Goal: Task Accomplishment & Management: Use online tool/utility

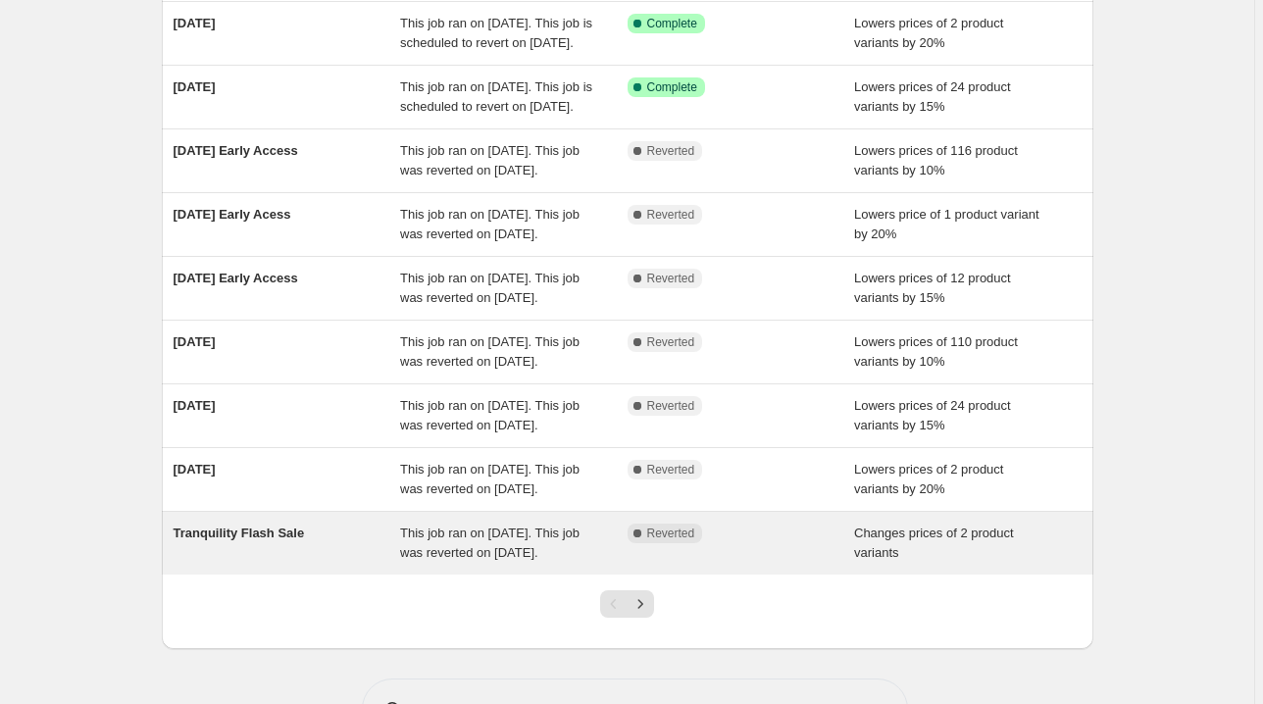
scroll to position [235, 0]
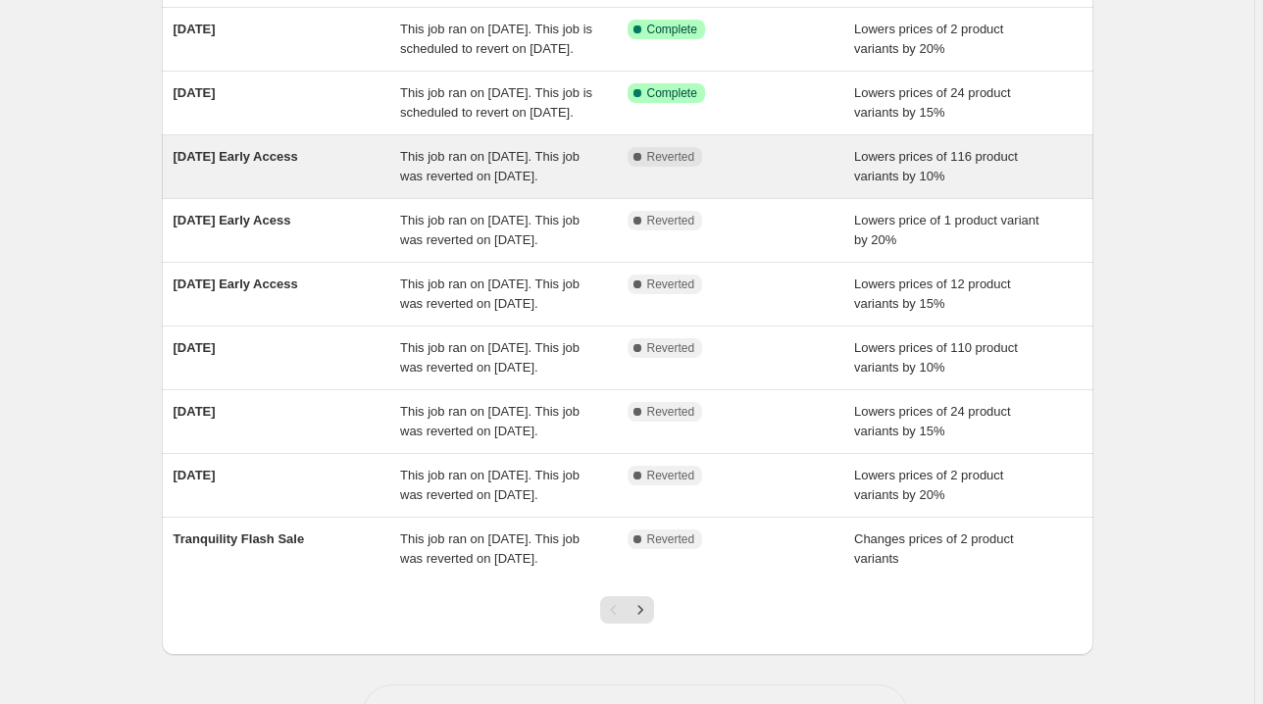
click at [688, 186] on div "Complete Reverted" at bounding box center [742, 166] width 228 height 39
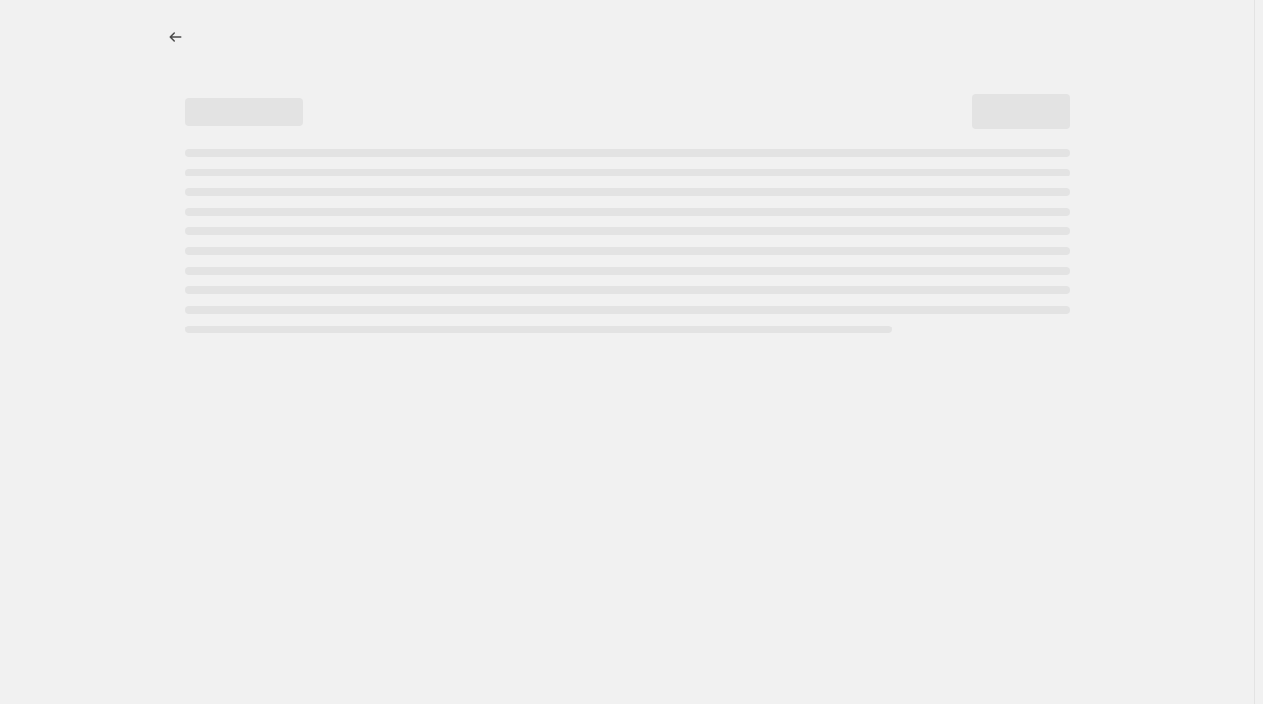
select select "percentage"
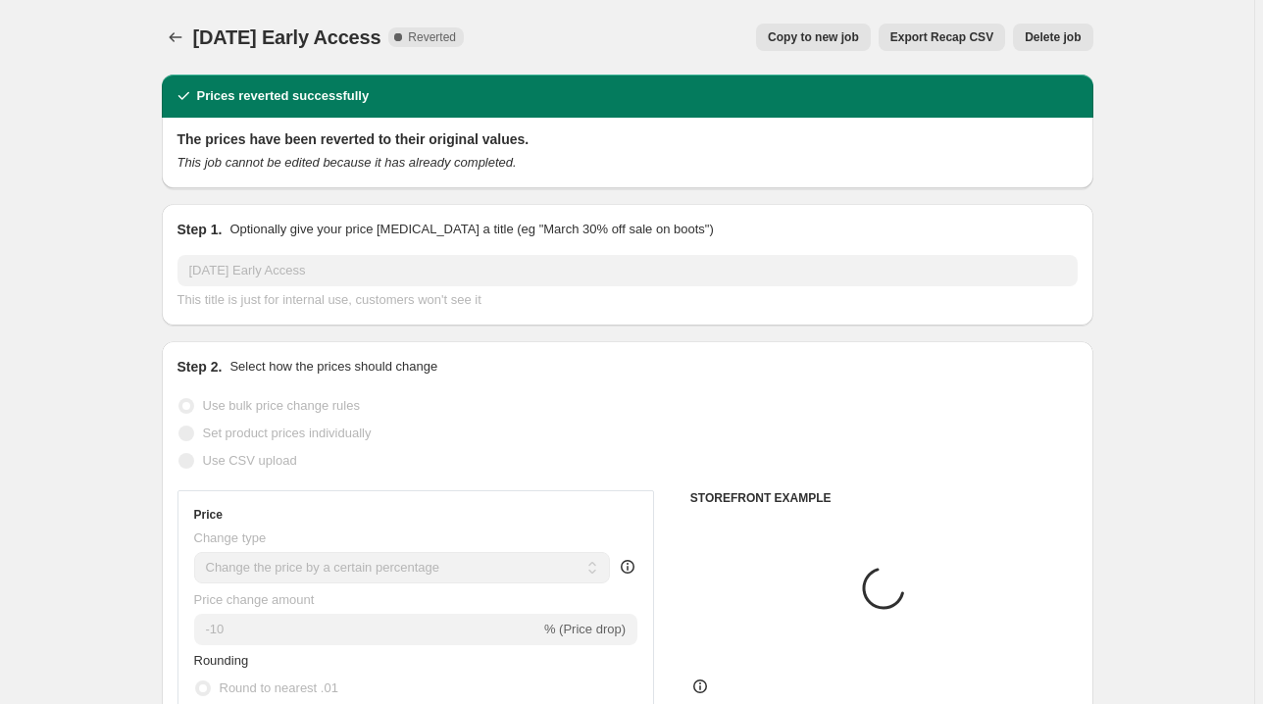
click at [1071, 27] on button "Delete job" at bounding box center [1052, 37] width 79 height 27
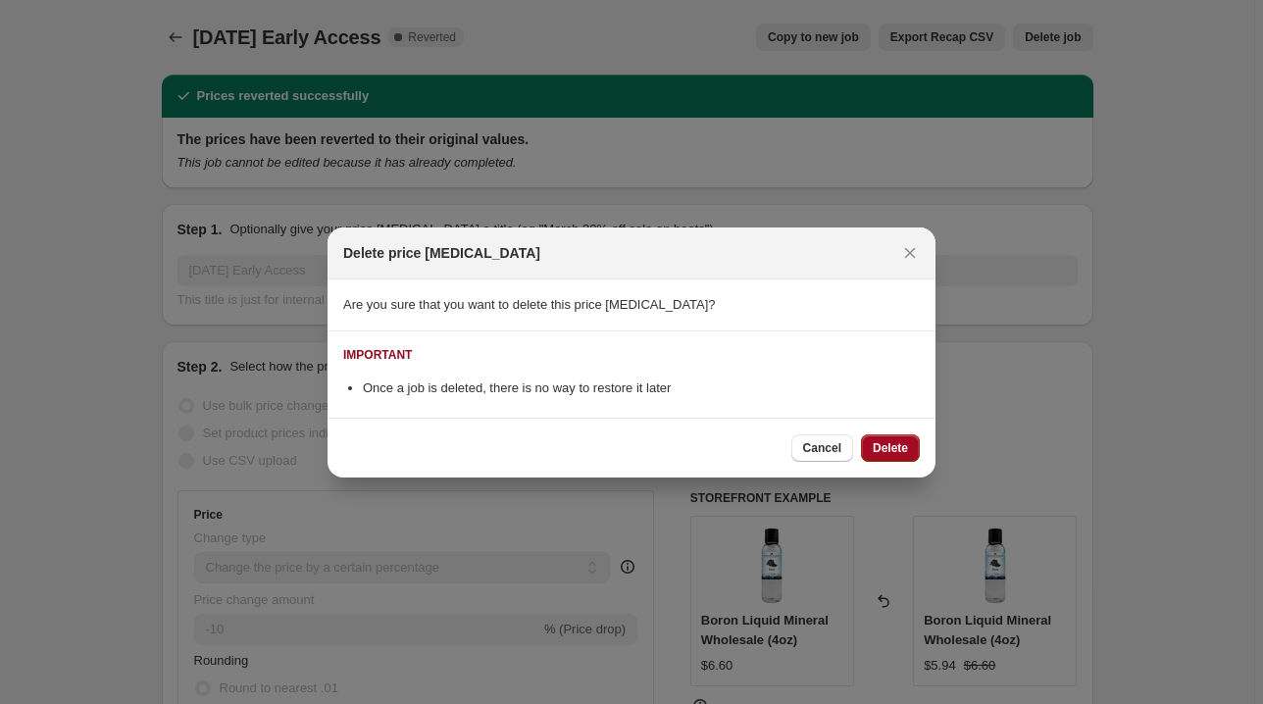
click at [895, 451] on span "Delete" at bounding box center [890, 448] width 35 height 16
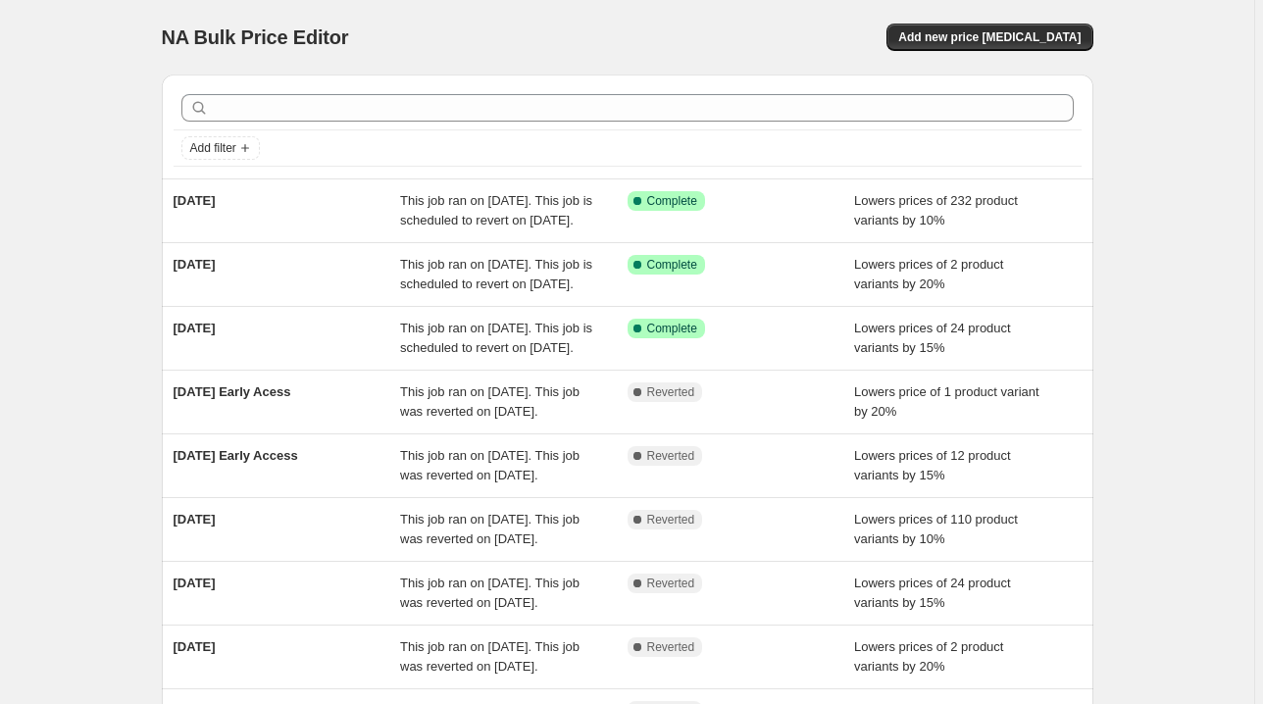
click at [895, 419] on span "Lowers price of 1 product variant by 20%" at bounding box center [946, 401] width 185 height 34
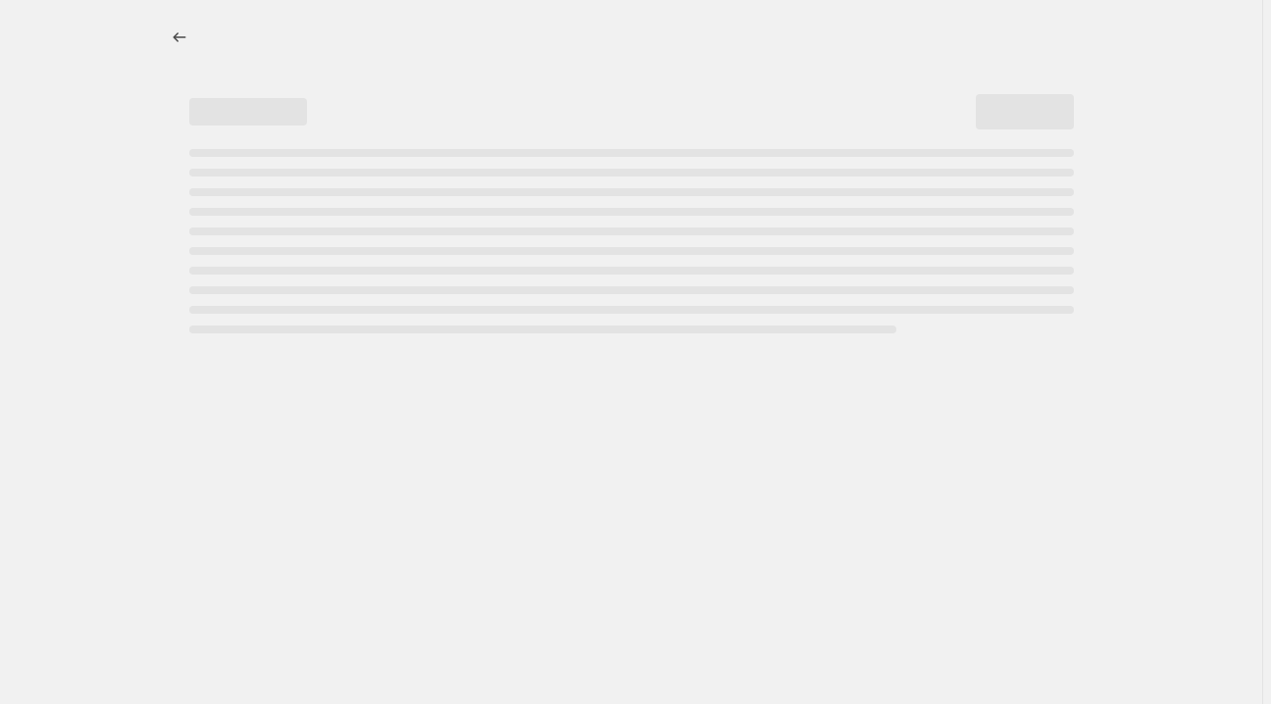
select select "percentage"
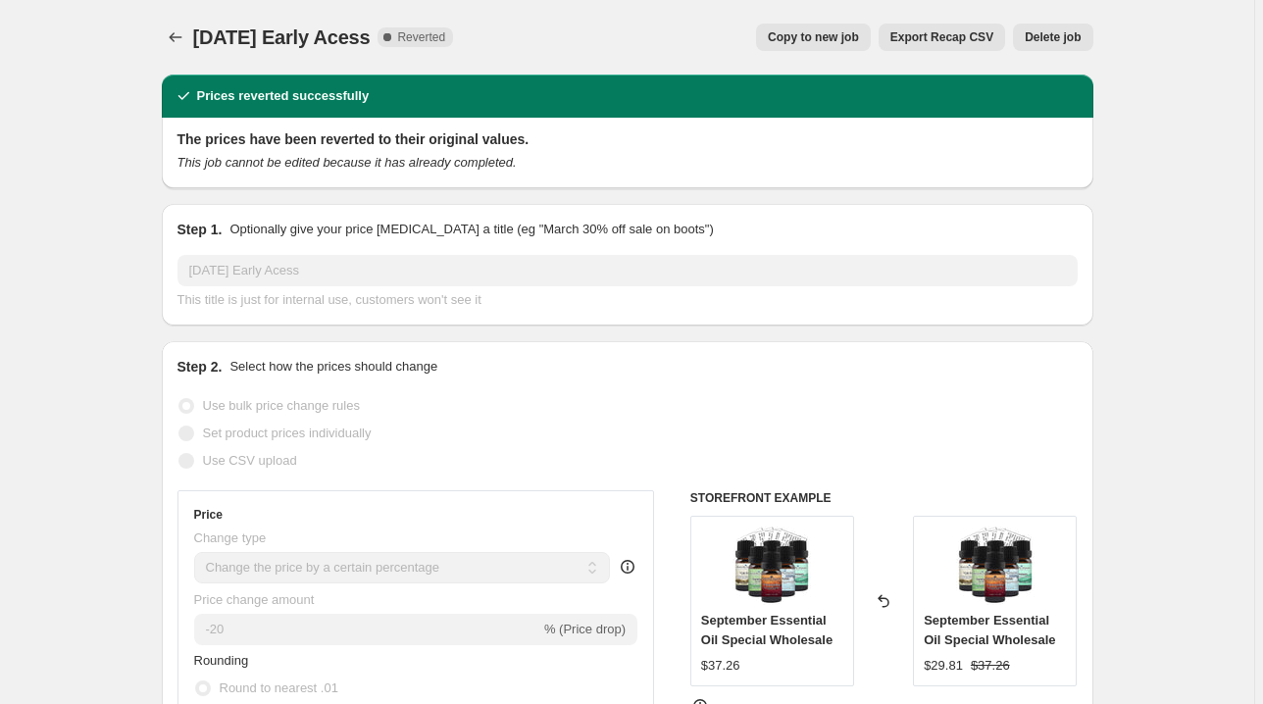
click at [1061, 43] on span "Delete job" at bounding box center [1053, 37] width 56 height 16
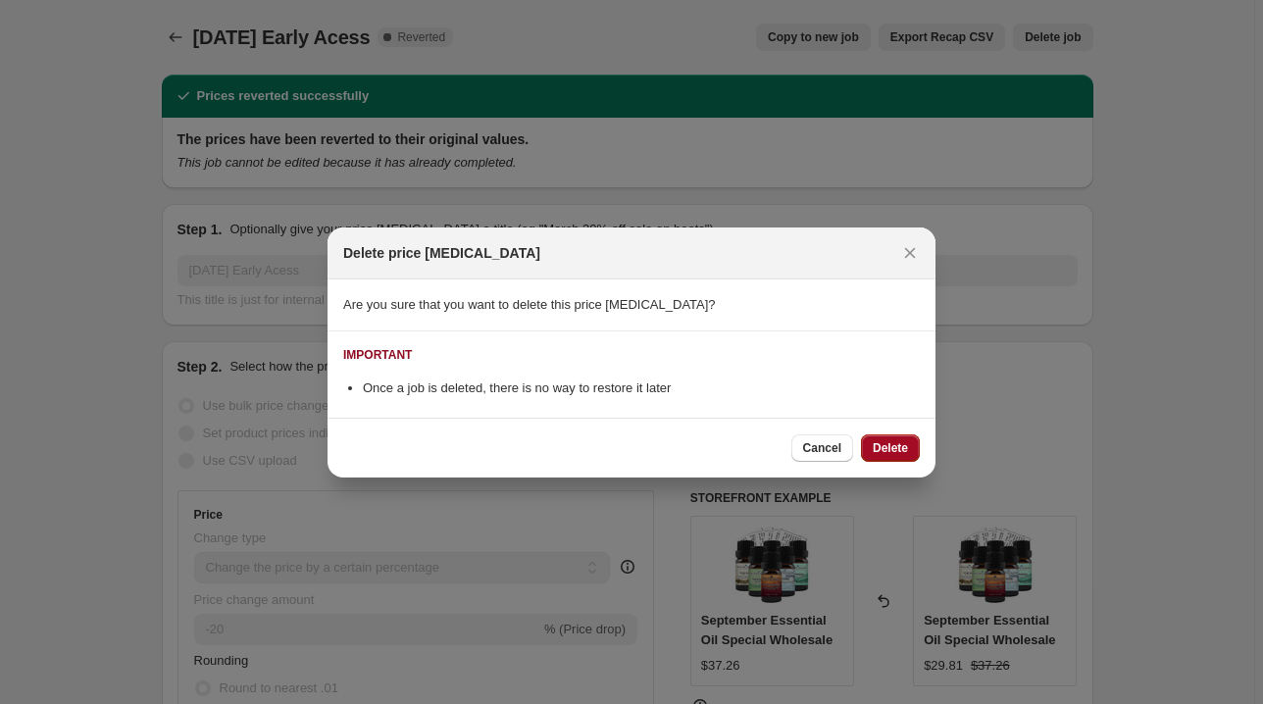
click at [887, 458] on button "Delete" at bounding box center [890, 447] width 59 height 27
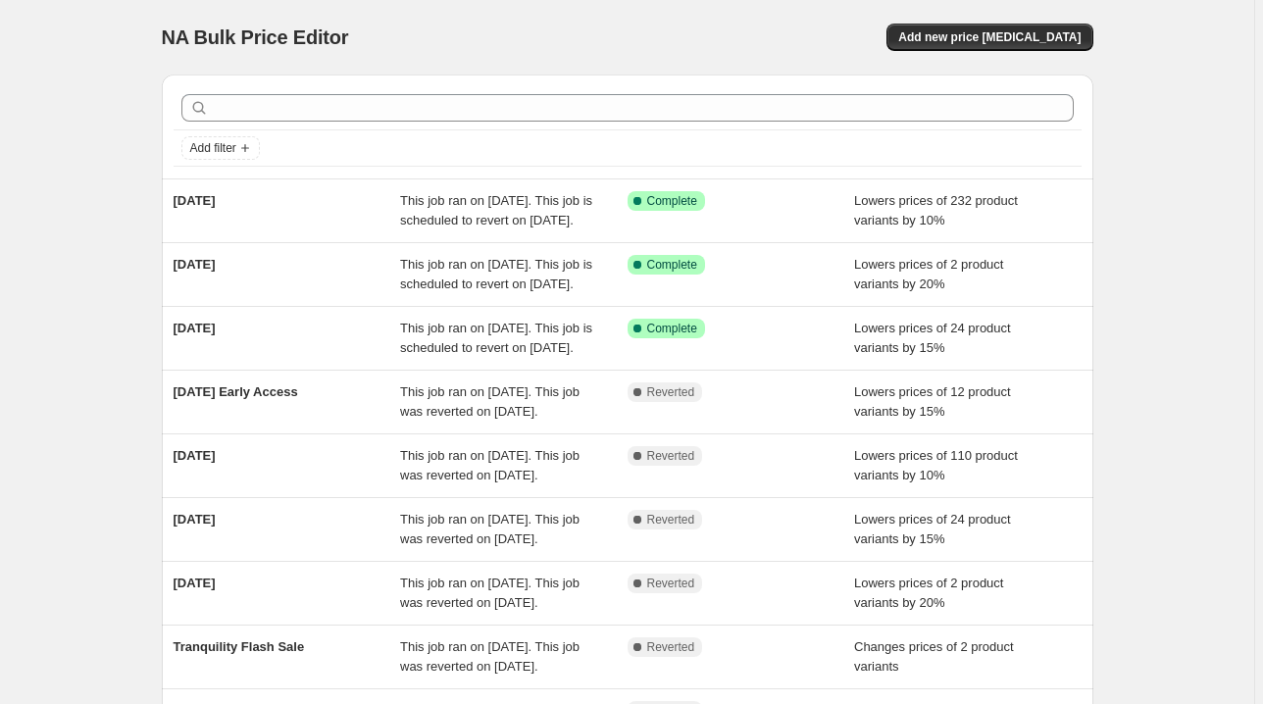
click at [887, 422] on div "Lowers prices of 12 product variants by 15%" at bounding box center [968, 401] width 228 height 39
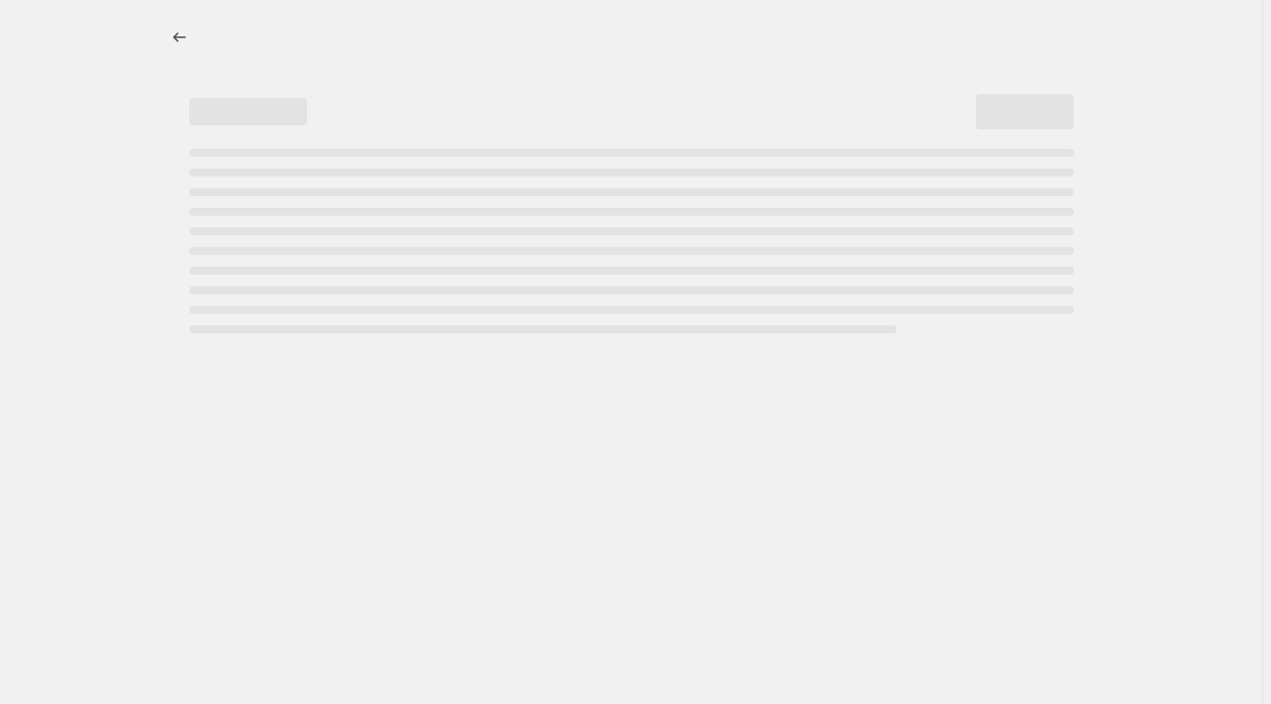
select select "percentage"
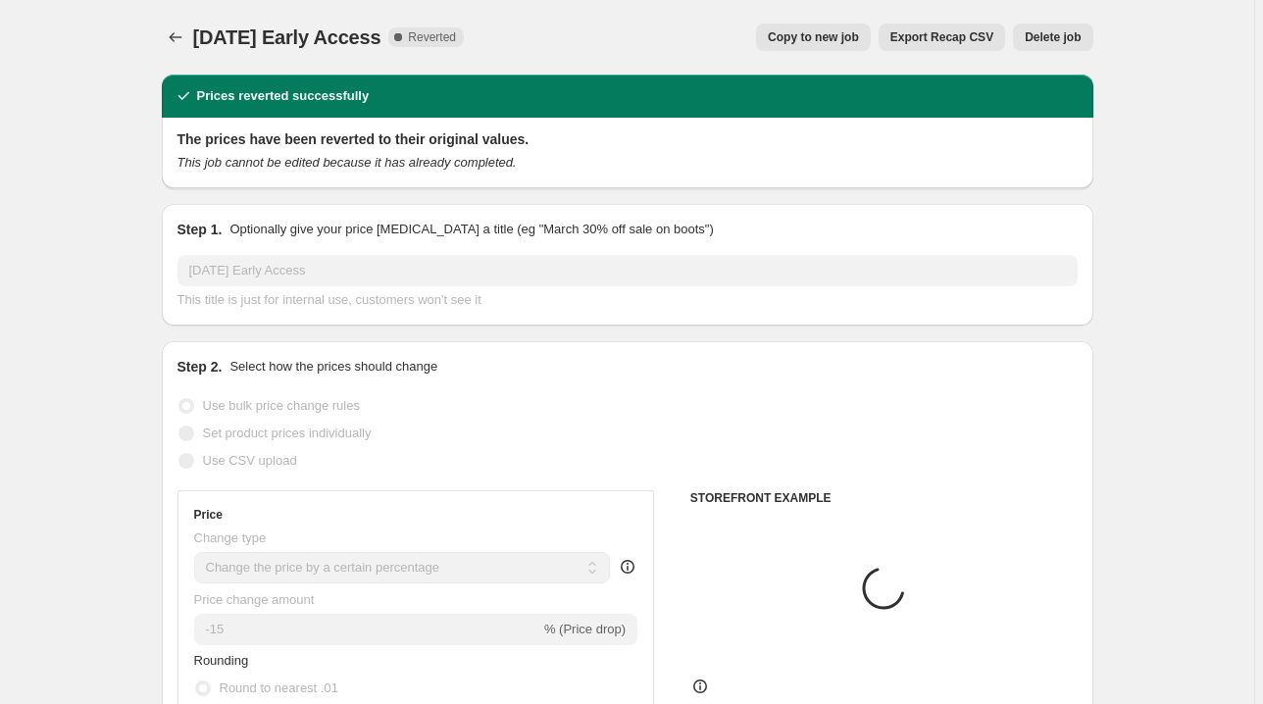
click at [1054, 44] on span "Delete job" at bounding box center [1053, 37] width 56 height 16
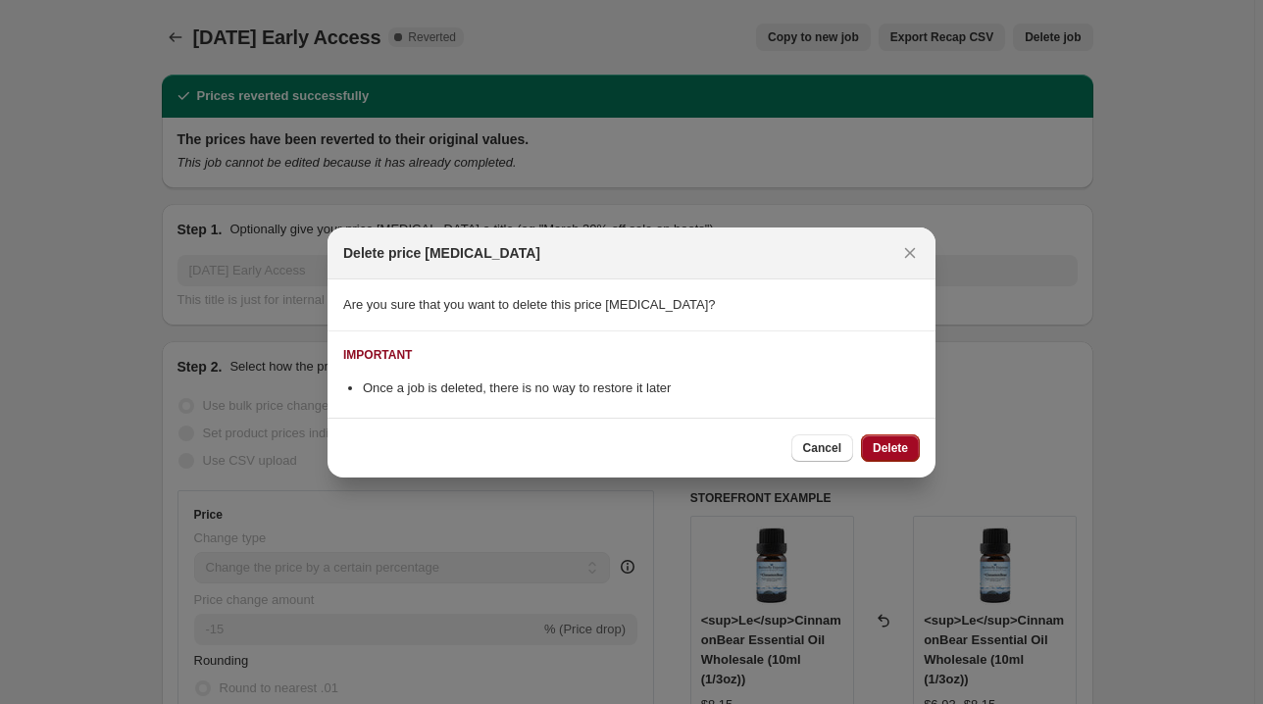
click at [903, 447] on span "Delete" at bounding box center [890, 448] width 35 height 16
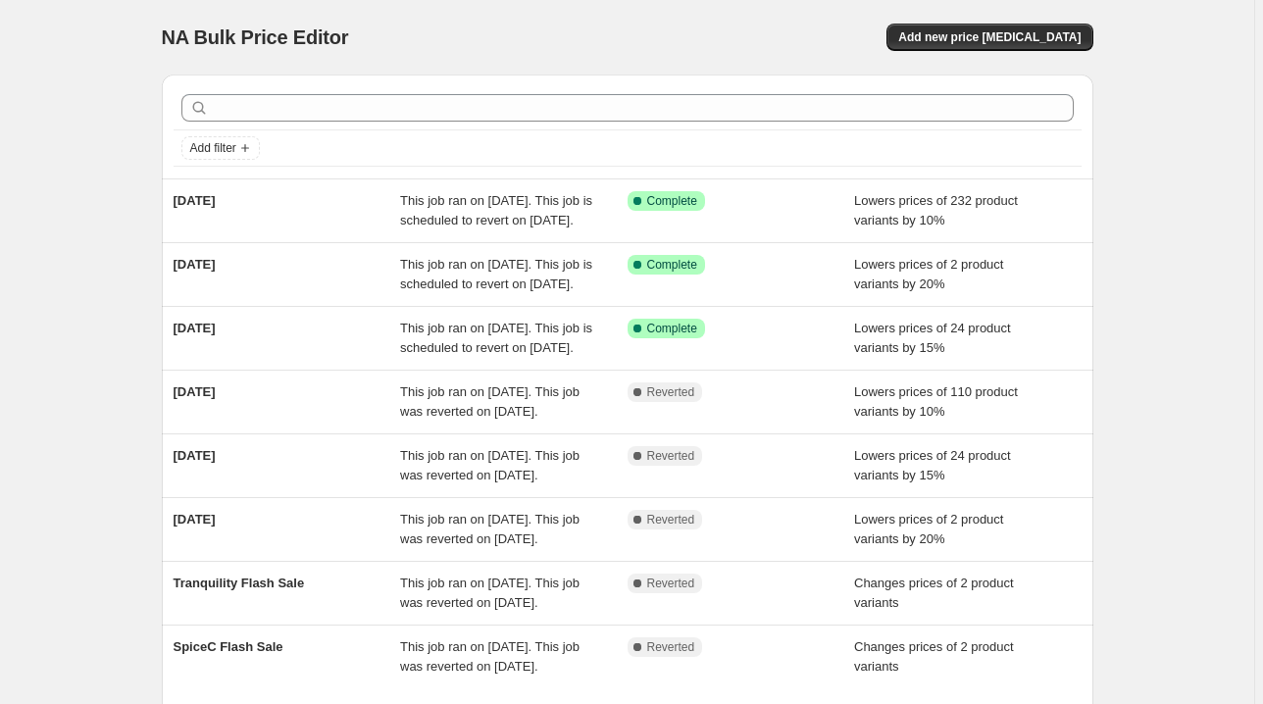
click at [903, 419] on span "Lowers prices of 110 product variants by 10%" at bounding box center [936, 401] width 164 height 34
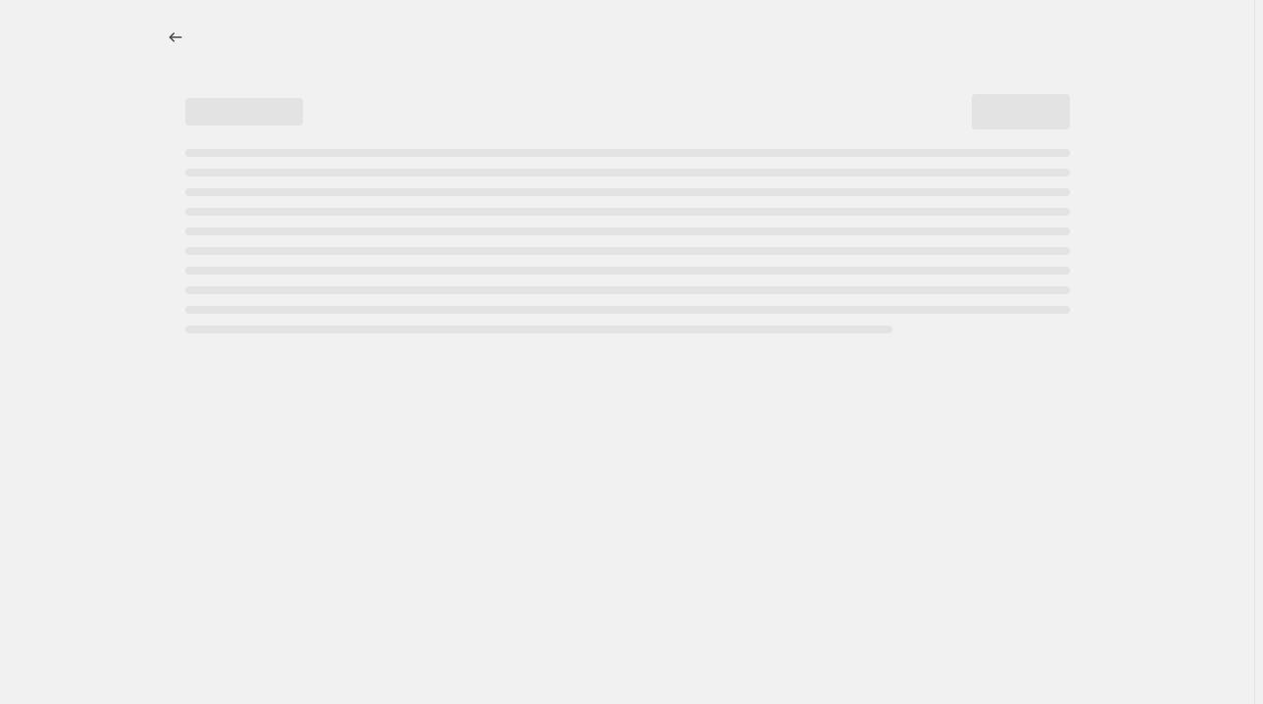
select select "percentage"
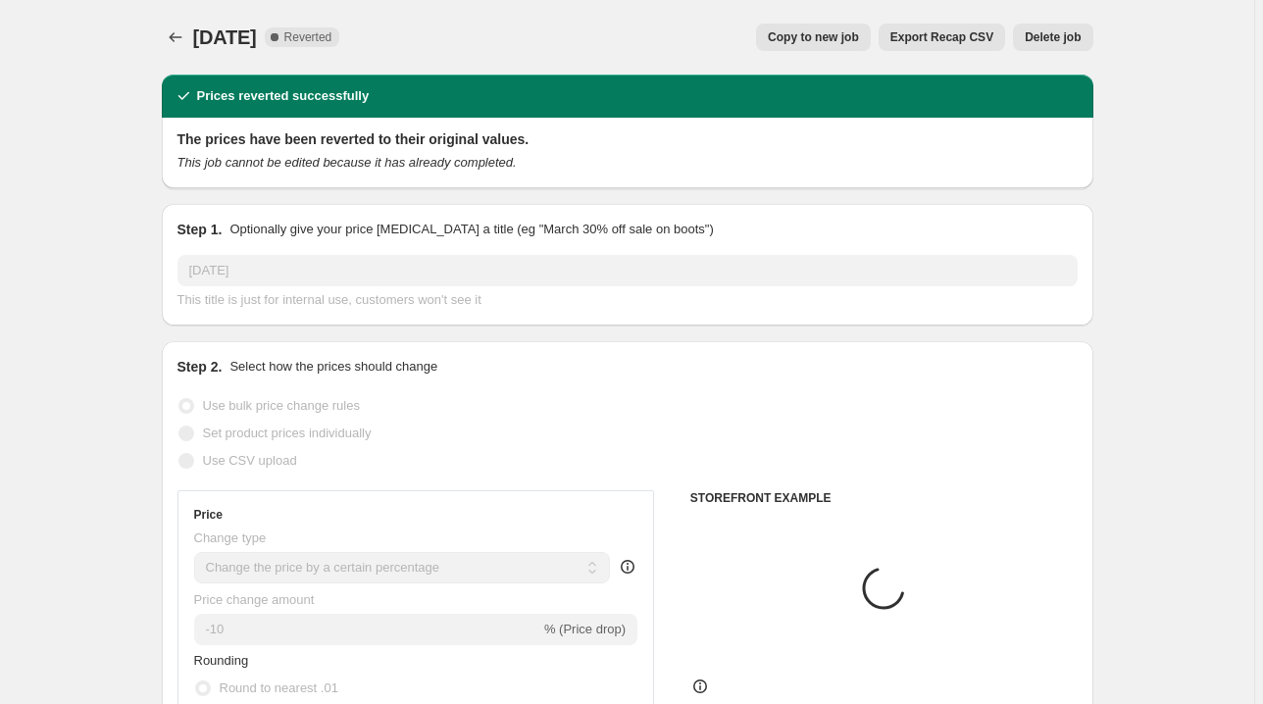
click at [1051, 32] on span "Delete job" at bounding box center [1053, 37] width 56 height 16
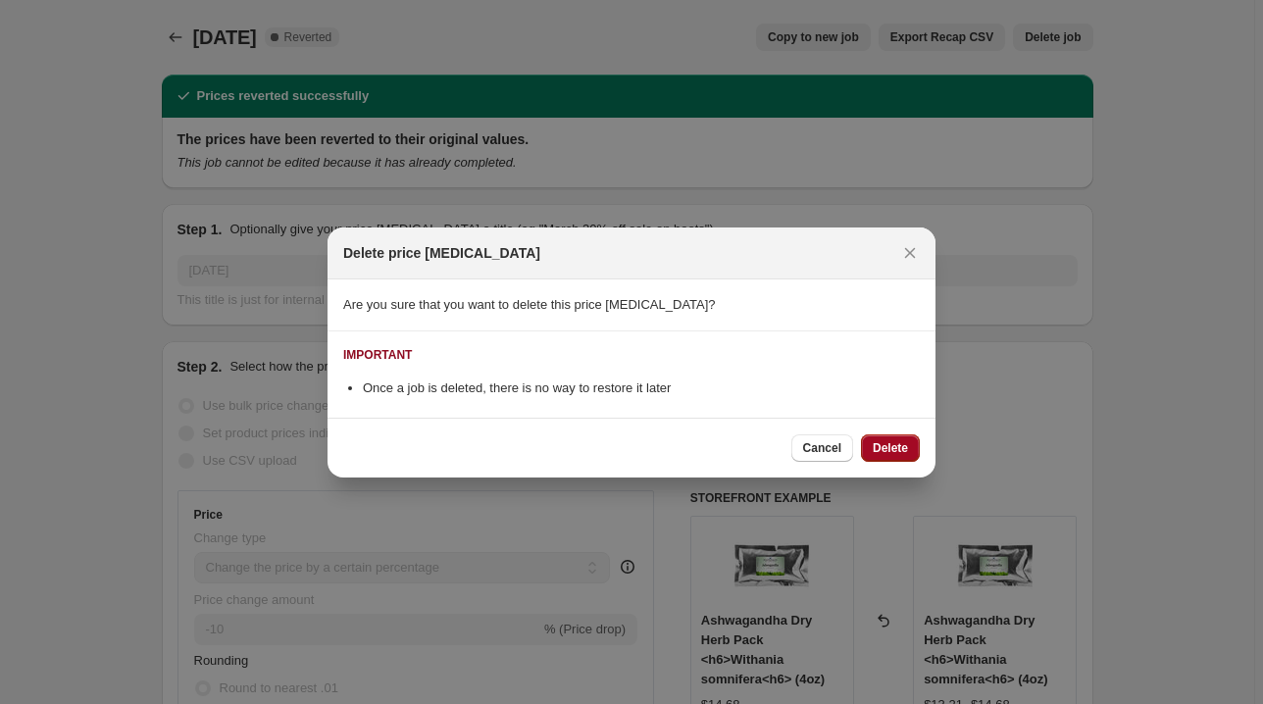
click at [904, 449] on span "Delete" at bounding box center [890, 448] width 35 height 16
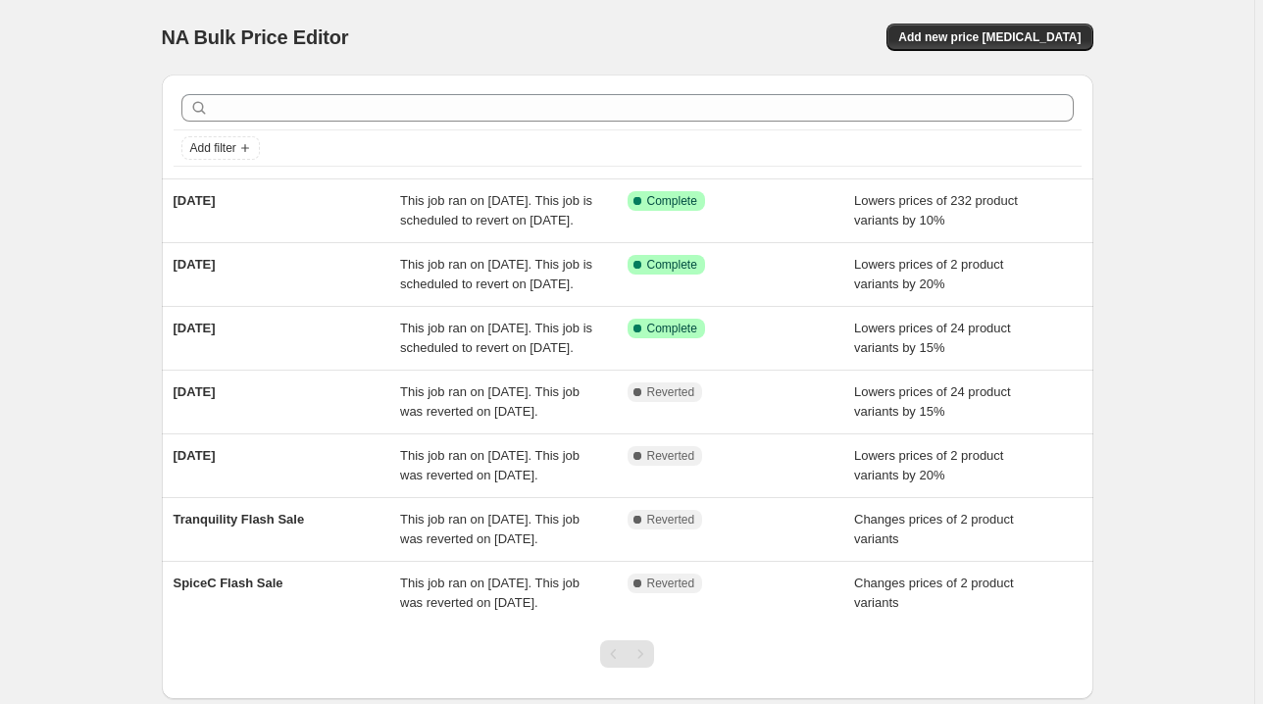
click at [904, 419] on span "Lowers prices of 24 product variants by 15%" at bounding box center [932, 401] width 157 height 34
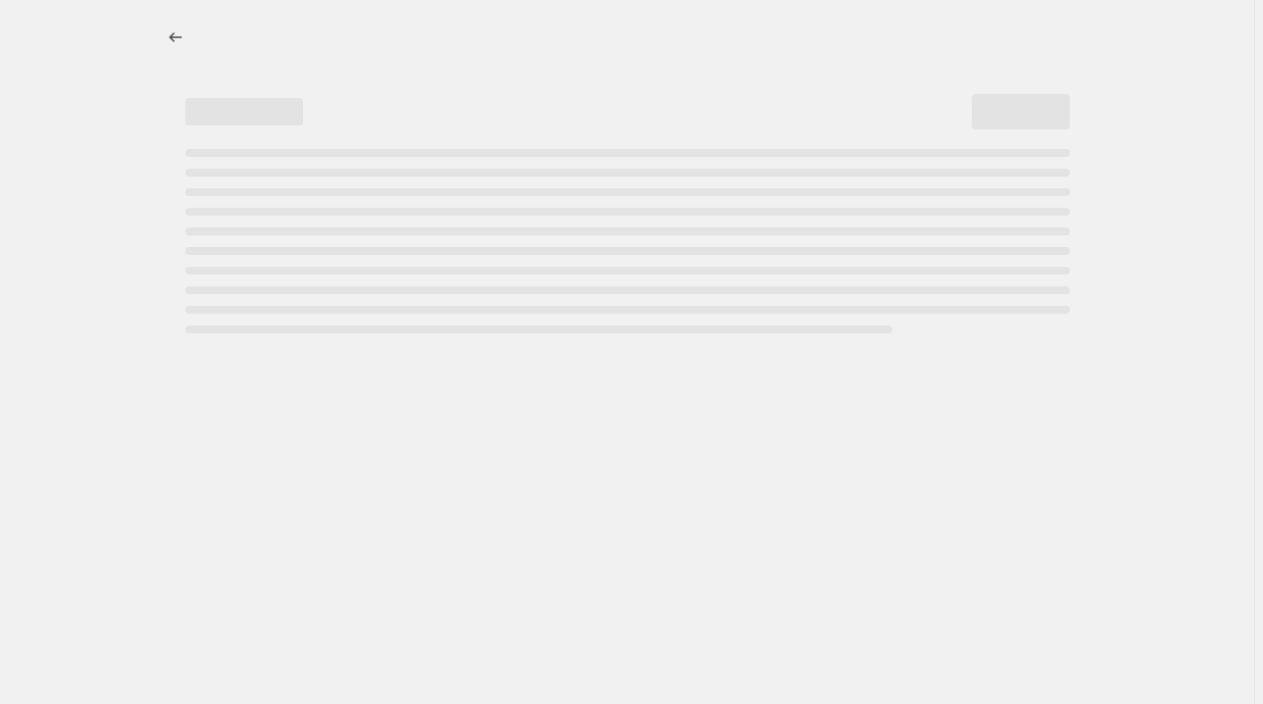
select select "percentage"
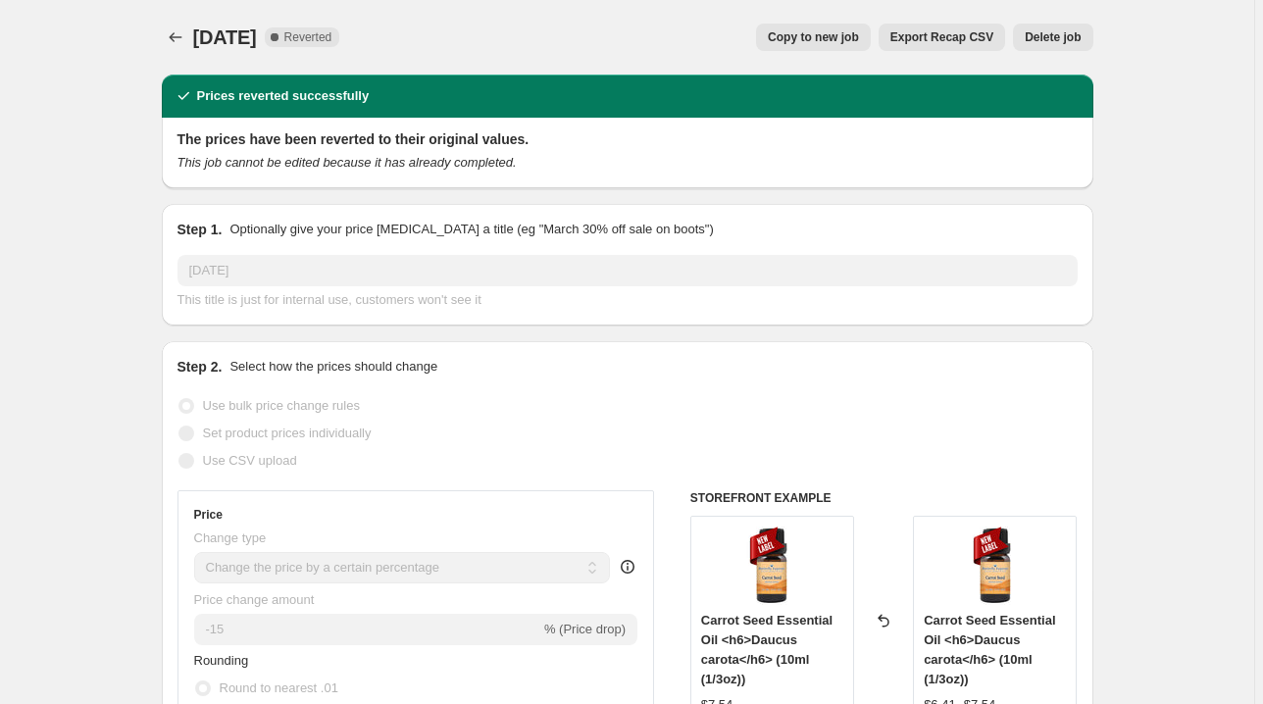
click at [1056, 42] on span "Delete job" at bounding box center [1053, 37] width 56 height 16
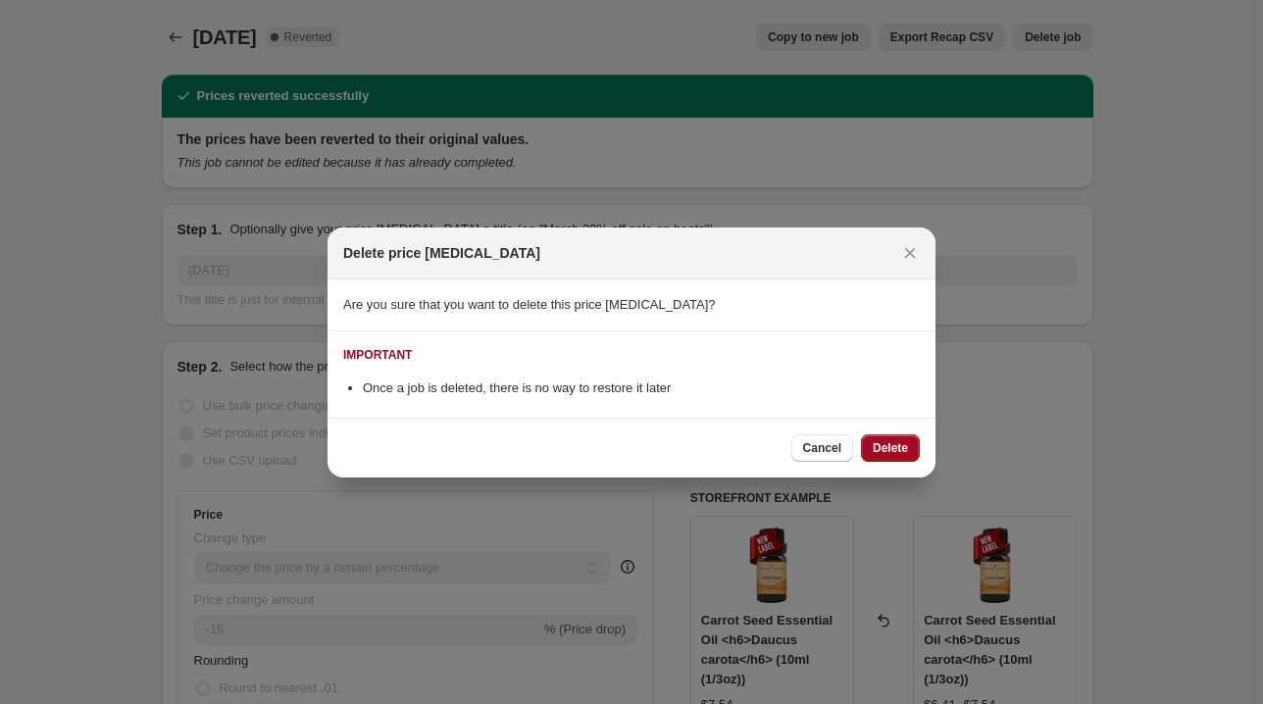
click at [893, 454] on span "Delete" at bounding box center [890, 448] width 35 height 16
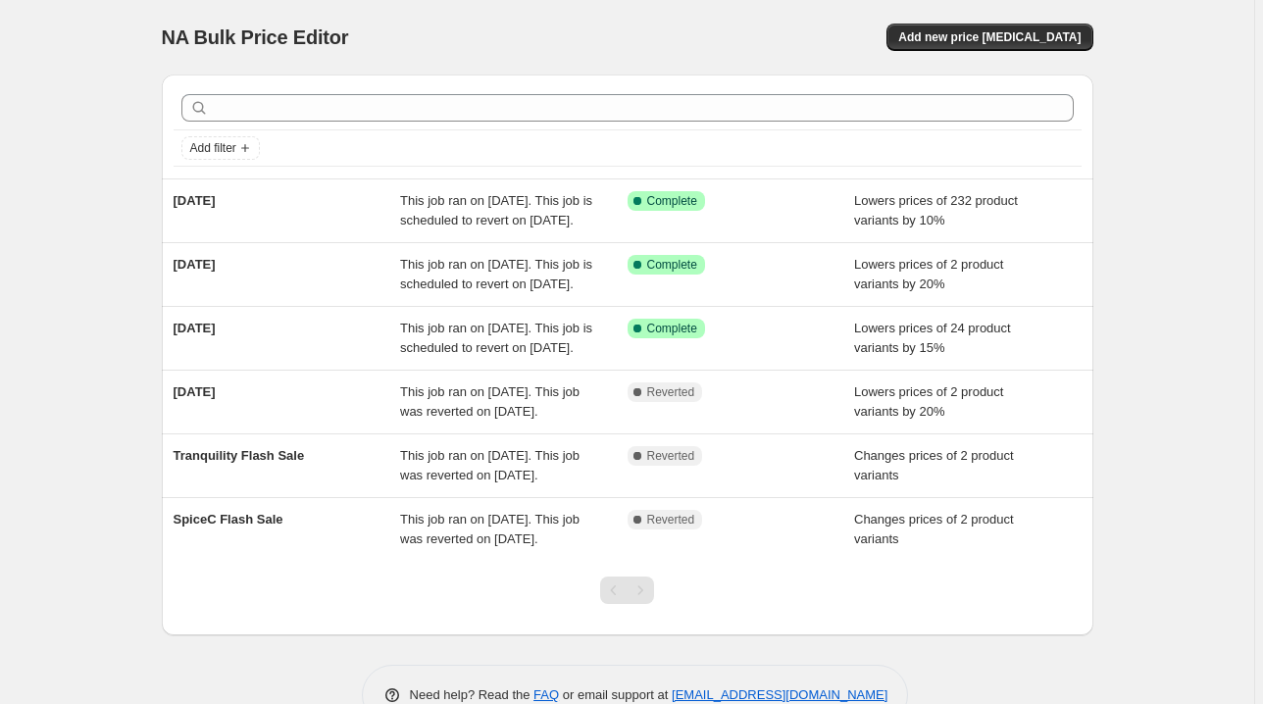
click at [893, 419] on span "Lowers prices of 2 product variants by 20%" at bounding box center [928, 401] width 149 height 34
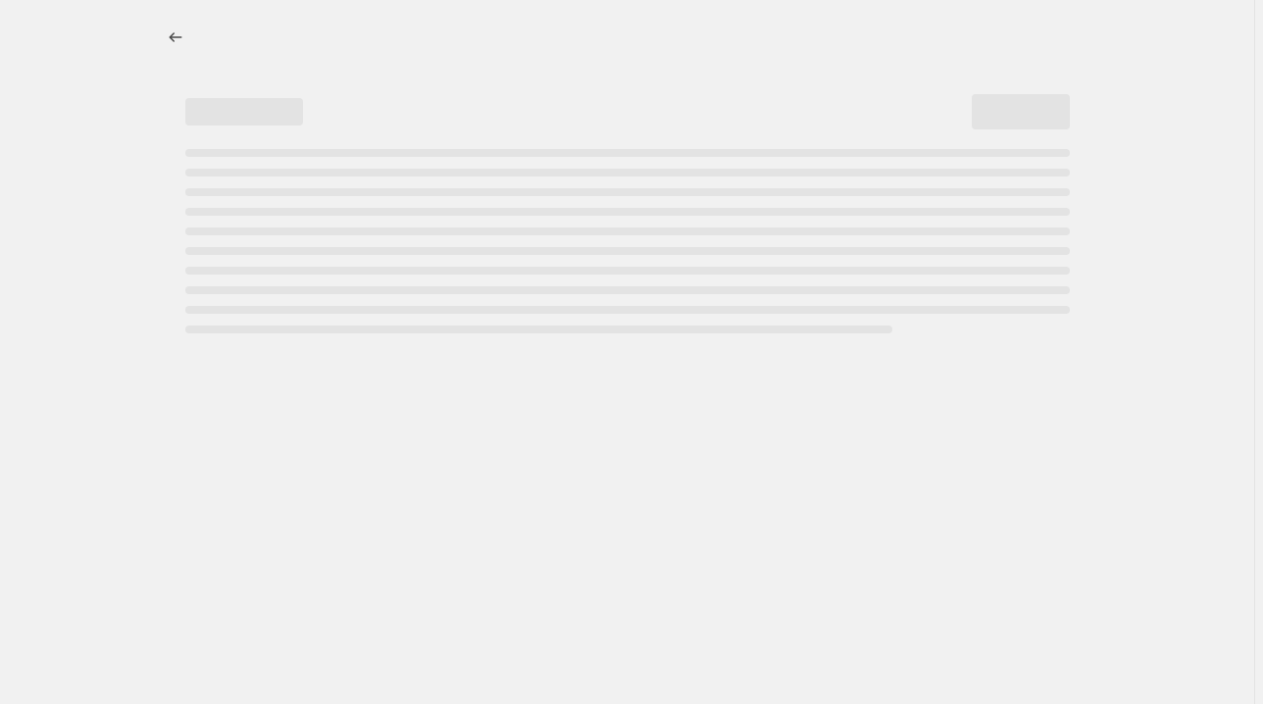
select select "percentage"
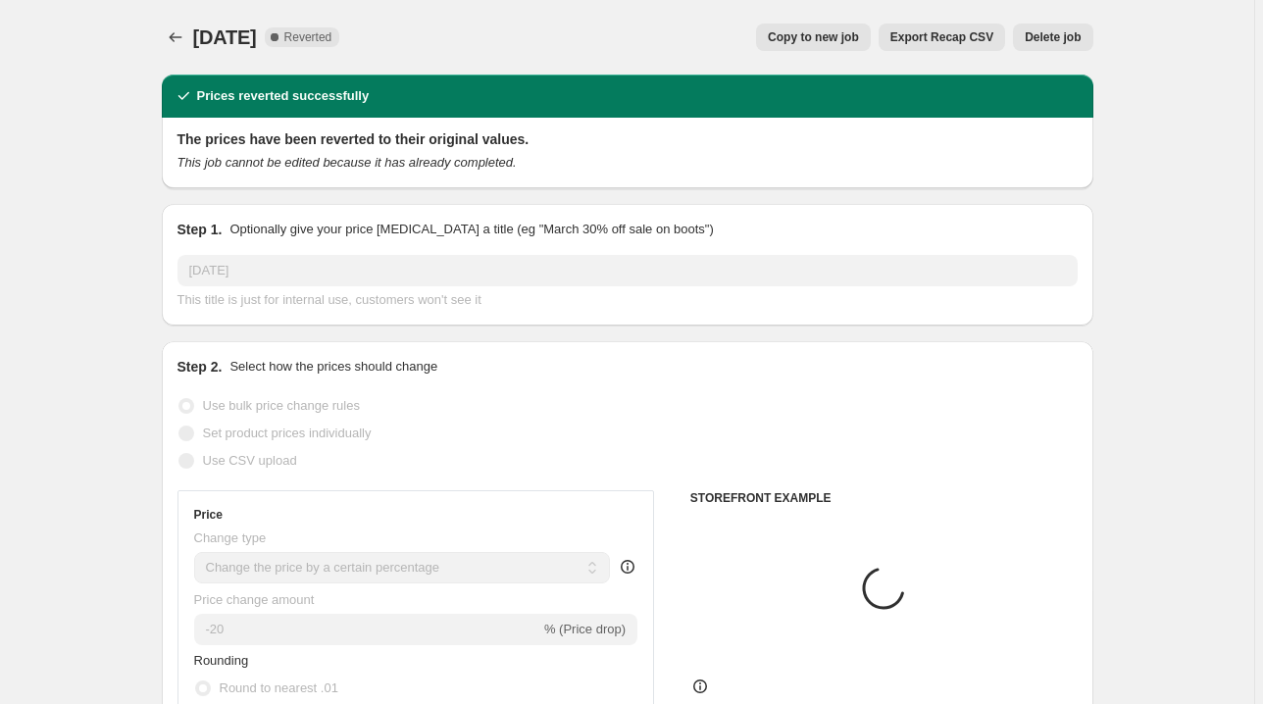
click at [1055, 42] on span "Delete job" at bounding box center [1053, 37] width 56 height 16
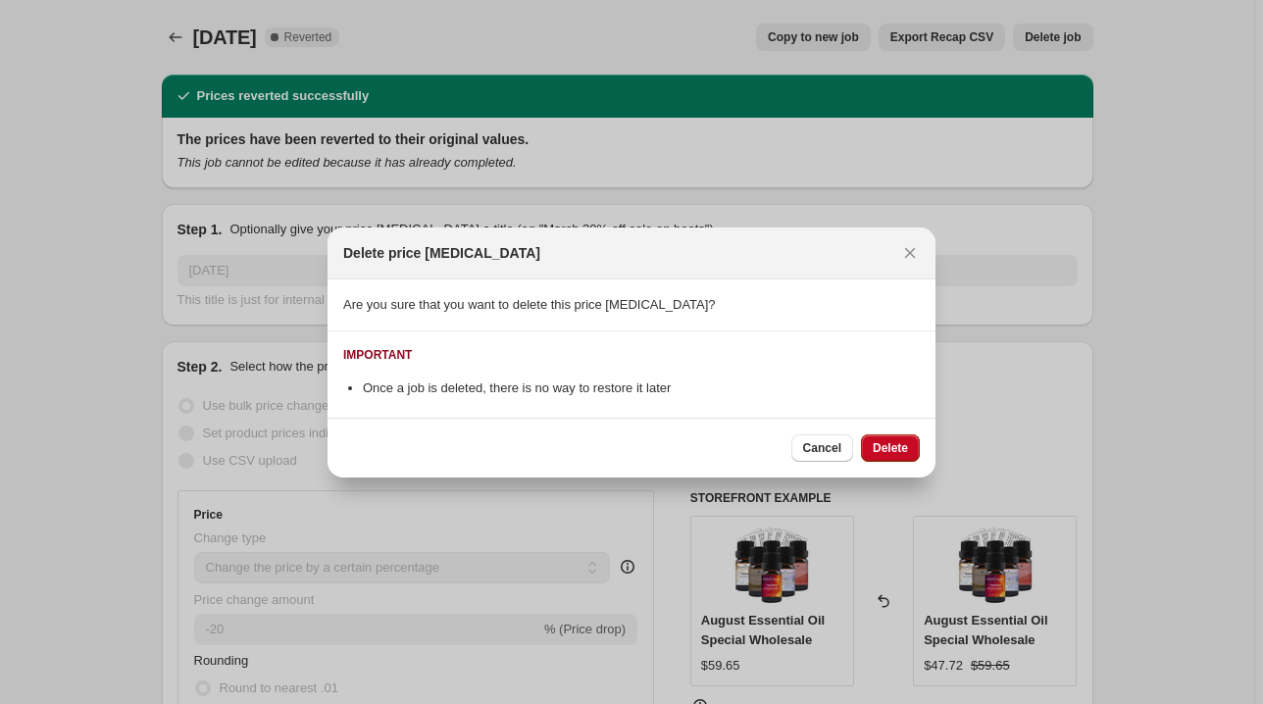
click at [885, 463] on div "Cancel Delete" at bounding box center [632, 448] width 608 height 60
click at [891, 447] on span "Delete" at bounding box center [890, 448] width 35 height 16
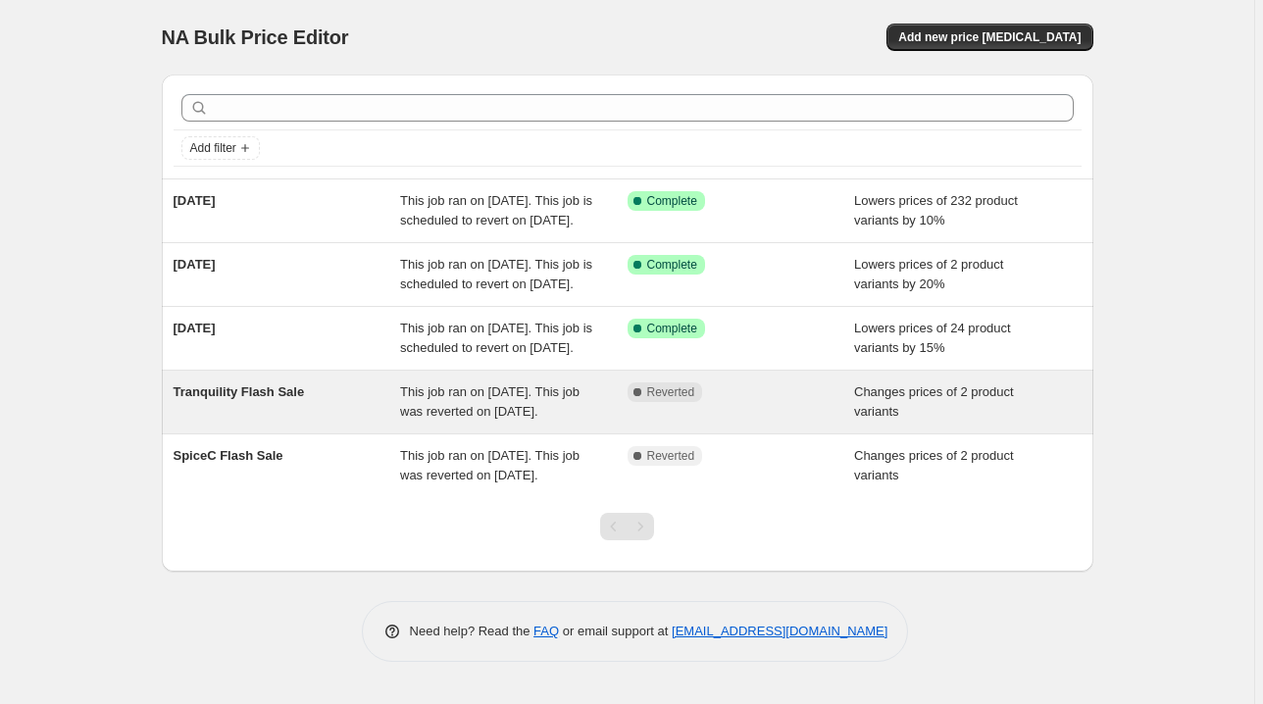
click at [893, 419] on span "Changes prices of 2 product variants" at bounding box center [934, 401] width 160 height 34
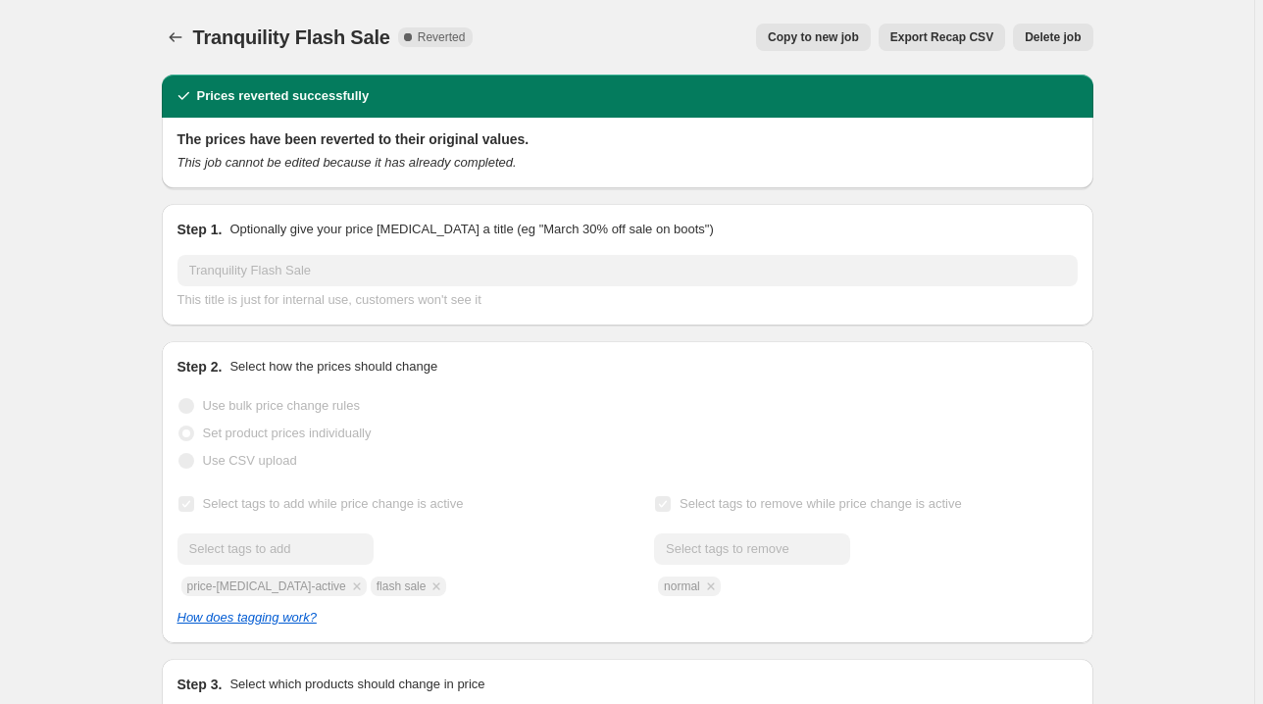
click at [1052, 49] on button "Delete job" at bounding box center [1052, 37] width 79 height 27
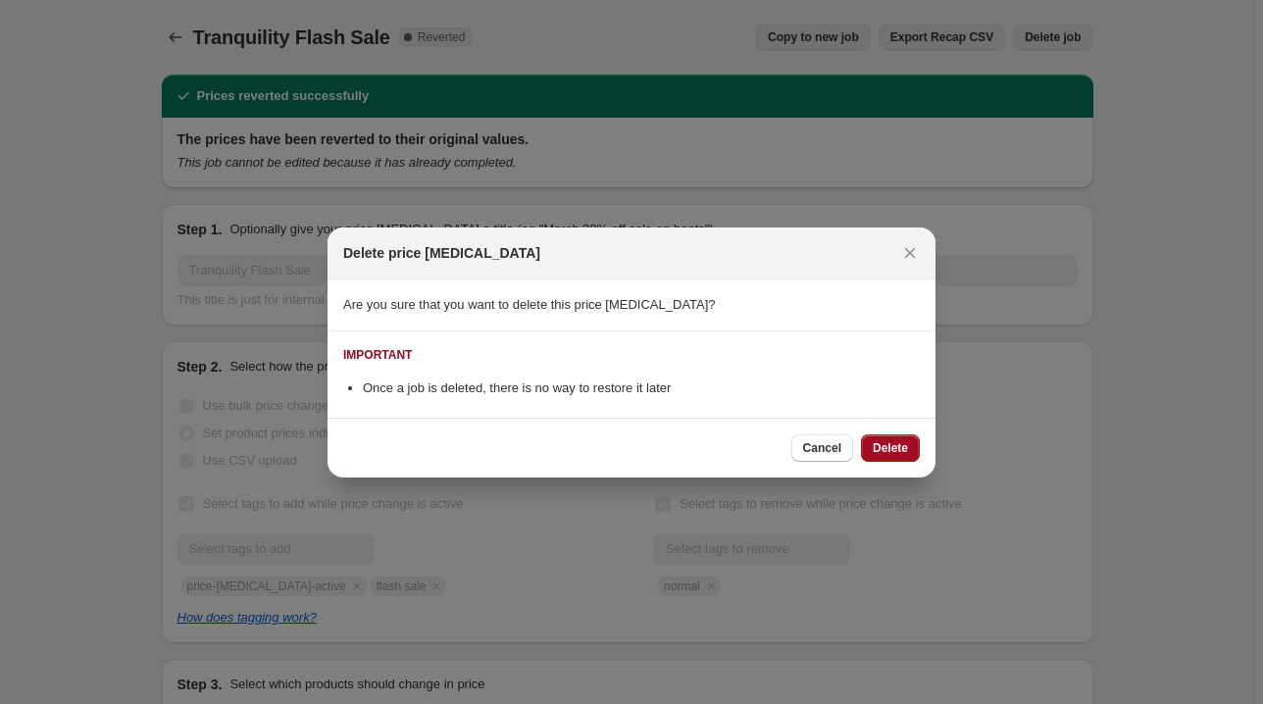
click at [898, 448] on span "Delete" at bounding box center [890, 448] width 35 height 16
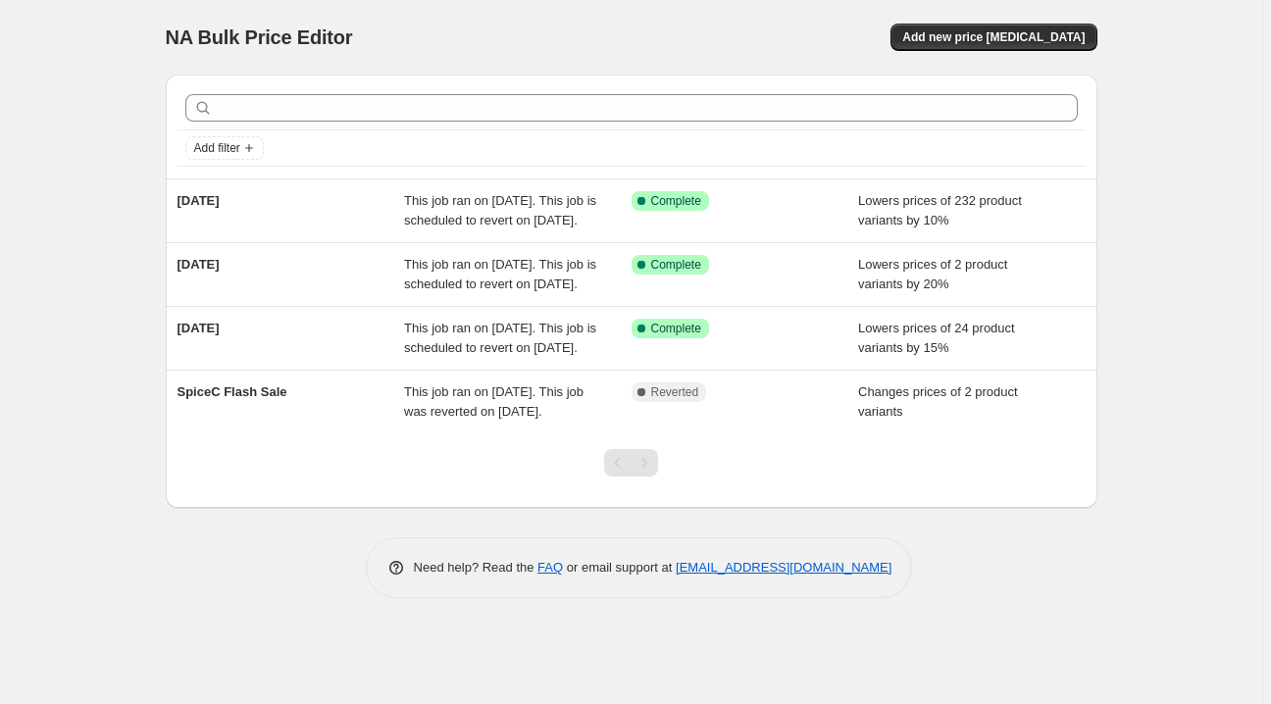
click at [898, 419] on span "Changes prices of 2 product variants" at bounding box center [938, 401] width 160 height 34
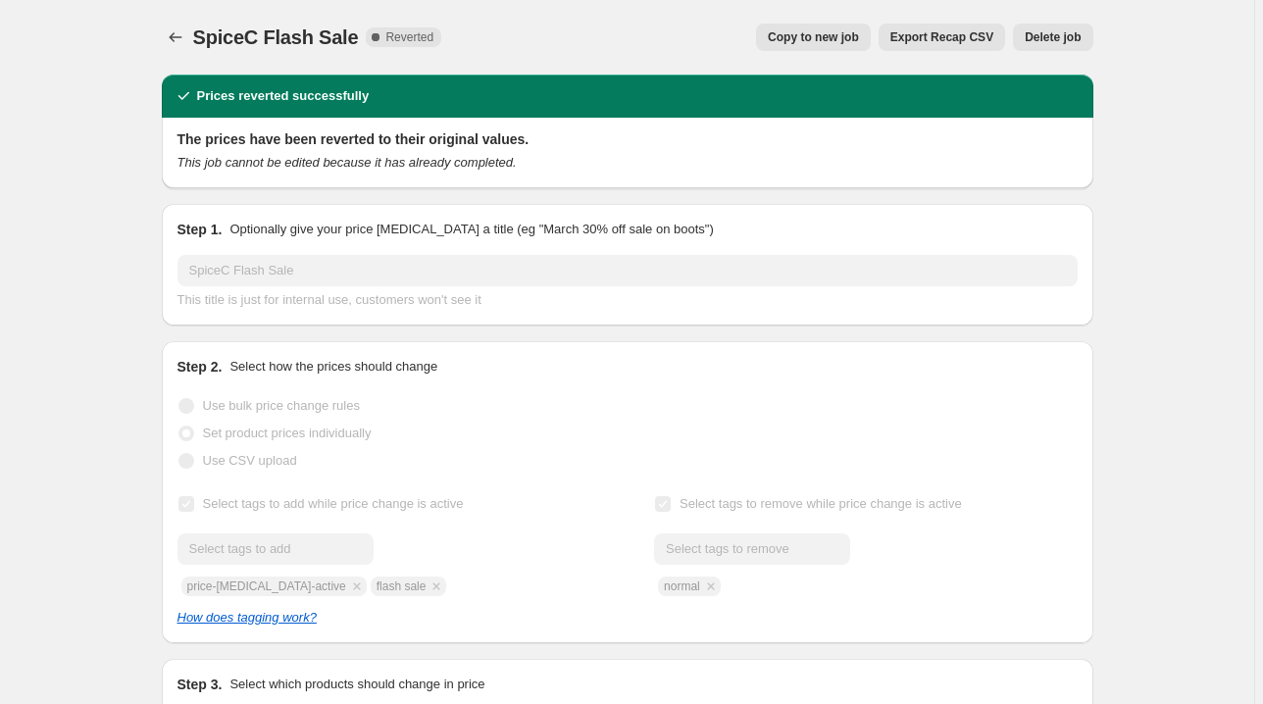
click at [1046, 46] on button "Delete job" at bounding box center [1052, 37] width 79 height 27
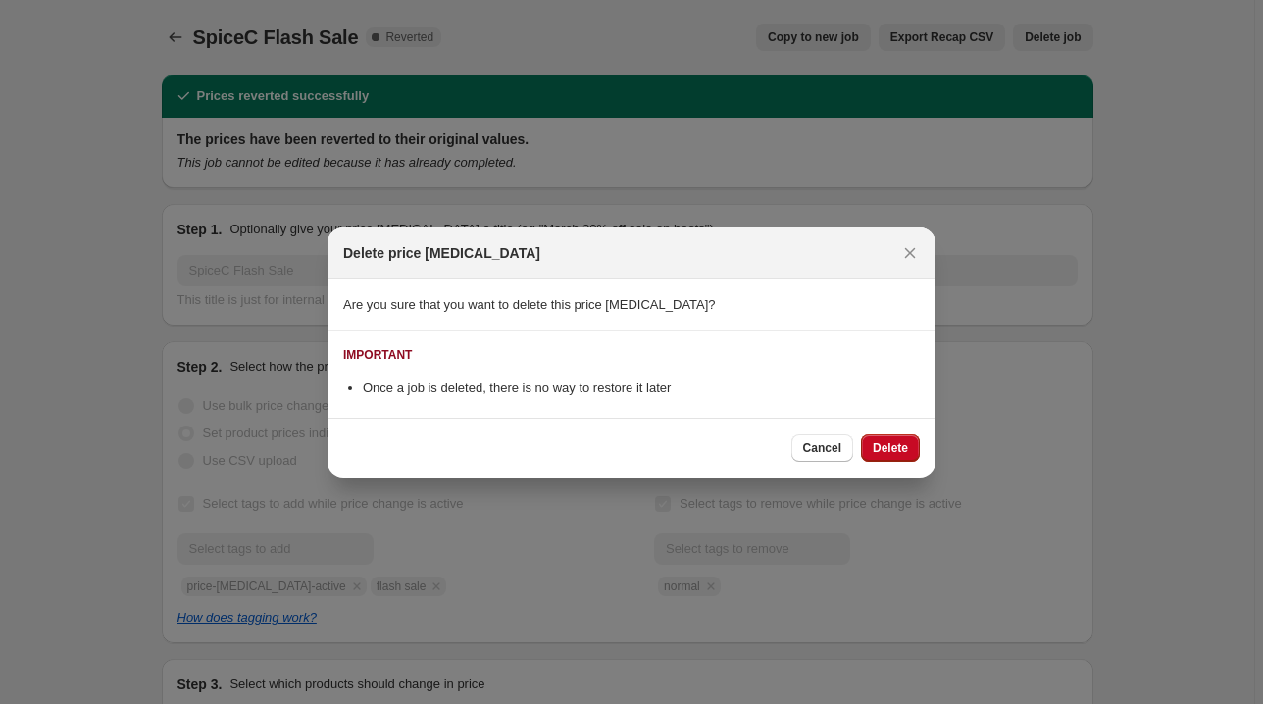
click at [885, 443] on span "Delete" at bounding box center [890, 448] width 35 height 16
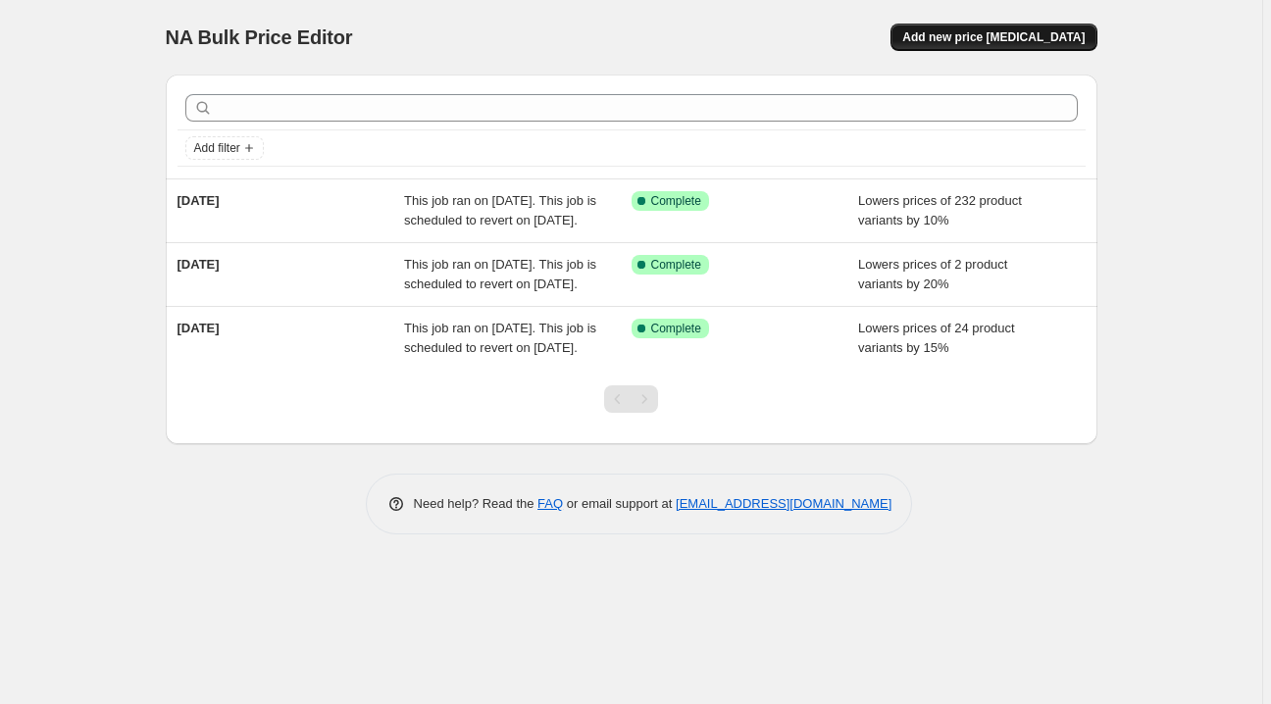
click at [957, 34] on span "Add new price change job" at bounding box center [993, 37] width 182 height 16
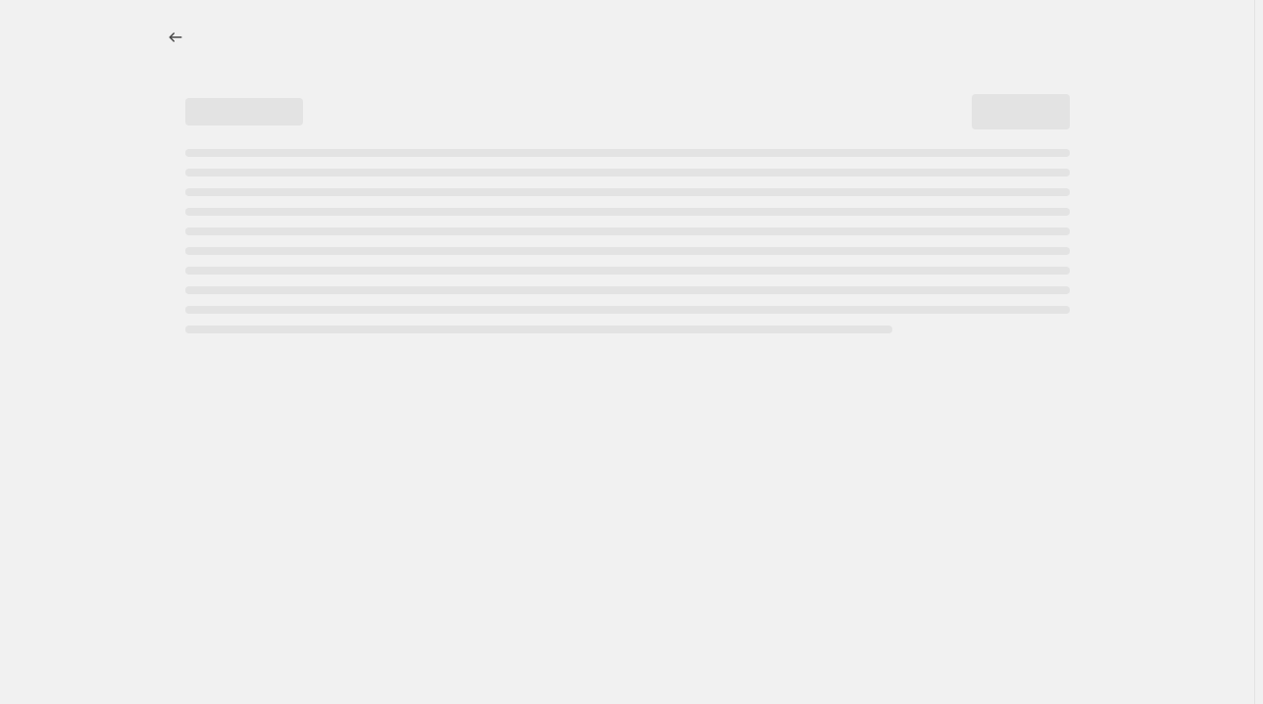
select select "percentage"
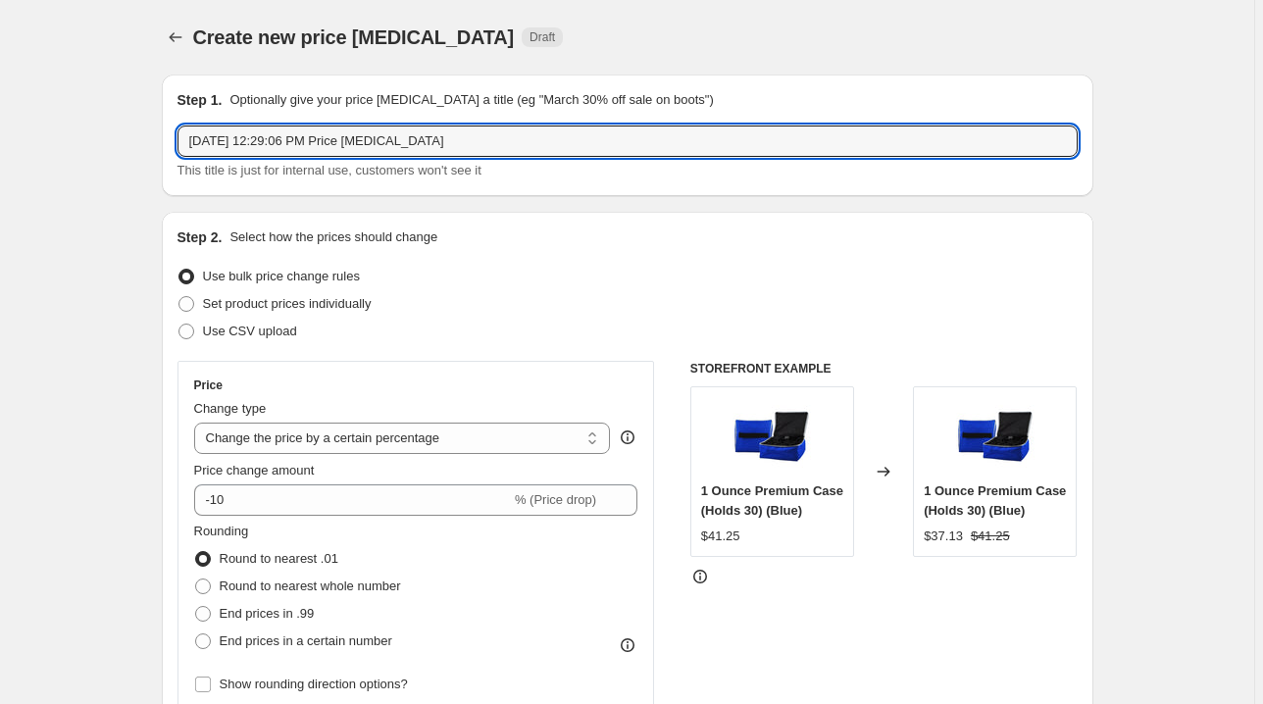
drag, startPoint x: 470, startPoint y: 138, endPoint x: 94, endPoint y: 134, distance: 375.6
type input "20 October Early Access"
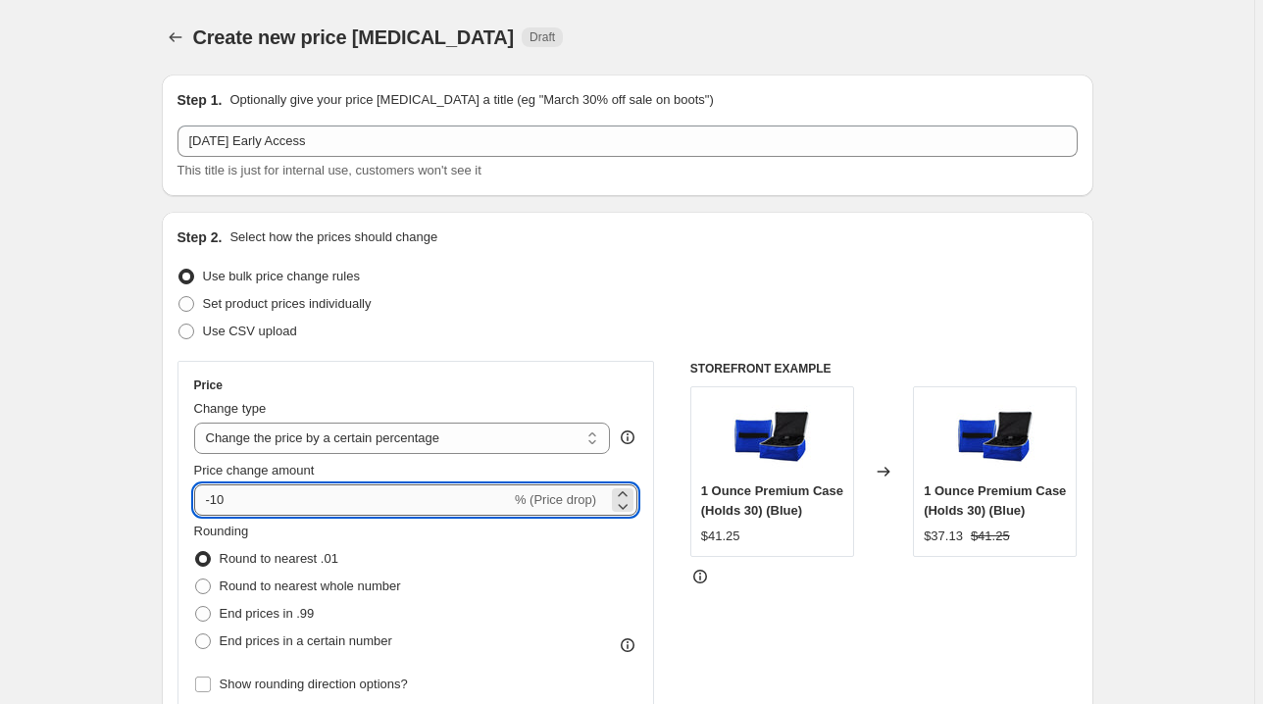
drag, startPoint x: 228, startPoint y: 503, endPoint x: 215, endPoint y: 503, distance: 13.7
click at [215, 503] on input "-10" at bounding box center [352, 499] width 317 height 31
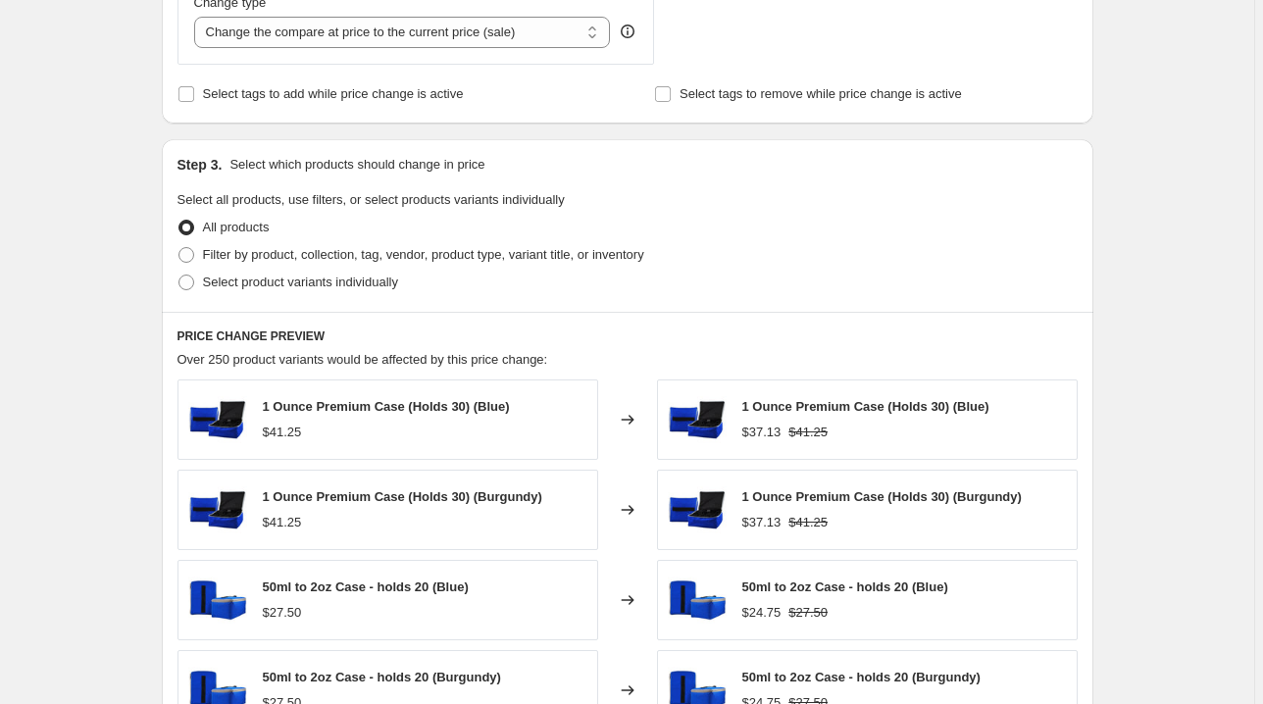
scroll to position [784, 0]
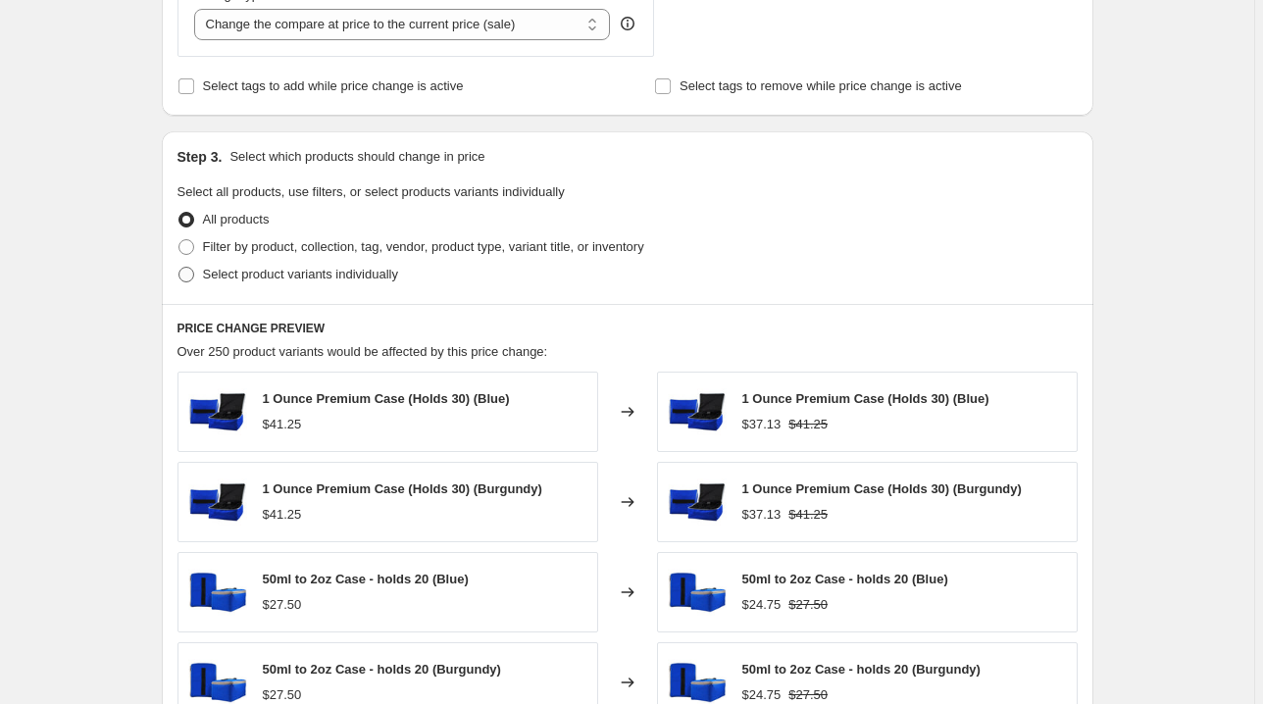
type input "-20"
click at [189, 271] on span at bounding box center [186, 275] width 16 height 16
click at [179, 268] on input "Select product variants individually" at bounding box center [178, 267] width 1 height 1
radio input "true"
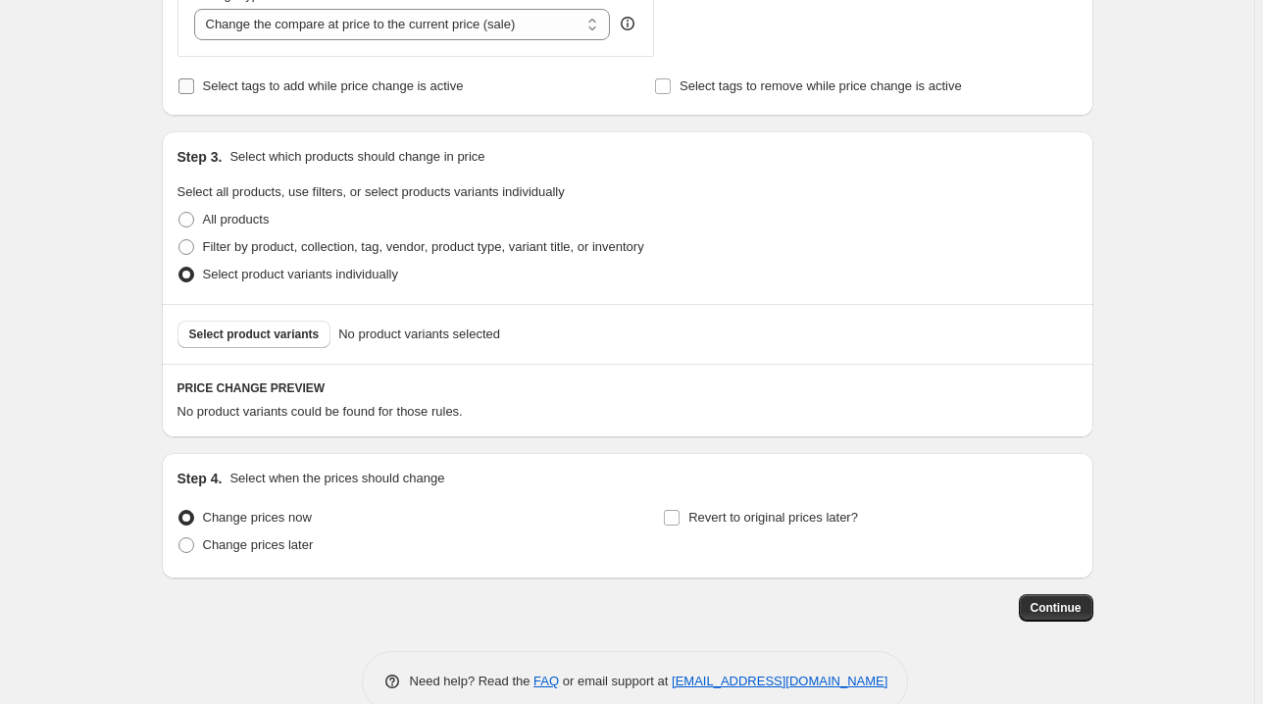
click at [188, 86] on input "Select tags to add while price change is active" at bounding box center [186, 86] width 16 height 16
checkbox input "true"
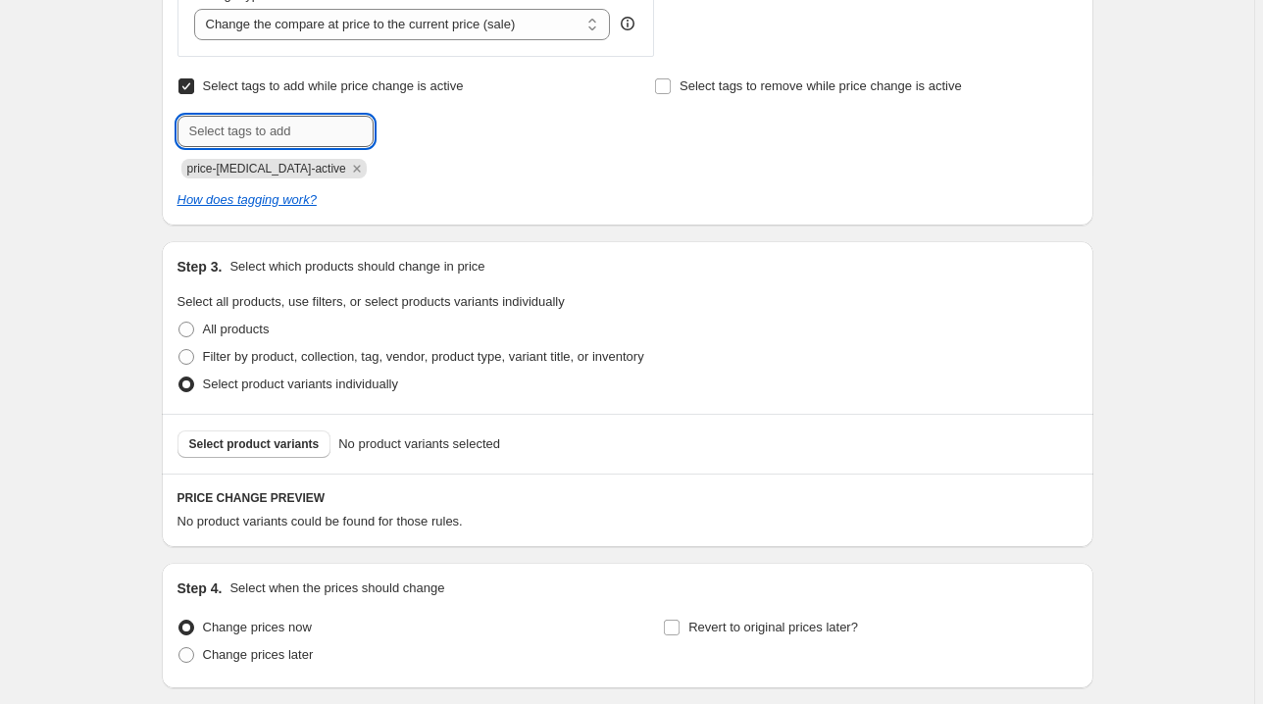
click at [236, 126] on input "text" at bounding box center [275, 131] width 196 height 31
type input "early access"
click at [398, 126] on b "Add" at bounding box center [401, 130] width 23 height 14
drag, startPoint x: 671, startPoint y: 86, endPoint x: 680, endPoint y: 102, distance: 18.0
click at [670, 86] on input "Select tags to remove while price change is active" at bounding box center [663, 86] width 16 height 16
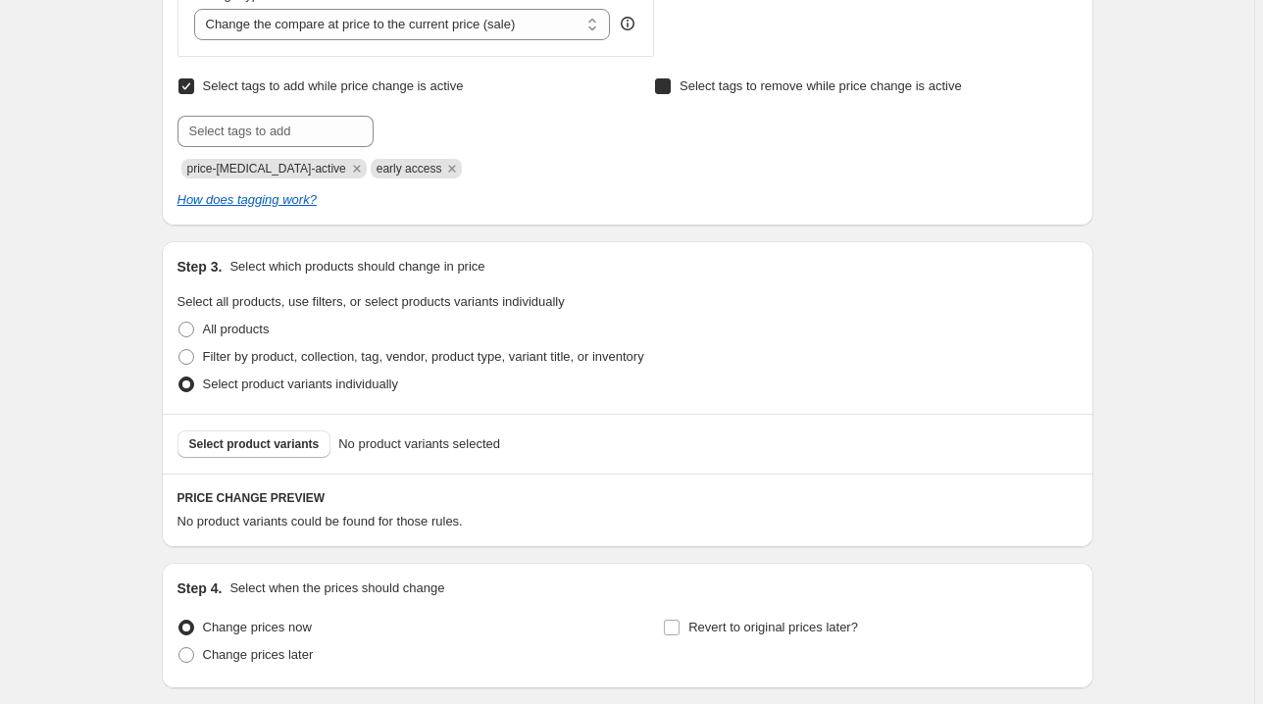
checkbox input "true"
click at [690, 128] on input "text" at bounding box center [752, 131] width 196 height 31
type input "normal"
click at [906, 126] on span "normal" at bounding box center [912, 130] width 39 height 14
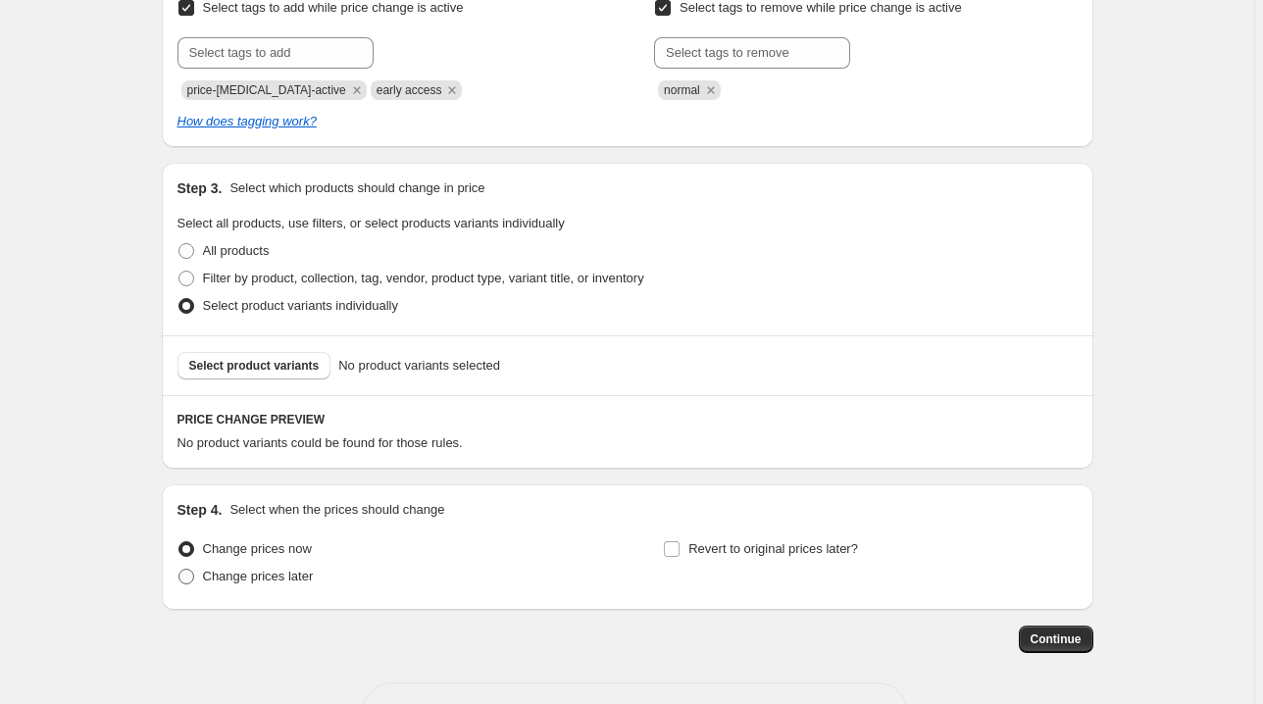
click at [302, 580] on span "Change prices later" at bounding box center [258, 576] width 111 height 15
click at [179, 570] on input "Change prices later" at bounding box center [178, 569] width 1 height 1
radio input "true"
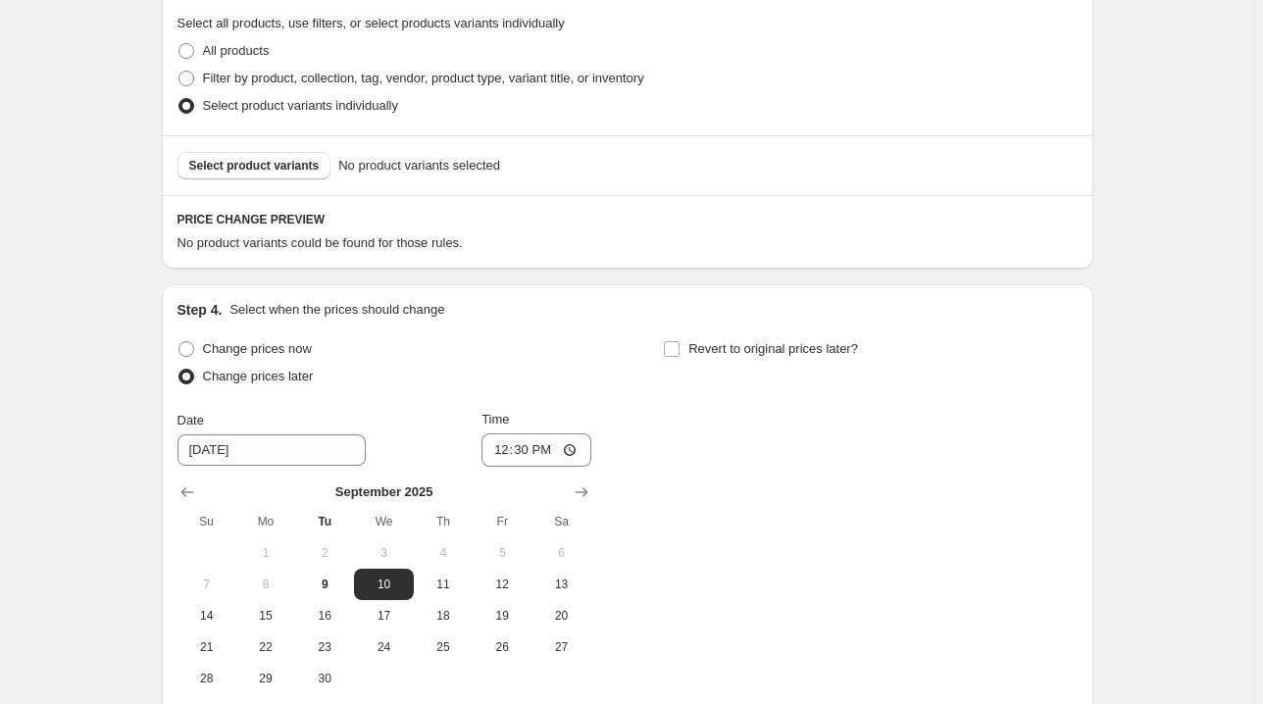
scroll to position [1098, 0]
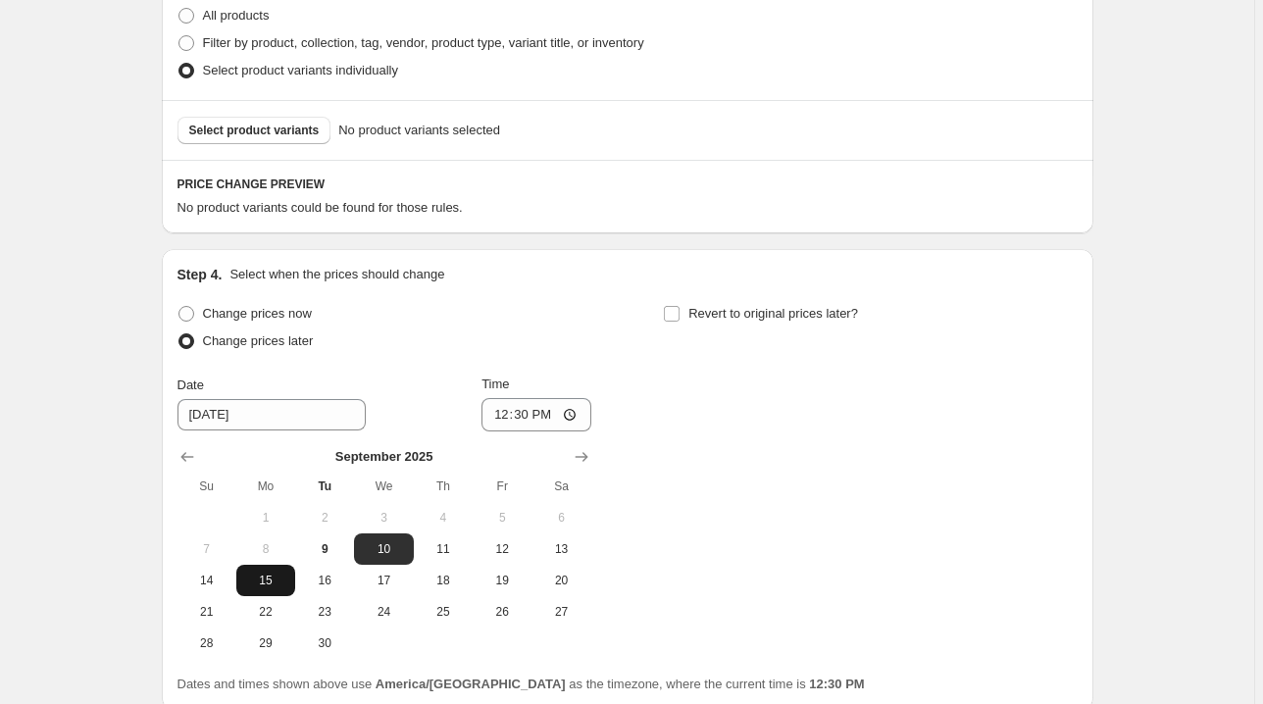
click at [278, 584] on span "15" at bounding box center [265, 581] width 43 height 16
type input "9/15/2025"
click at [499, 412] on input "12:30" at bounding box center [536, 414] width 110 height 33
type input "00:00"
click at [680, 318] on input "Revert to original prices later?" at bounding box center [672, 314] width 16 height 16
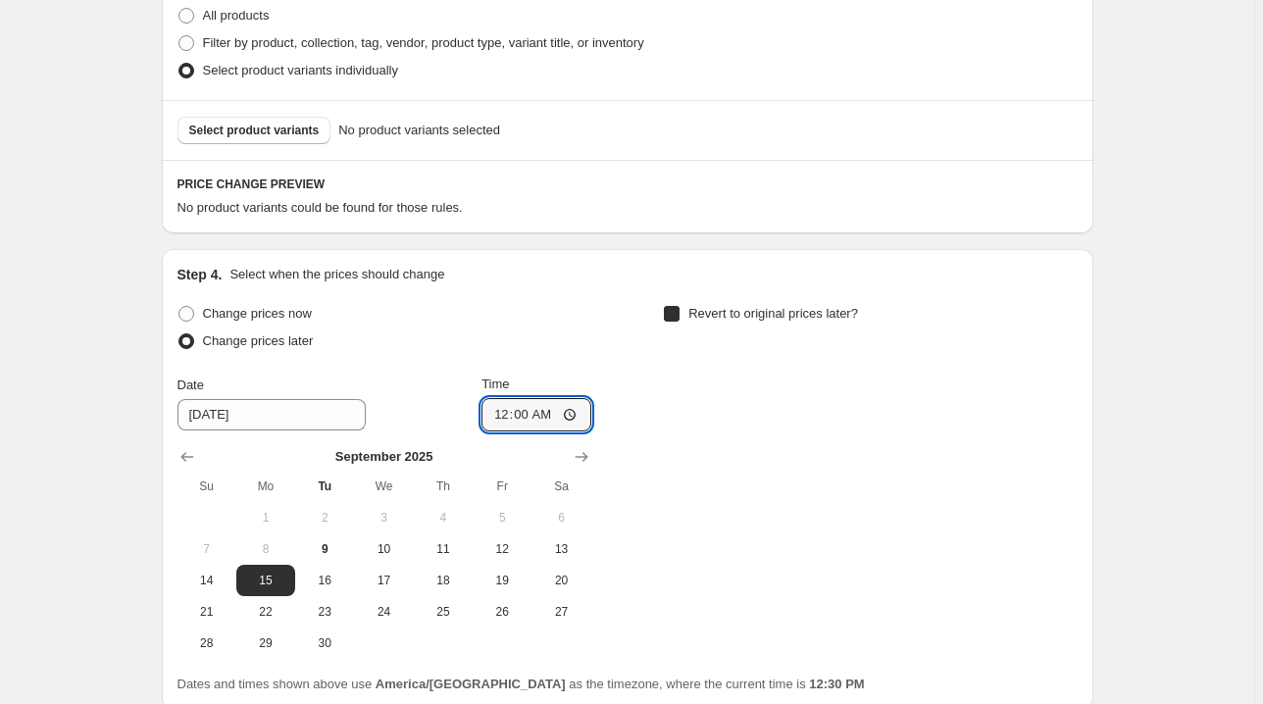
checkbox input "true"
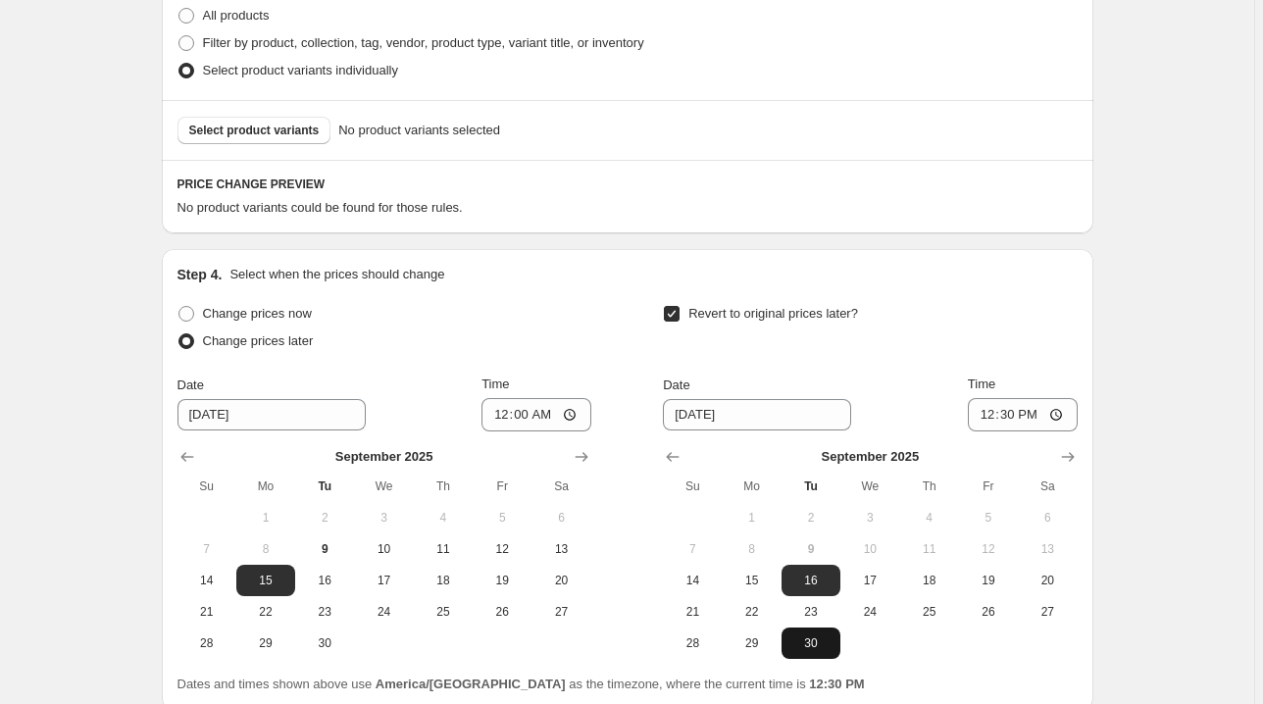
click at [813, 640] on span "30" at bounding box center [810, 643] width 43 height 16
type input "9/30/2025"
click at [989, 413] on input "12:30" at bounding box center [1023, 414] width 110 height 33
type input "23:55"
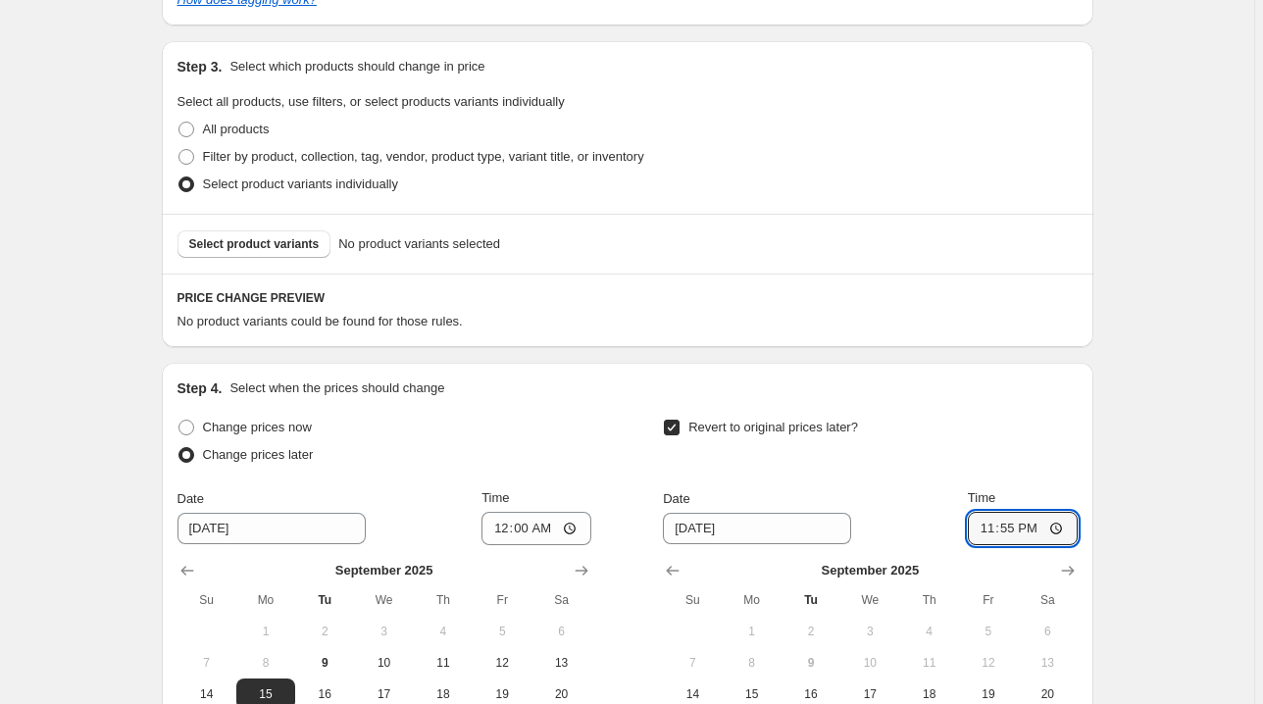
scroll to position [706, 0]
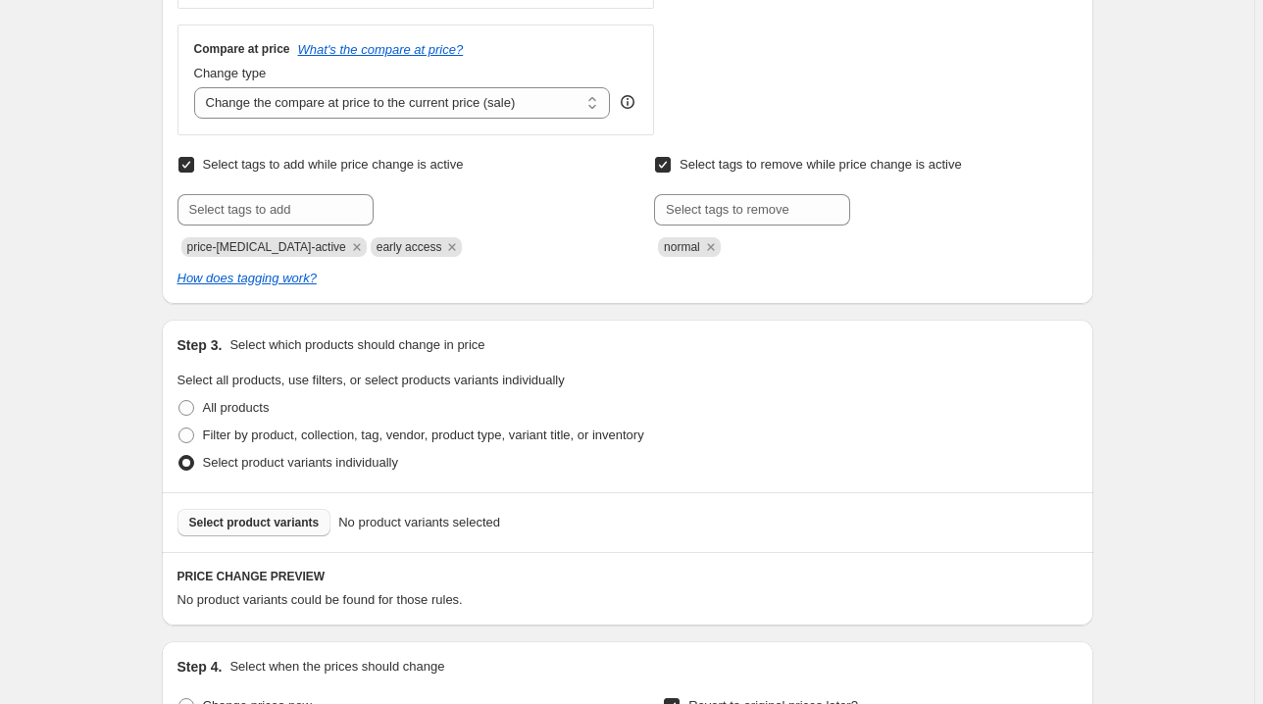
click at [302, 518] on span "Select product variants" at bounding box center [254, 523] width 130 height 16
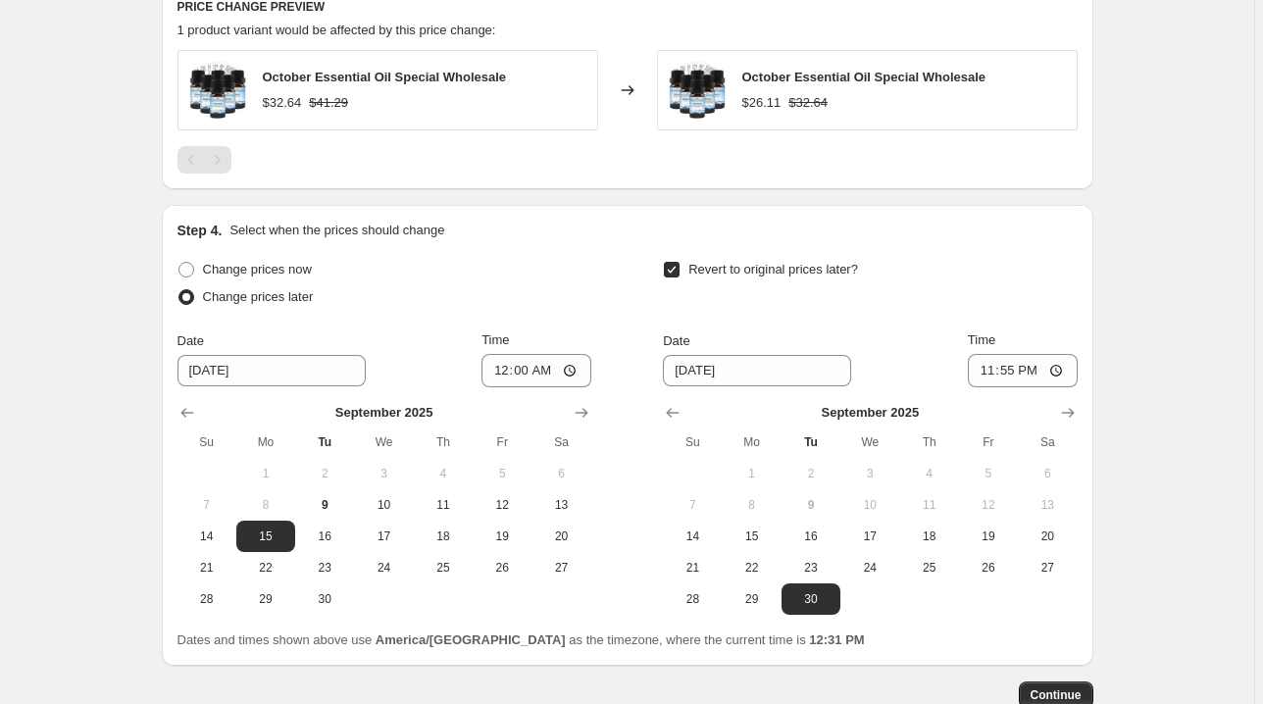
scroll to position [1397, 0]
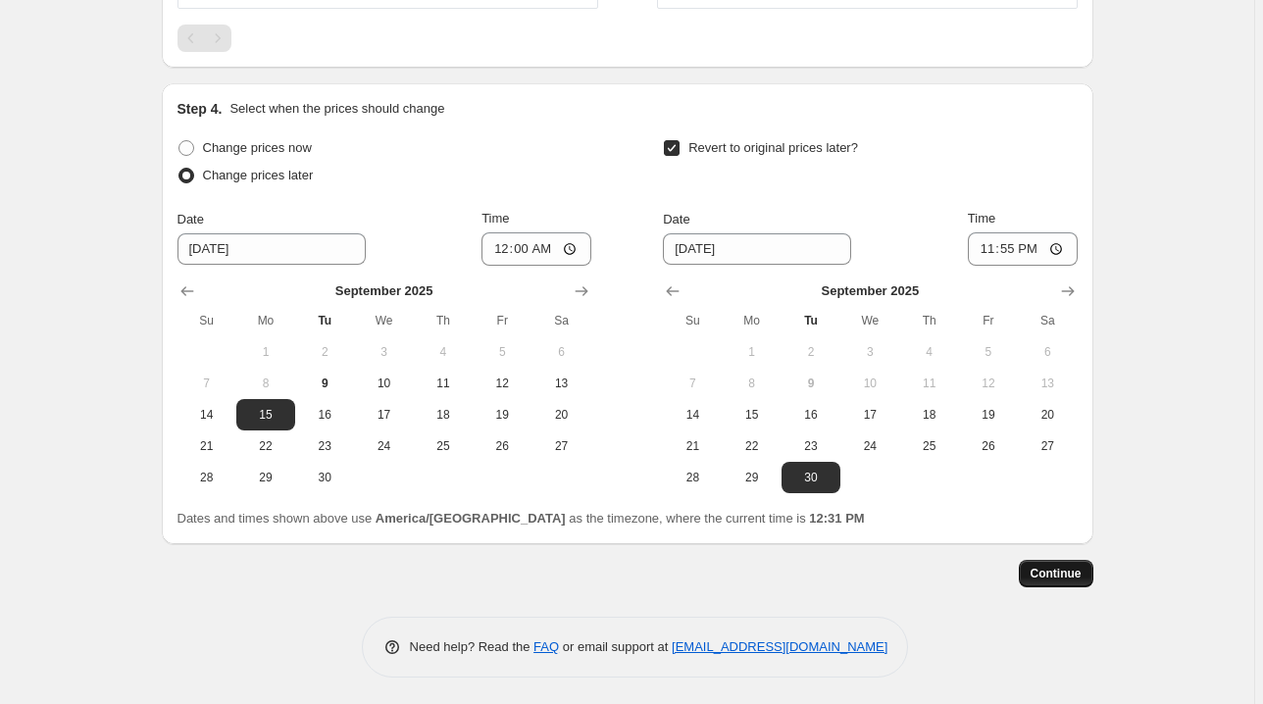
click at [1040, 572] on span "Continue" at bounding box center [1056, 574] width 51 height 16
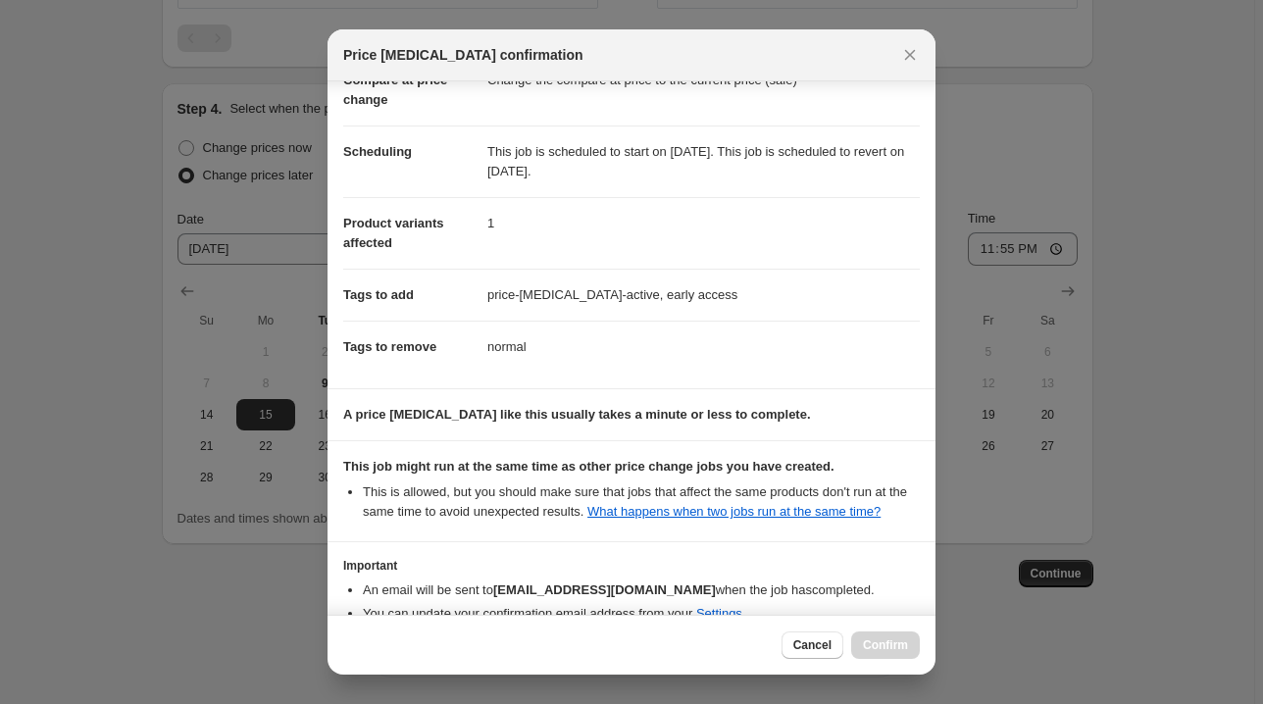
scroll to position [238, 0]
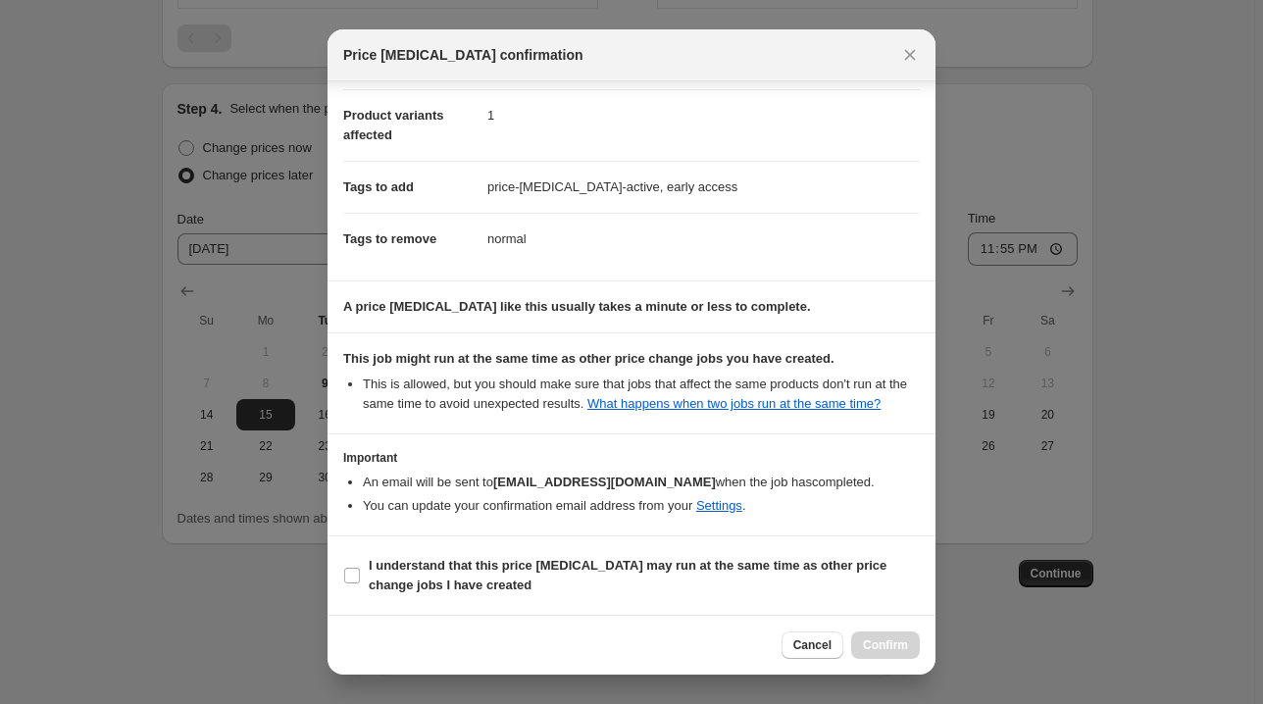
click at [826, 578] on span "I understand that this price change job may run at the same time as other price…" at bounding box center [644, 575] width 551 height 39
click at [360, 578] on input "I understand that this price change job may run at the same time as other price…" at bounding box center [352, 576] width 16 height 16
checkbox input "true"
drag, startPoint x: 885, startPoint y: 641, endPoint x: 902, endPoint y: 640, distance: 17.7
click at [885, 641] on span "Confirm" at bounding box center [885, 645] width 45 height 16
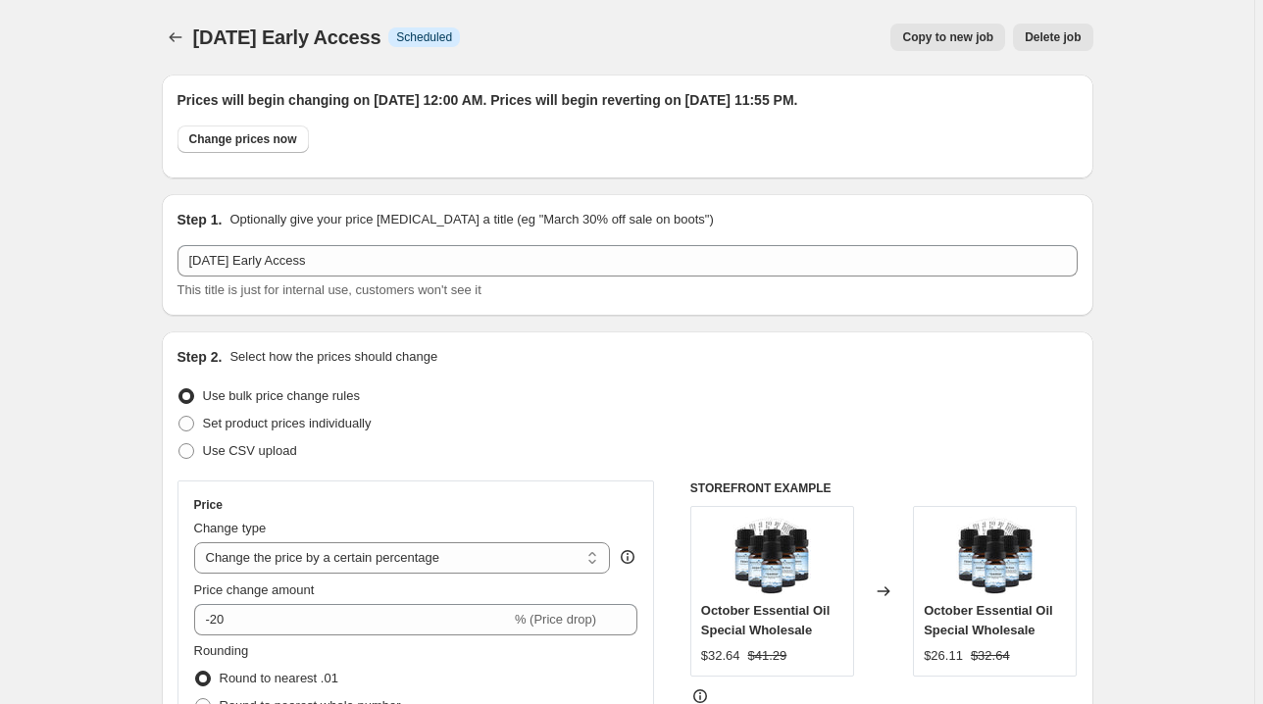
scroll to position [1397, 0]
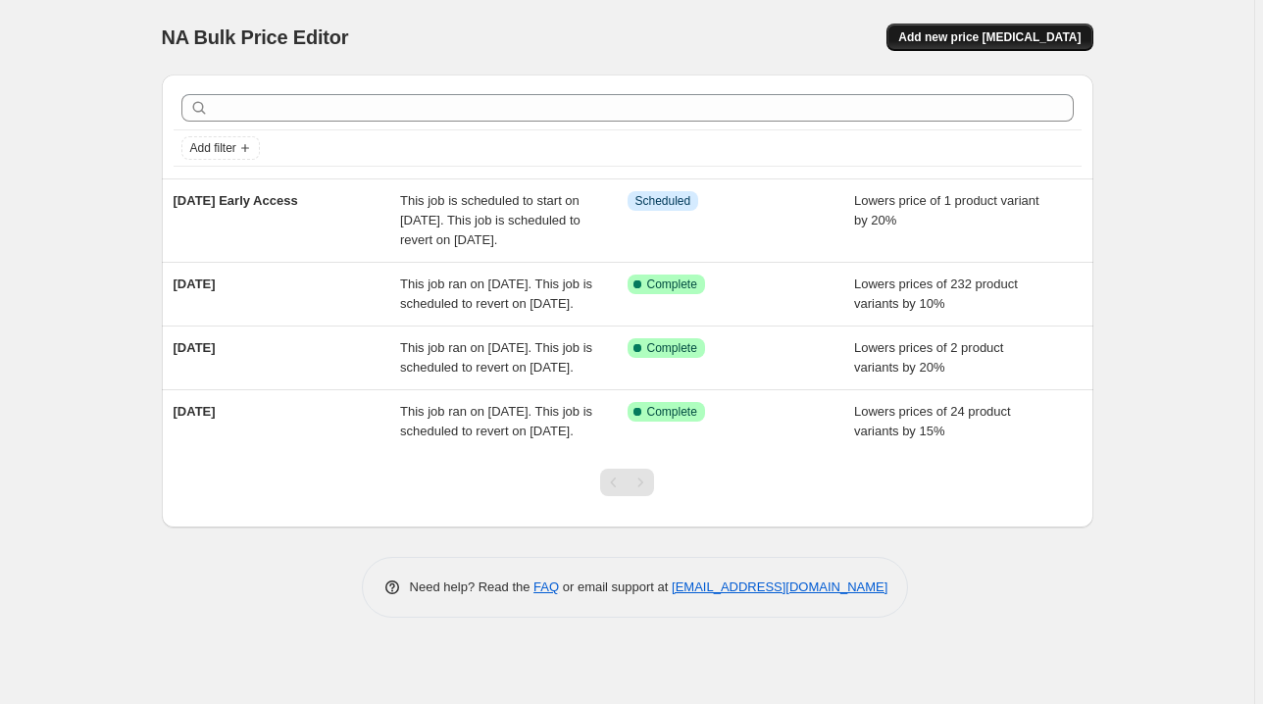
click at [996, 34] on span "Add new price [MEDICAL_DATA]" at bounding box center [989, 37] width 182 height 16
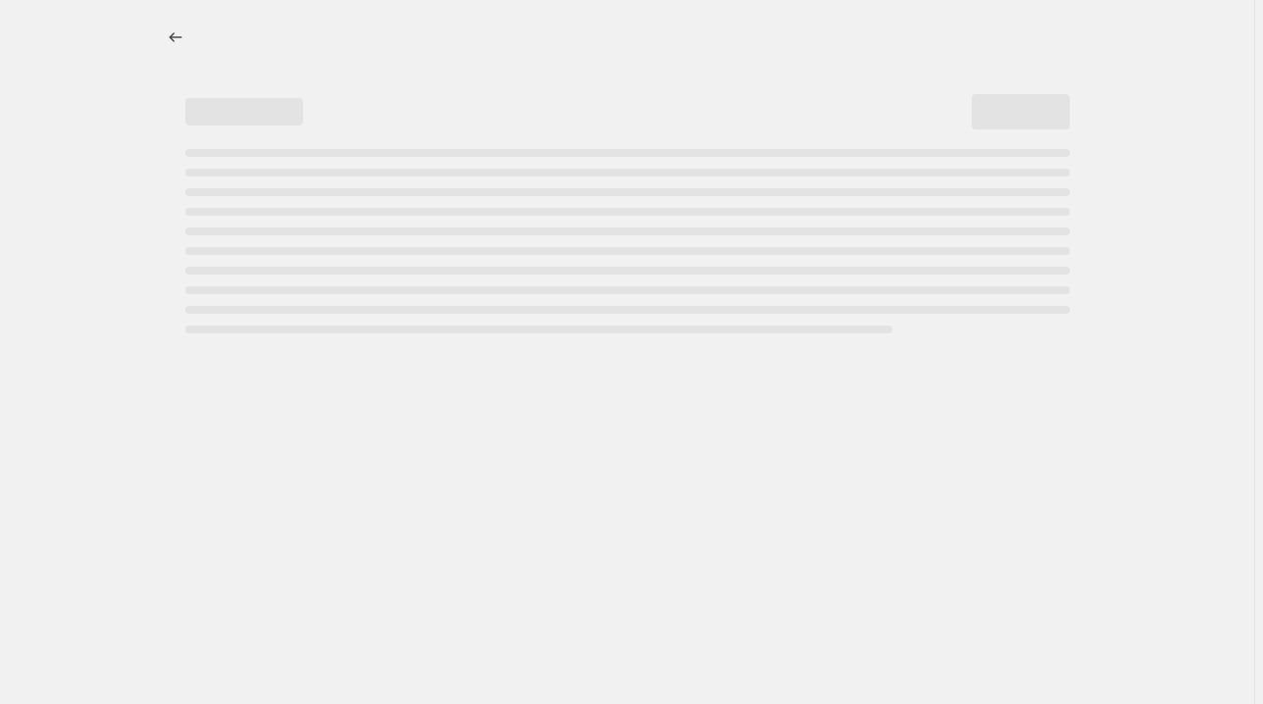
select select "percentage"
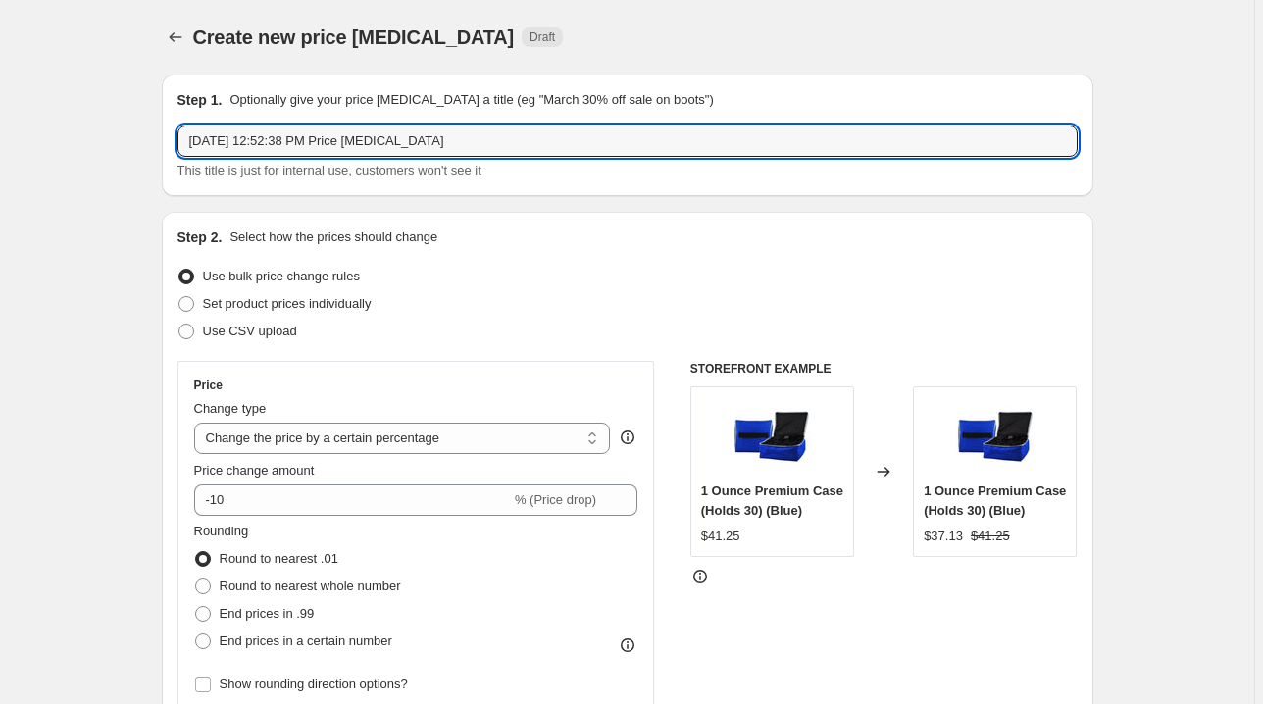
drag, startPoint x: 503, startPoint y: 134, endPoint x: 135, endPoint y: 134, distance: 367.7
type input "15 October Early Access"
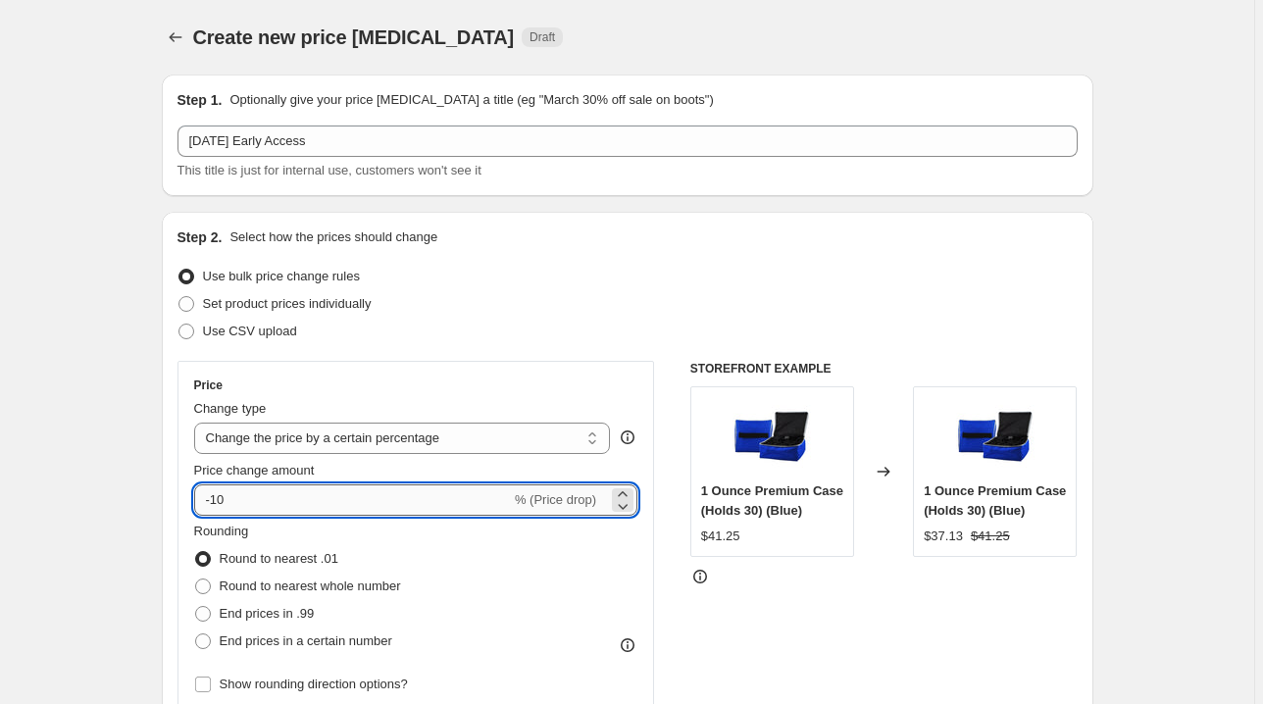
click at [224, 504] on input "-10" at bounding box center [352, 499] width 317 height 31
type input "-15"
click at [425, 537] on div "Rounding Round to nearest .01 Round to nearest whole number End prices in .99 E…" at bounding box center [416, 588] width 444 height 133
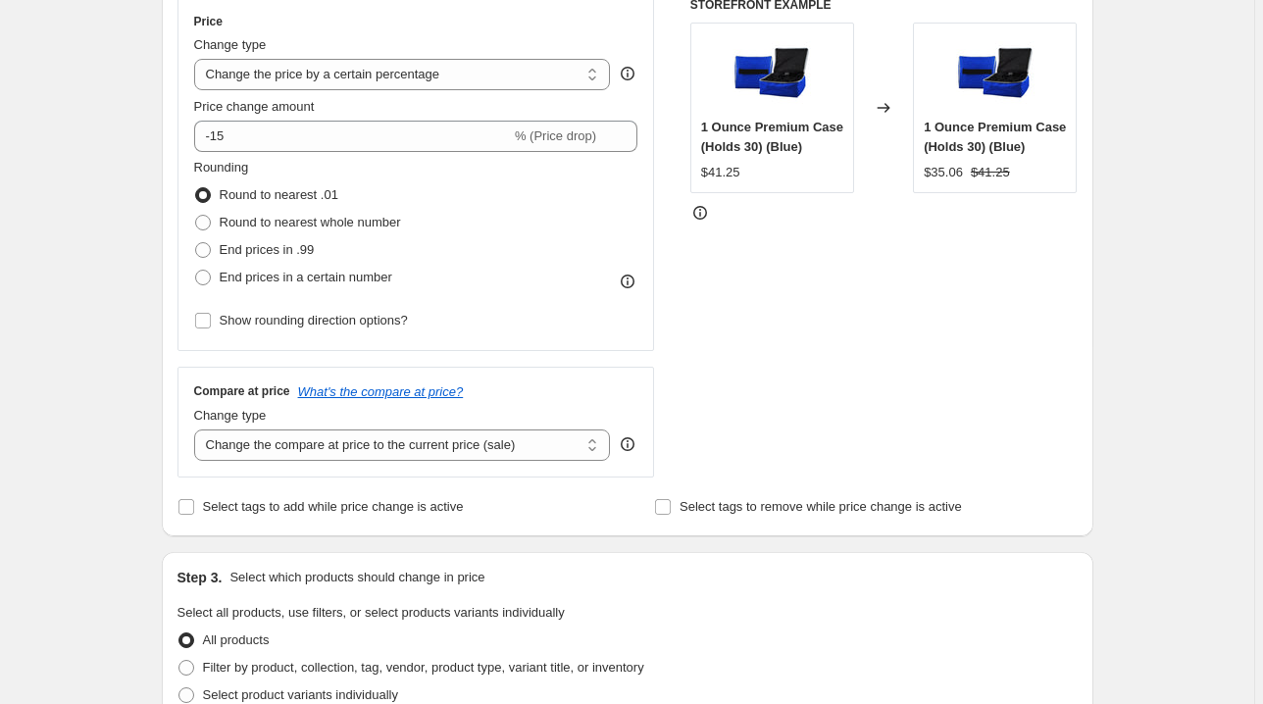
scroll to position [392, 0]
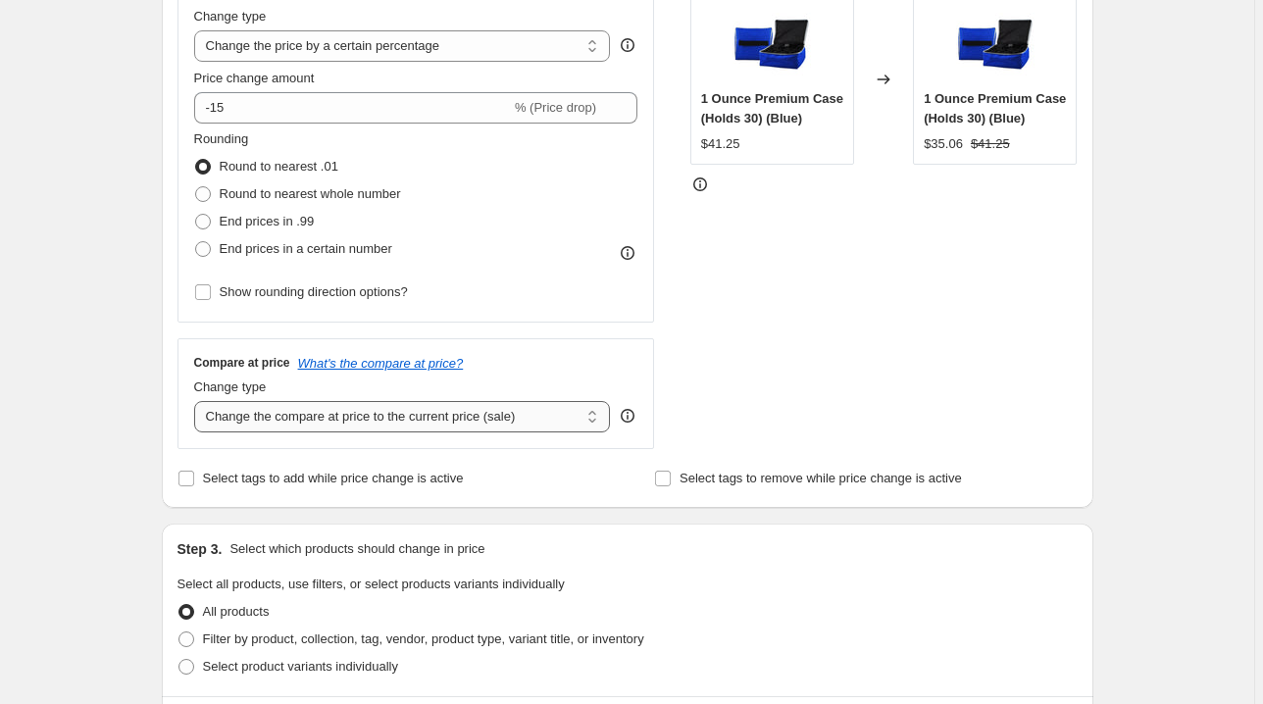
click at [307, 422] on select "Change the compare at price to the current price (sale) Change the compare at p…" at bounding box center [402, 416] width 417 height 31
click at [307, 424] on select "Change the compare at price to the current price (sale) Change the compare at p…" at bounding box center [402, 416] width 417 height 31
click at [302, 479] on span "Select tags to add while price change is active" at bounding box center [333, 478] width 261 height 15
click at [194, 479] on input "Select tags to add while price change is active" at bounding box center [186, 479] width 16 height 16
checkbox input "true"
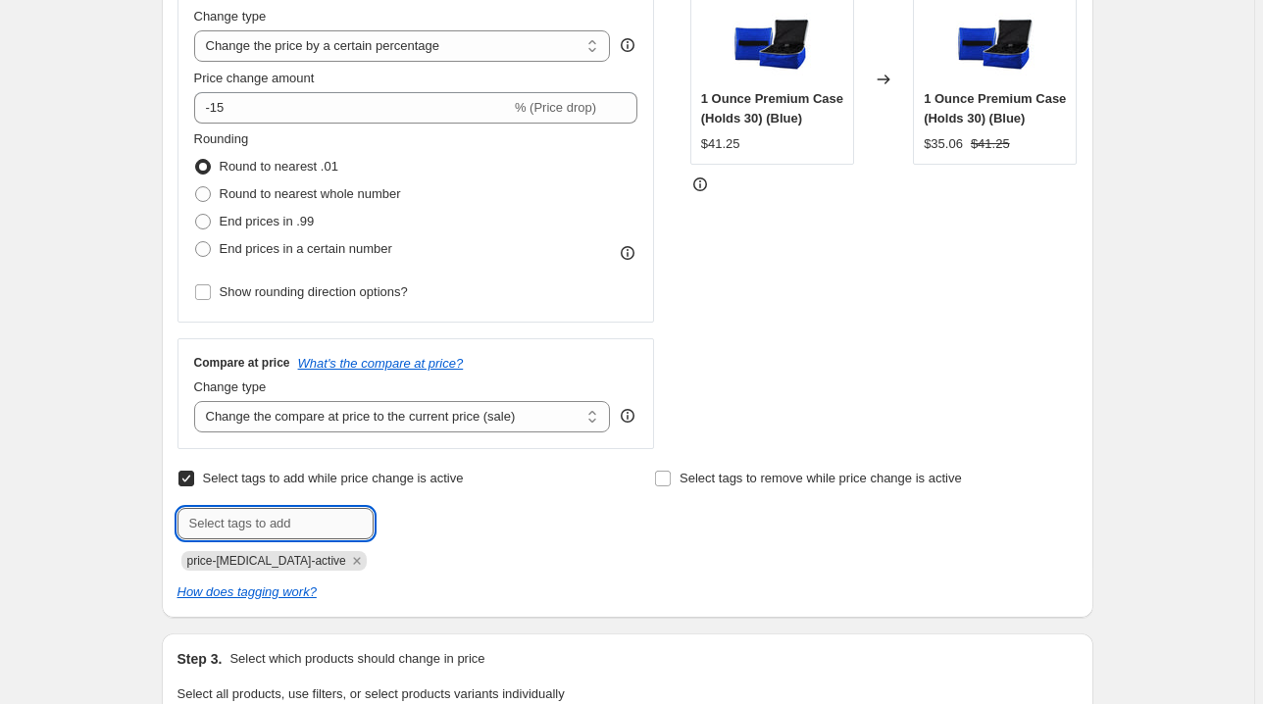
click at [310, 518] on input "text" at bounding box center [275, 523] width 196 height 31
type input "early access"
click at [454, 516] on span "early access" at bounding box center [451, 522] width 70 height 14
click at [679, 479] on label "Select tags to remove while price change is active" at bounding box center [808, 478] width 308 height 27
click at [671, 479] on input "Select tags to remove while price change is active" at bounding box center [663, 479] width 16 height 16
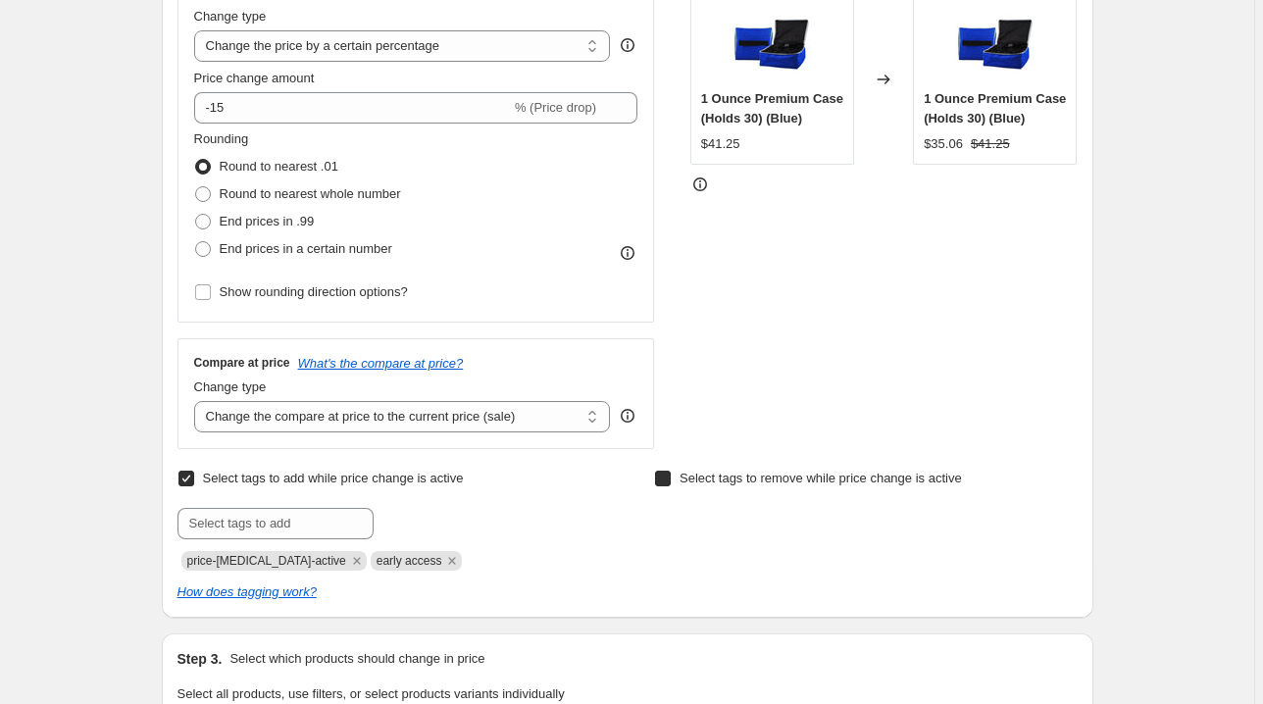
checkbox input "true"
click at [685, 518] on input "text" at bounding box center [752, 523] width 196 height 31
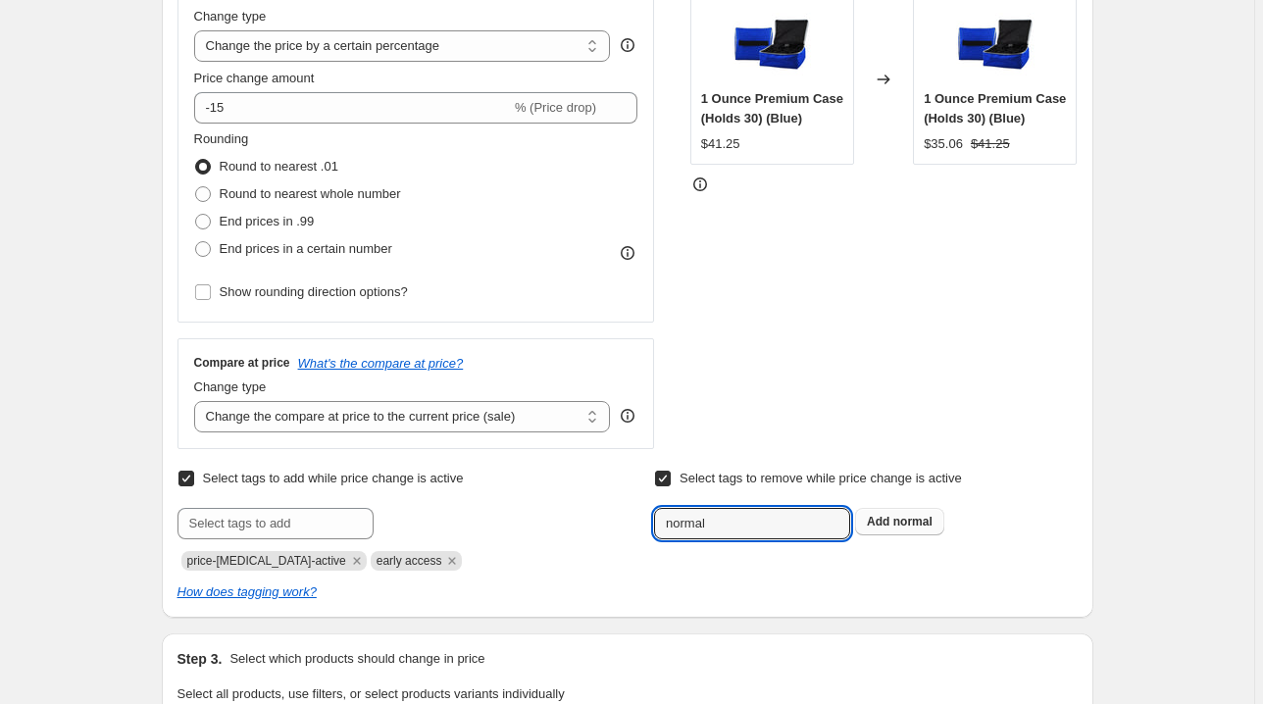
type input "normal"
click at [907, 529] on button "Add normal" at bounding box center [899, 521] width 89 height 27
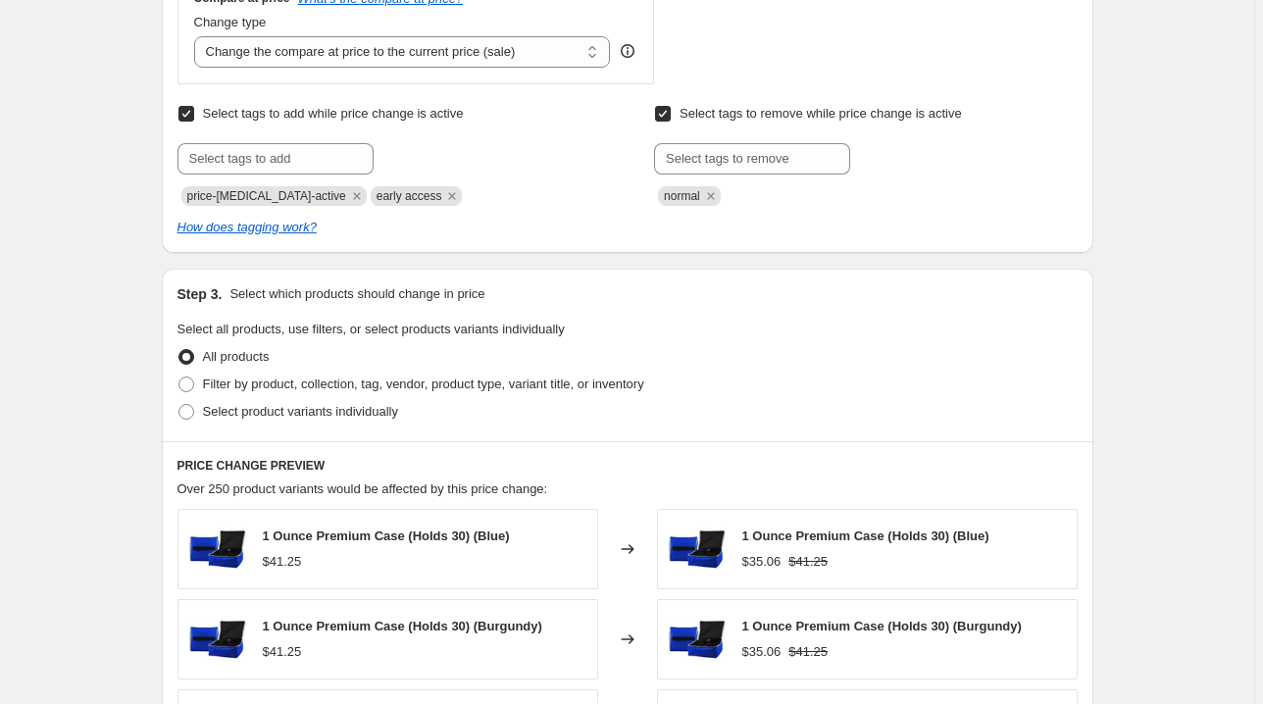
scroll to position [784, 0]
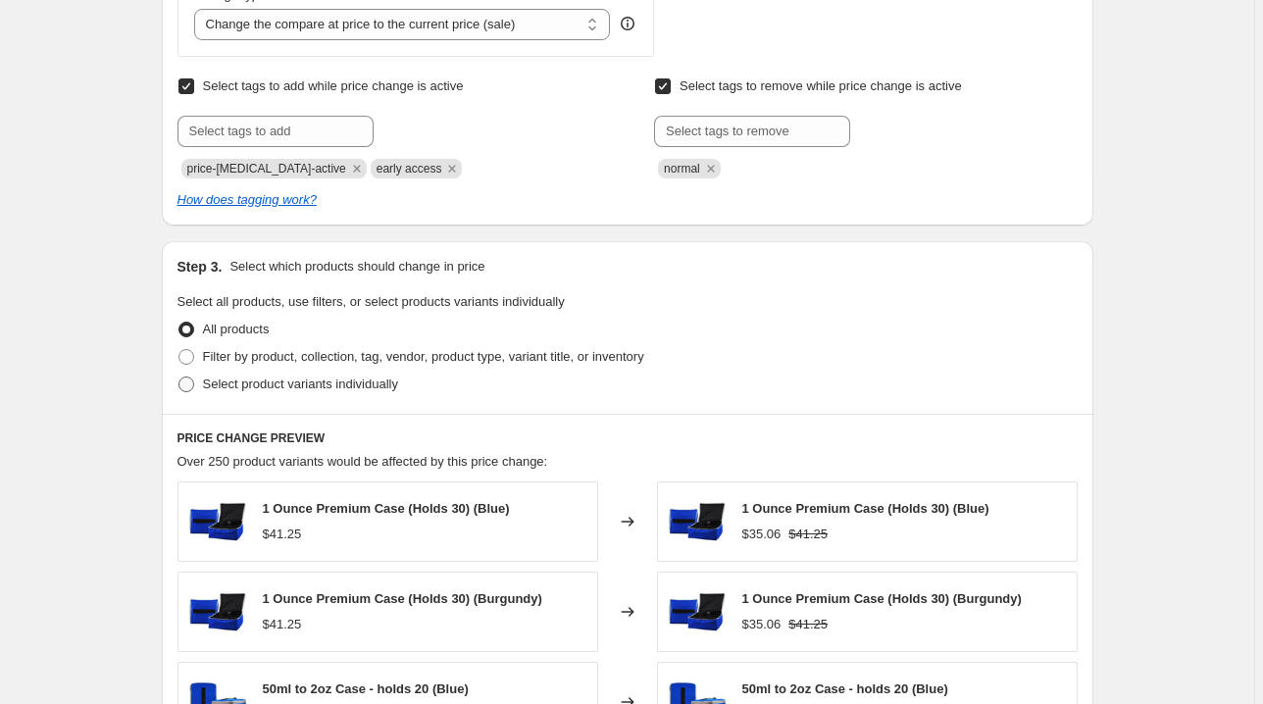
click at [351, 380] on span "Select product variants individually" at bounding box center [300, 384] width 195 height 15
click at [179, 378] on input "Select product variants individually" at bounding box center [178, 377] width 1 height 1
radio input "true"
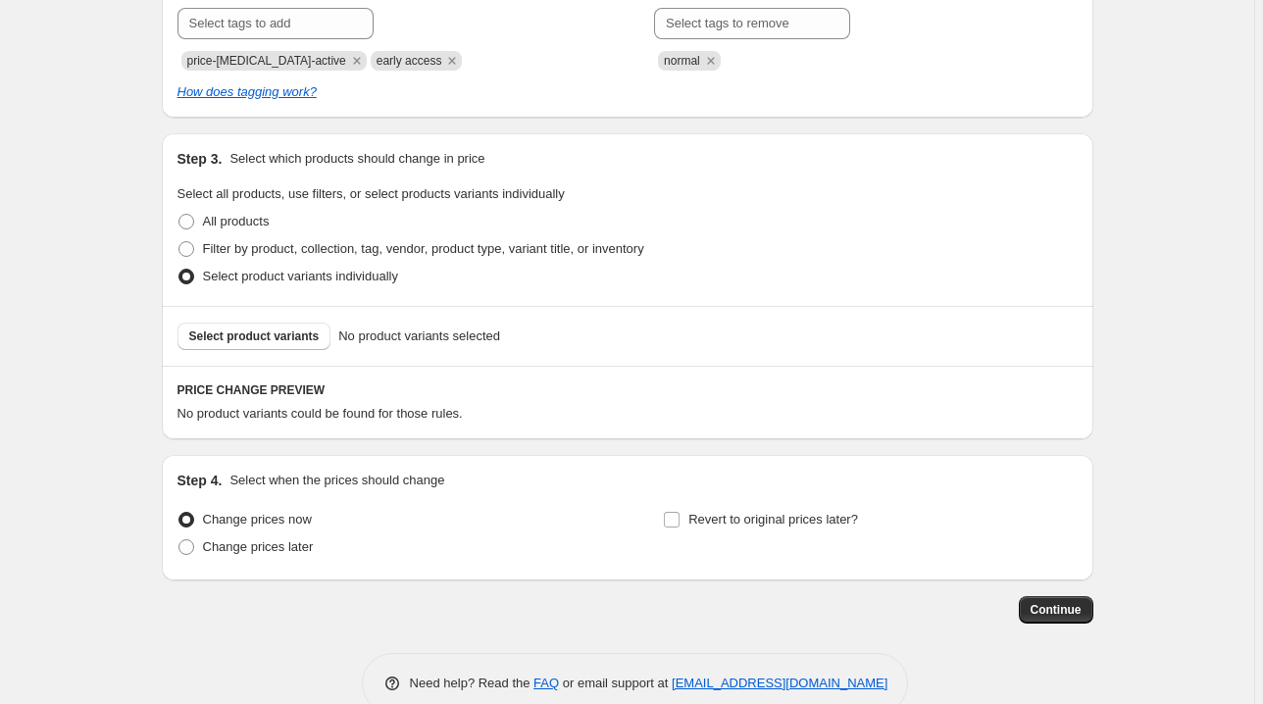
scroll to position [930, 0]
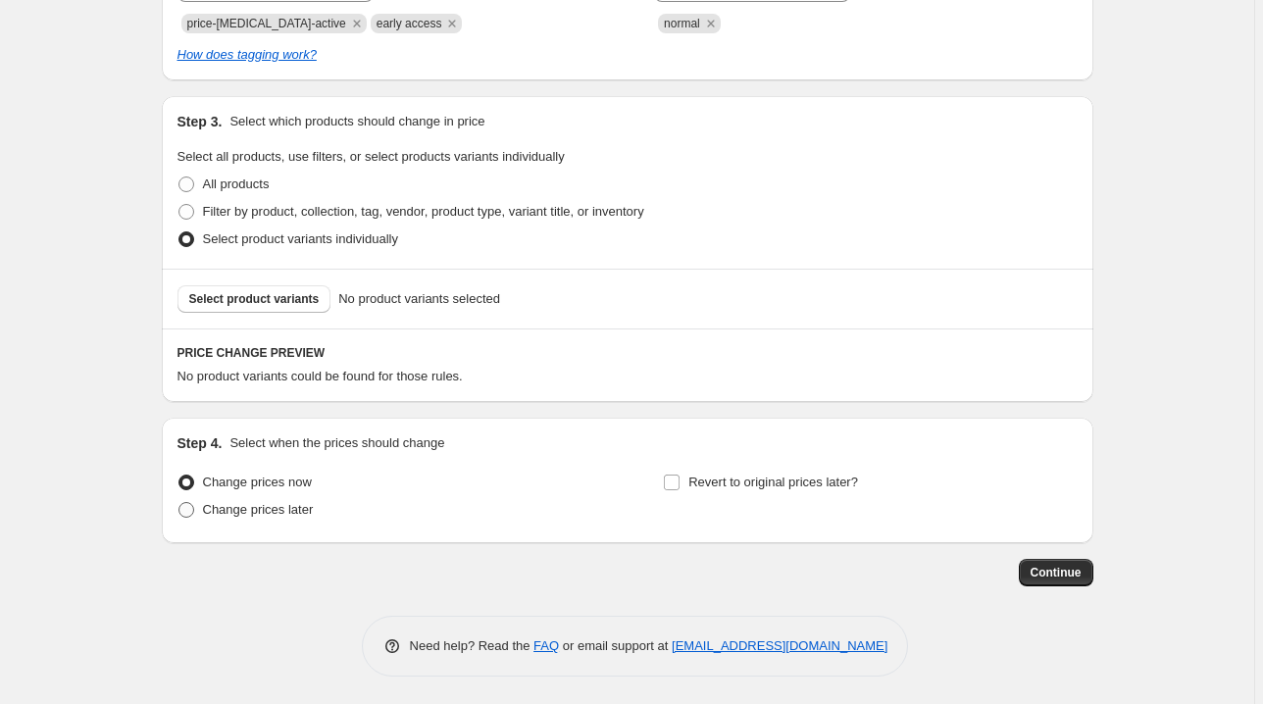
click at [304, 506] on span "Change prices later" at bounding box center [258, 509] width 111 height 15
click at [179, 503] on input "Change prices later" at bounding box center [178, 502] width 1 height 1
radio input "true"
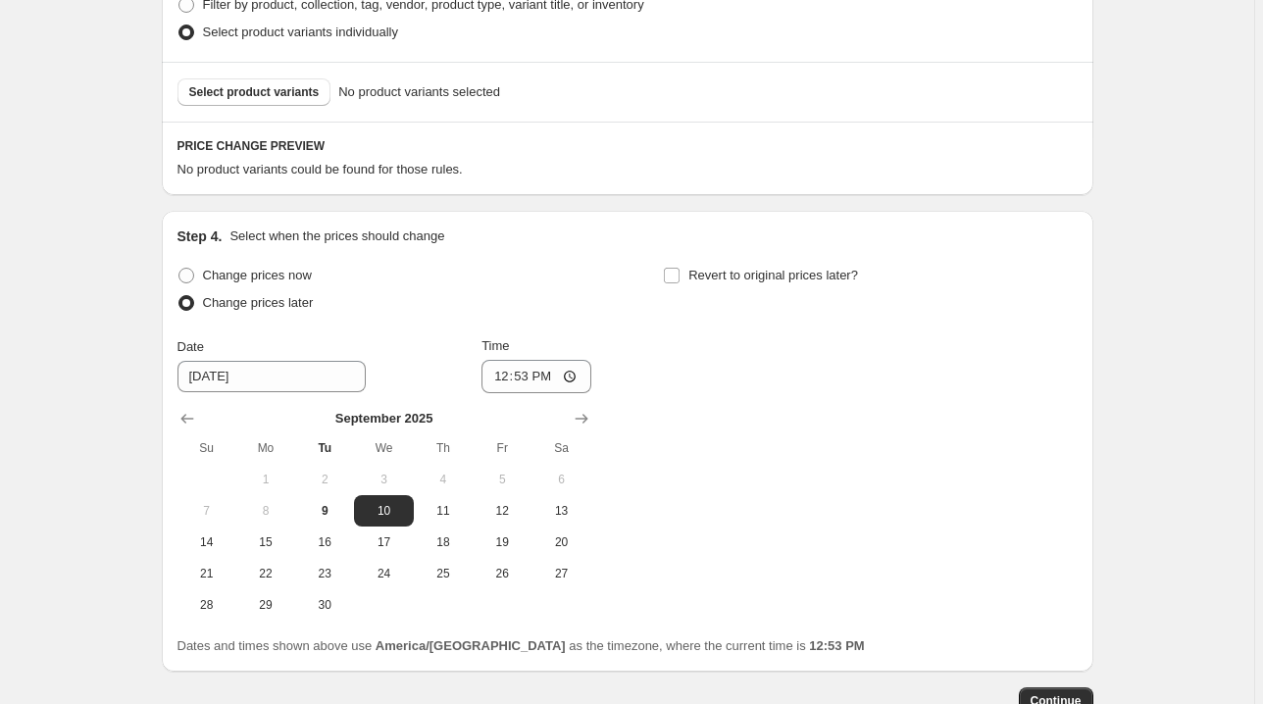
scroll to position [1265, 0]
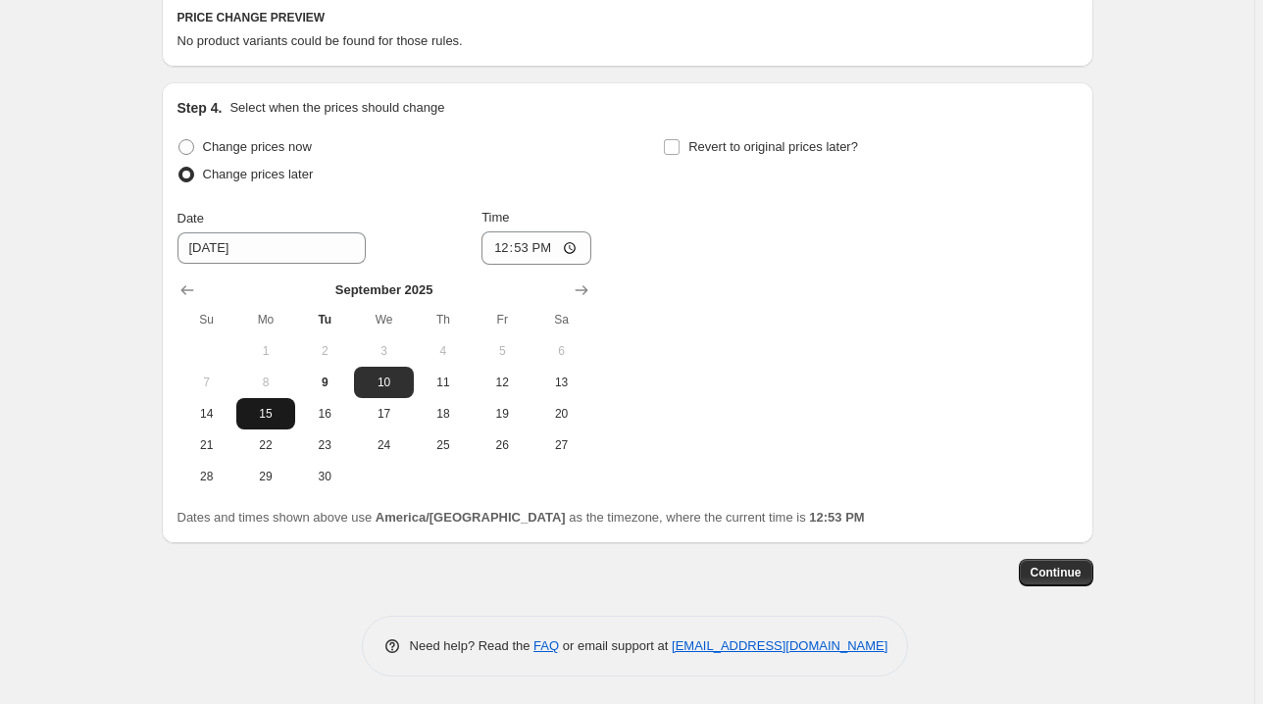
click at [269, 411] on span "15" at bounding box center [265, 414] width 43 height 16
type input "9/15/2025"
click at [518, 247] on input "12:53" at bounding box center [536, 247] width 110 height 33
click at [542, 239] on input "12:00" at bounding box center [536, 247] width 110 height 33
type input "00:00"
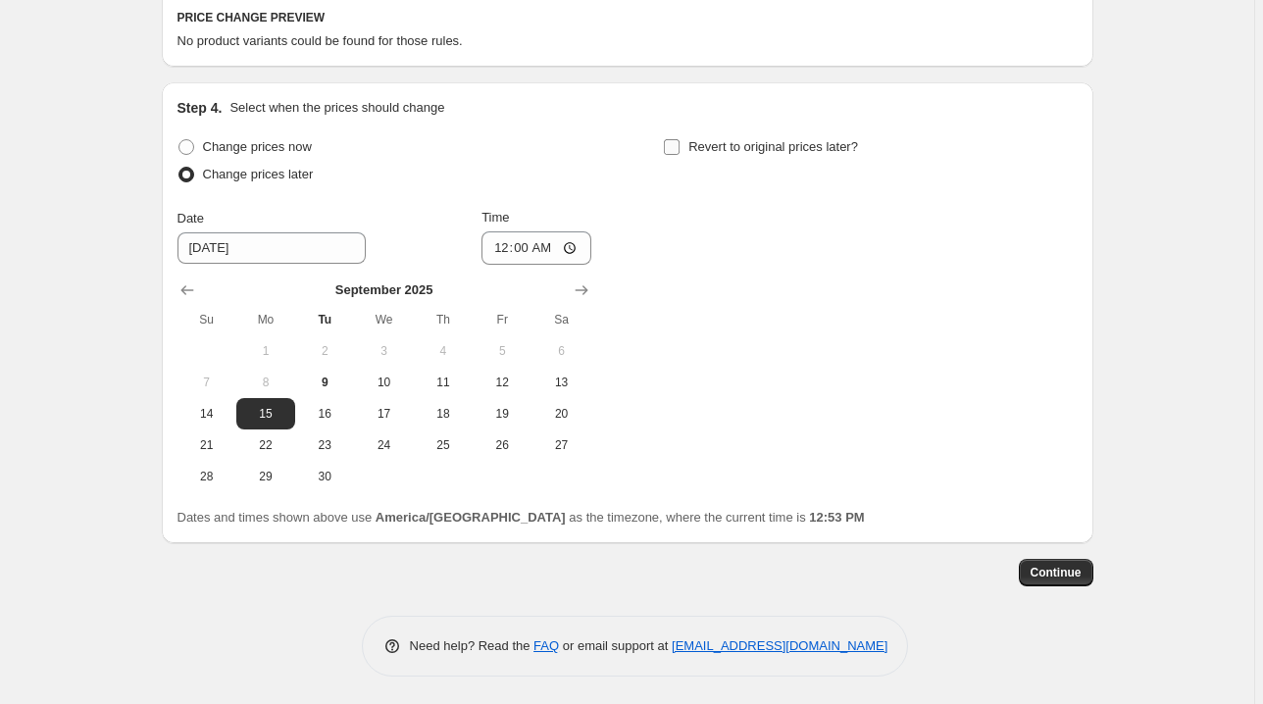
click at [686, 141] on label "Revert to original prices later?" at bounding box center [760, 146] width 195 height 27
click at [680, 141] on input "Revert to original prices later?" at bounding box center [672, 147] width 16 height 16
checkbox input "true"
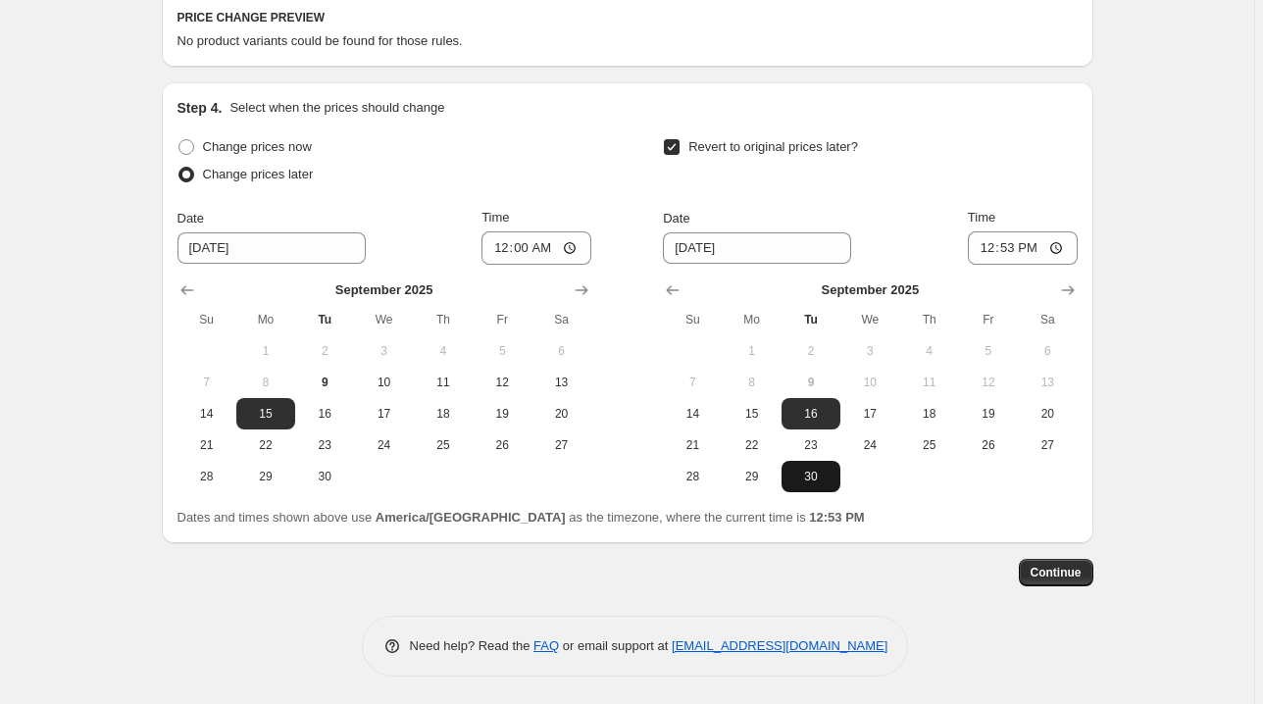
drag, startPoint x: 820, startPoint y: 482, endPoint x: 906, endPoint y: 392, distance: 124.8
click at [820, 482] on button "30" at bounding box center [811, 476] width 59 height 31
type input "9/30/2025"
click at [988, 237] on input "12:53" at bounding box center [1023, 247] width 110 height 33
type input "23:55"
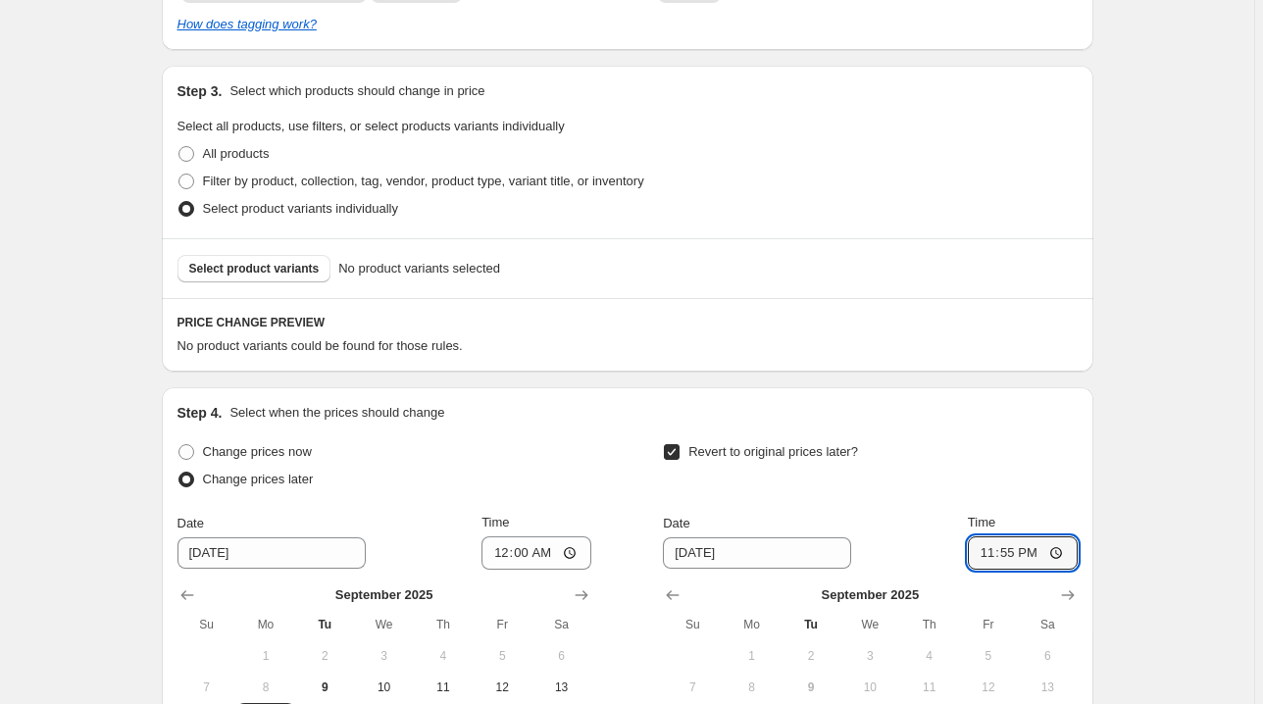
scroll to position [873, 0]
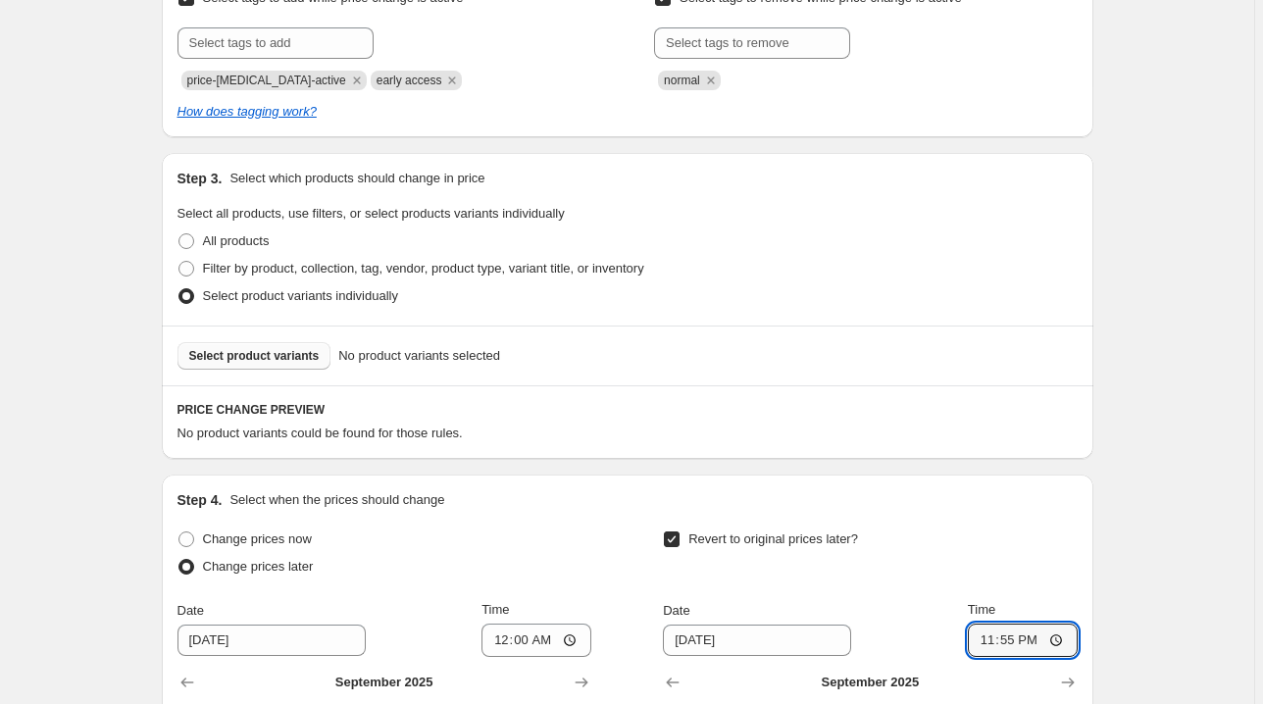
click at [256, 359] on span "Select product variants" at bounding box center [254, 356] width 130 height 16
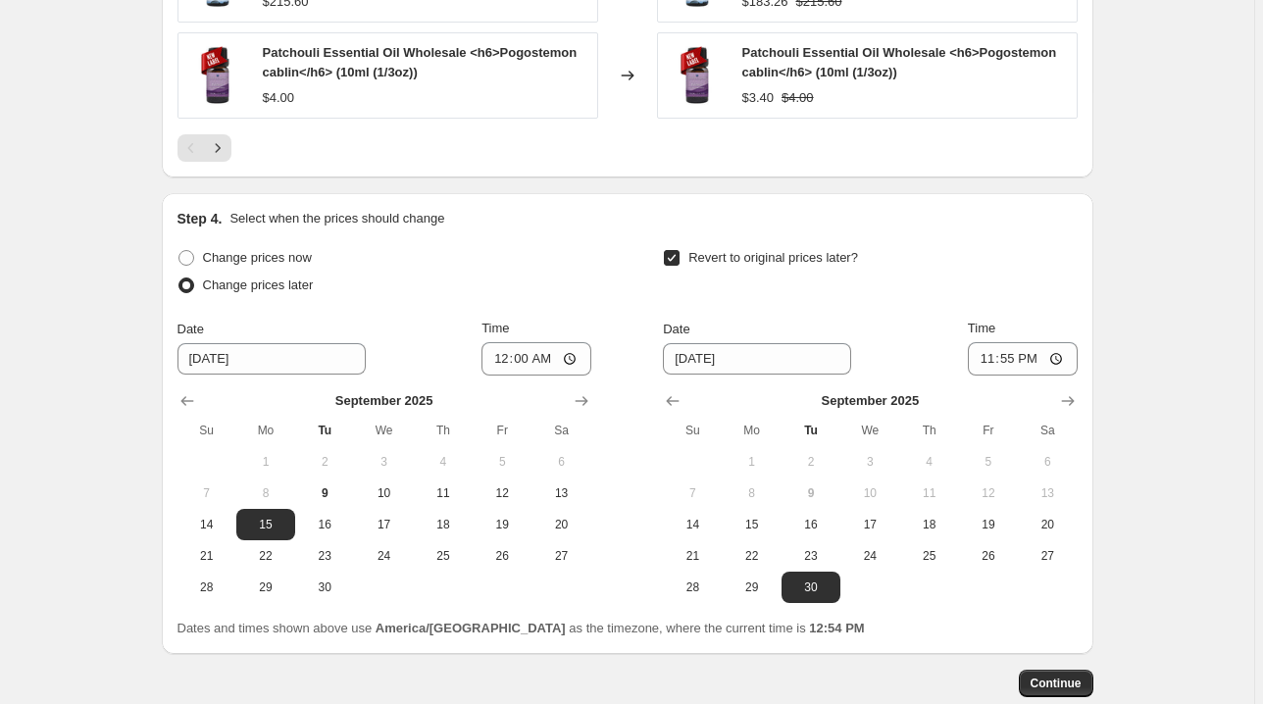
scroll to position [1736, 0]
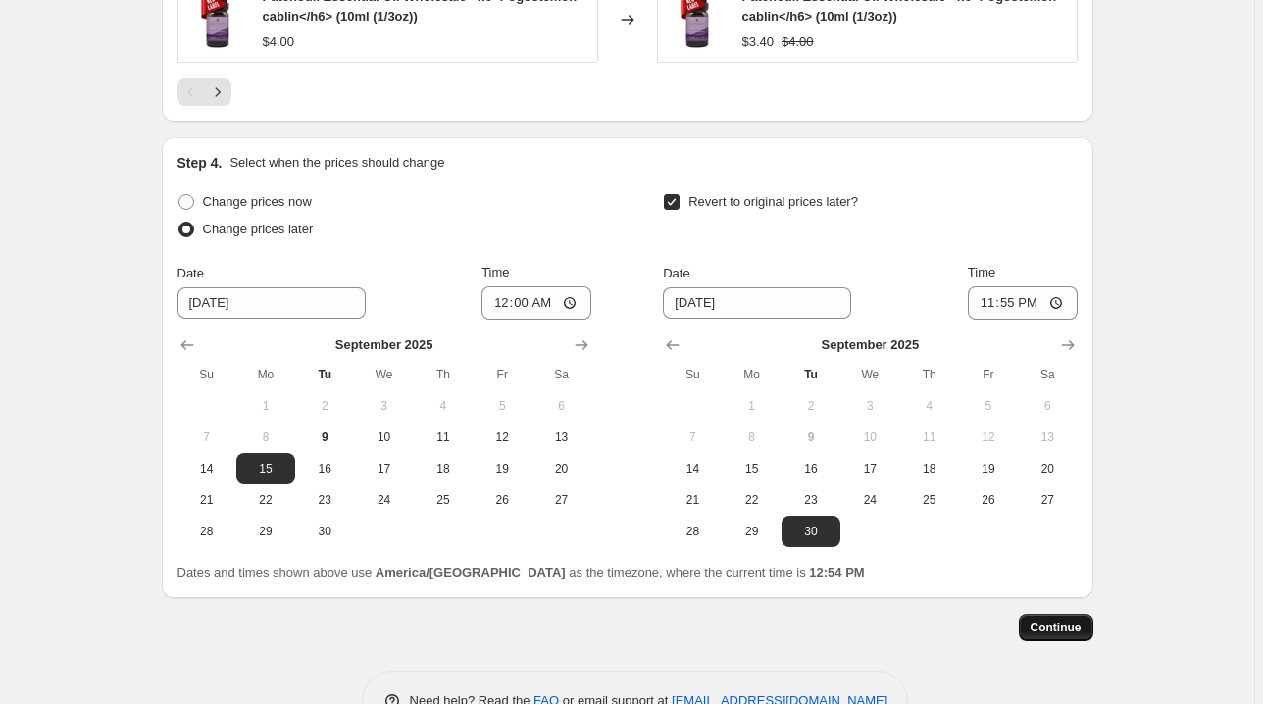
click at [1071, 620] on span "Continue" at bounding box center [1056, 628] width 51 height 16
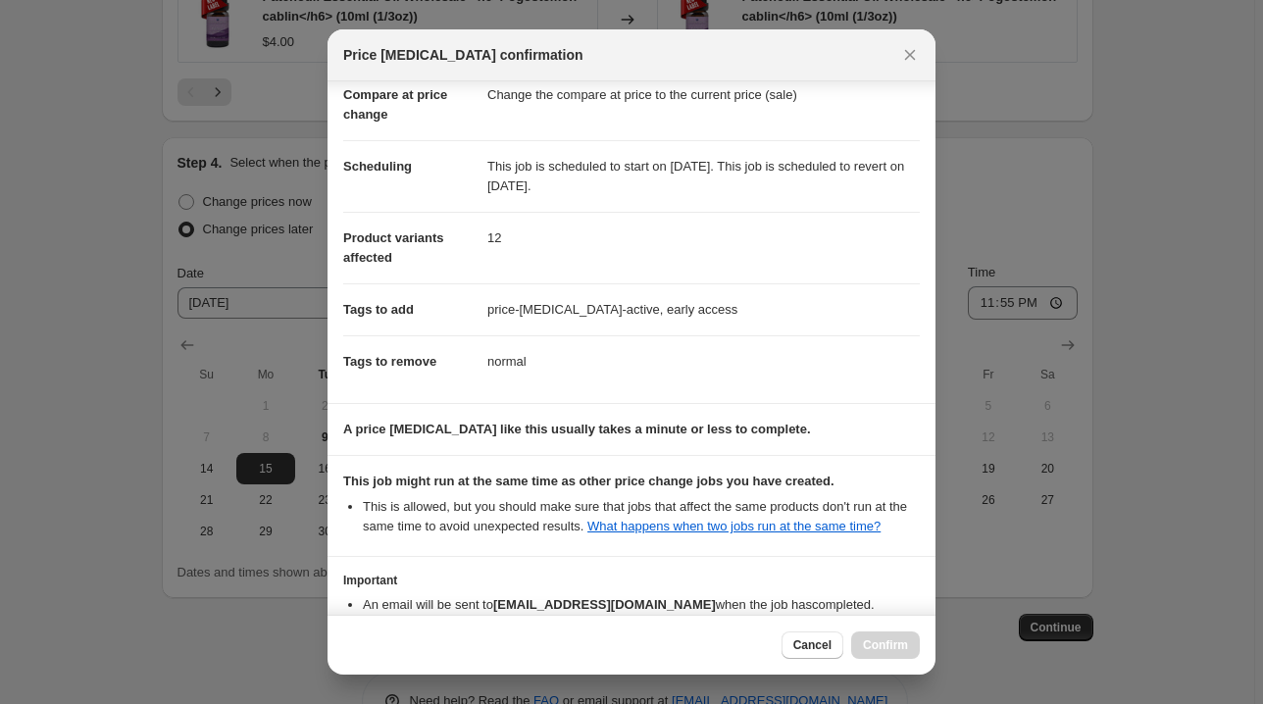
scroll to position [238, 0]
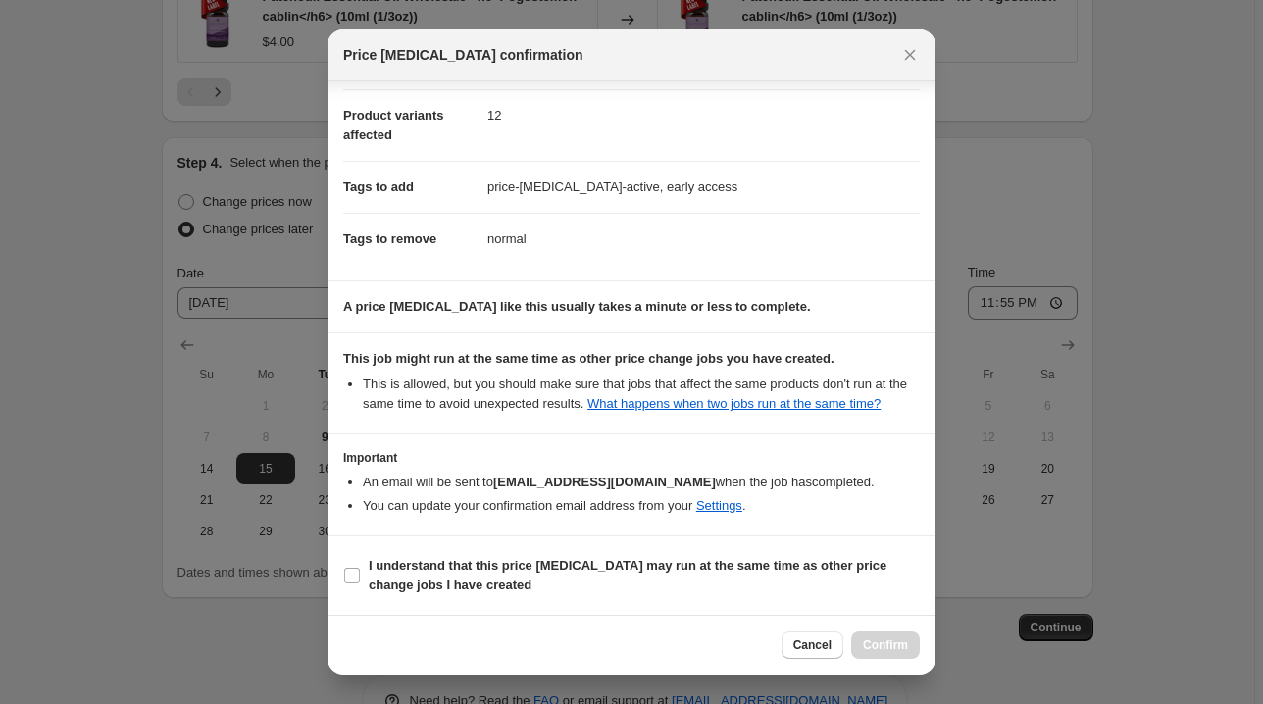
click at [773, 573] on b "I understand that this price change job may run at the same time as other price…" at bounding box center [628, 575] width 518 height 34
click at [360, 573] on input "I understand that this price change job may run at the same time as other price…" at bounding box center [352, 576] width 16 height 16
checkbox input "true"
click at [898, 642] on span "Confirm" at bounding box center [885, 645] width 45 height 16
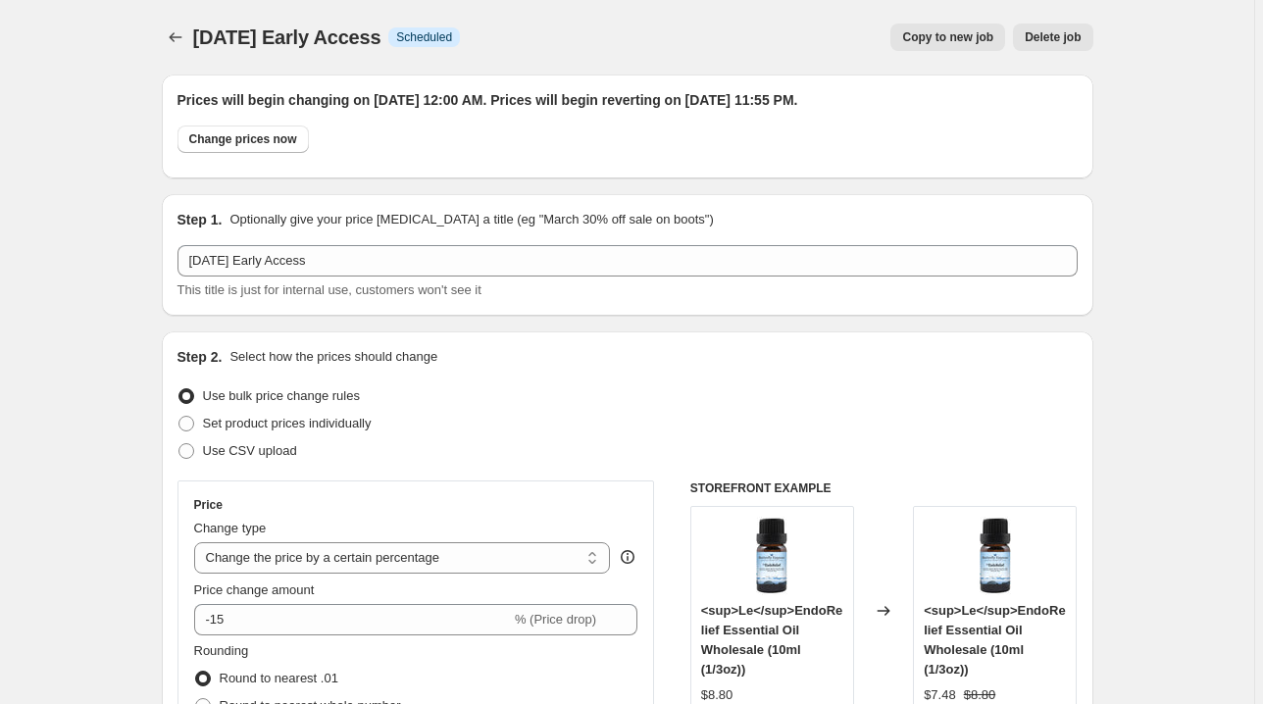
scroll to position [1736, 0]
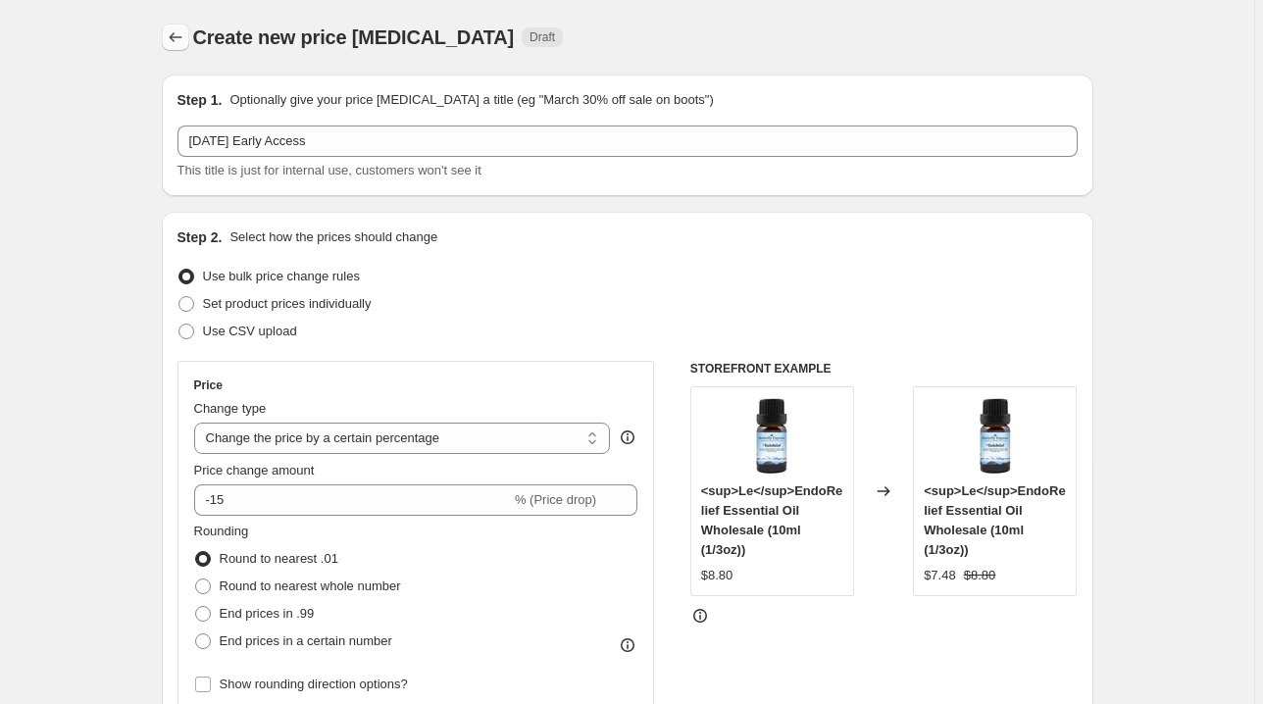
click at [173, 25] on button "Price change jobs" at bounding box center [175, 37] width 27 height 27
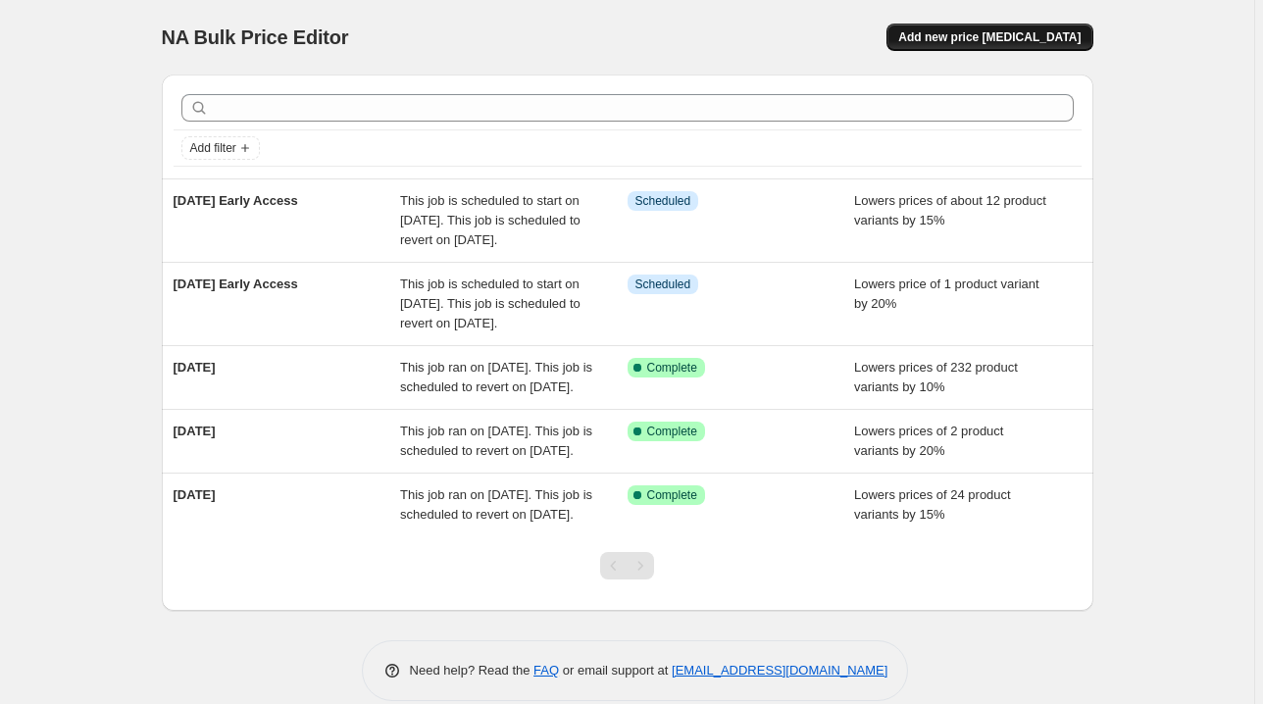
click at [976, 42] on span "Add new price change job" at bounding box center [989, 37] width 182 height 16
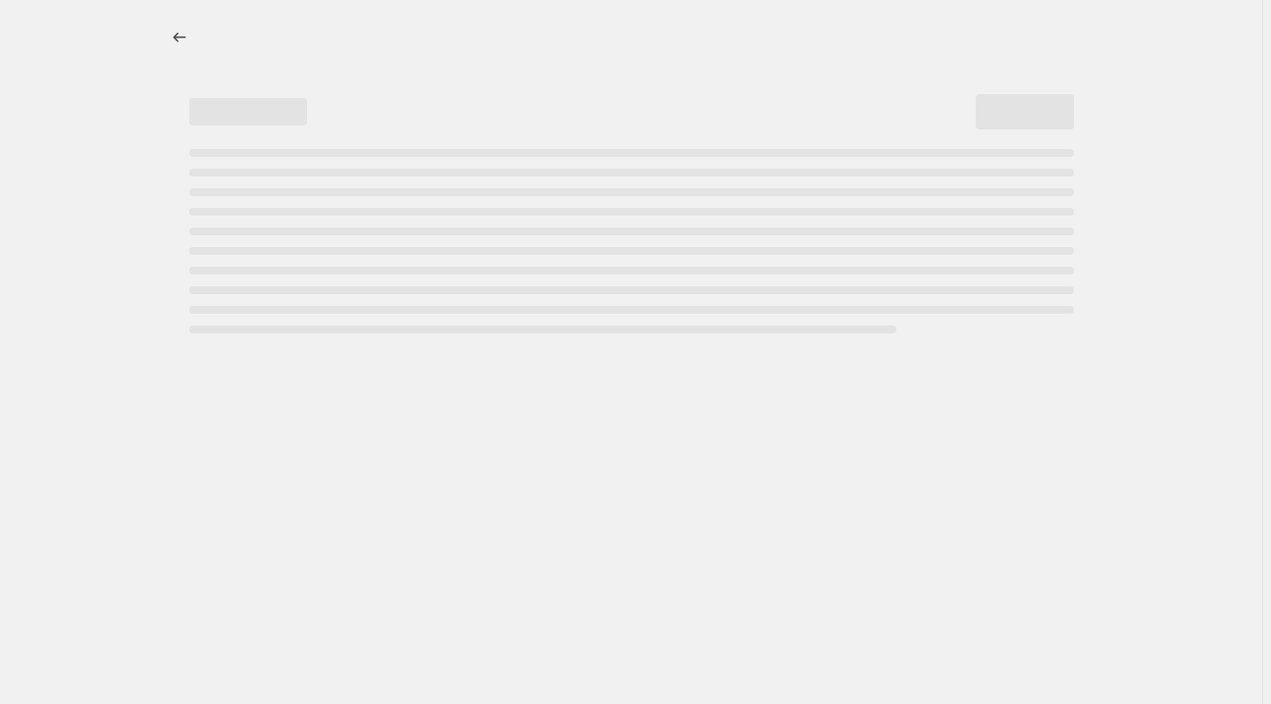
select select "percentage"
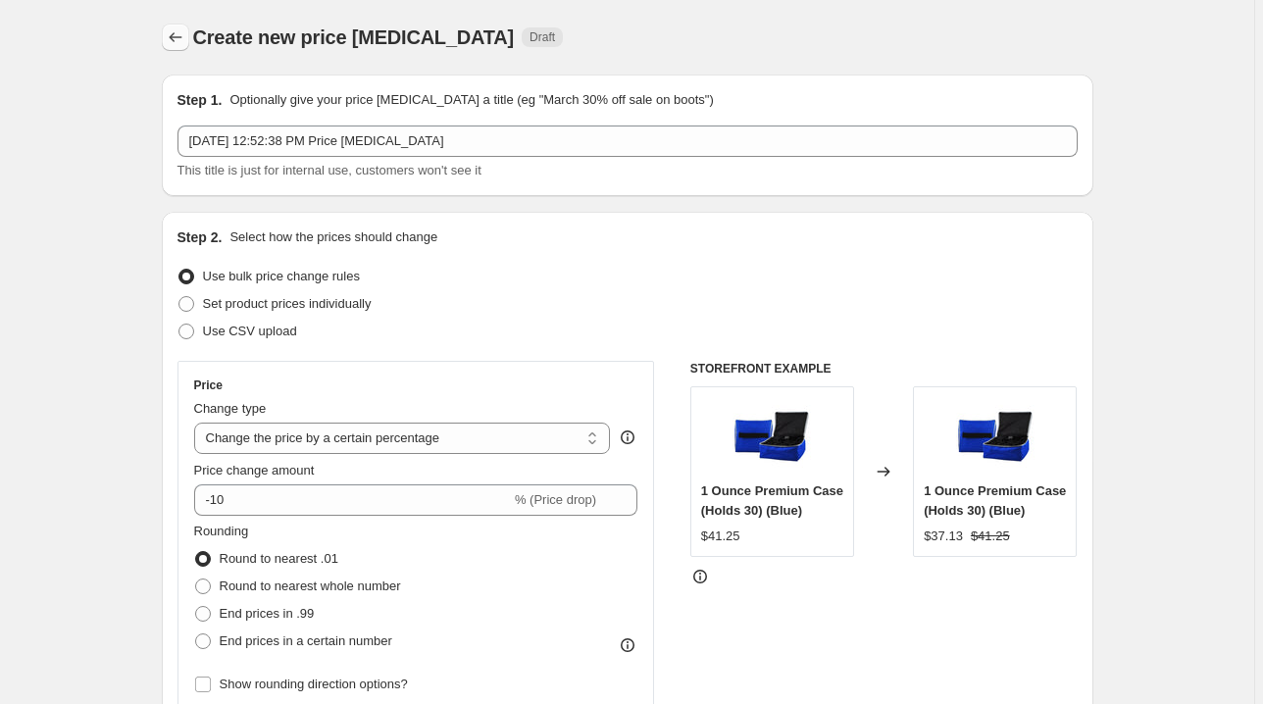
click at [183, 32] on icon "Price change jobs" at bounding box center [176, 37] width 20 height 20
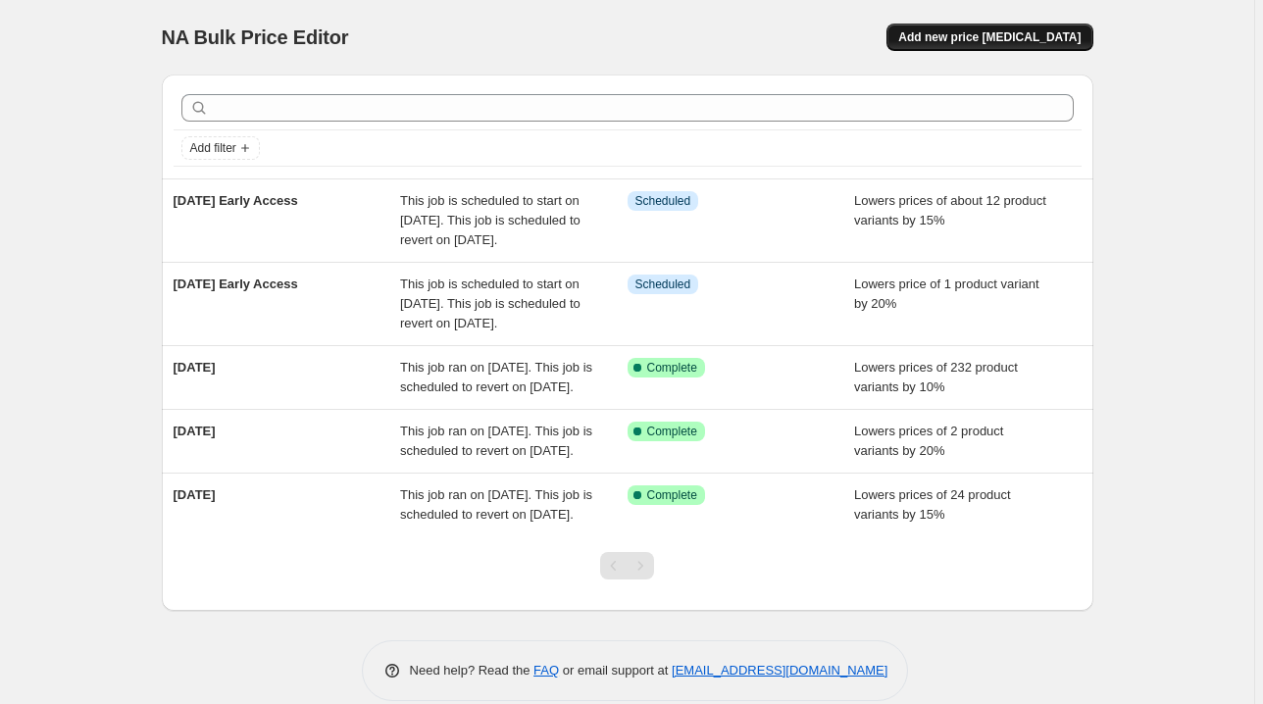
click at [1043, 38] on span "Add new price change job" at bounding box center [989, 37] width 182 height 16
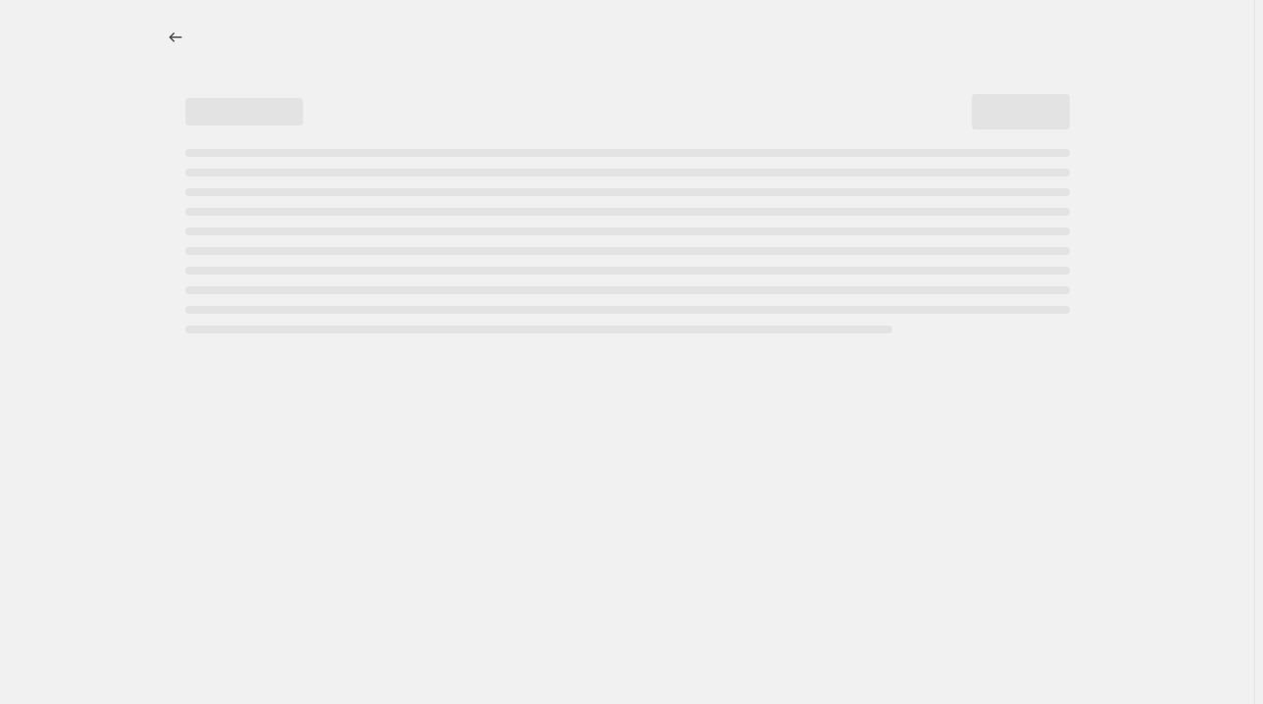
select select "percentage"
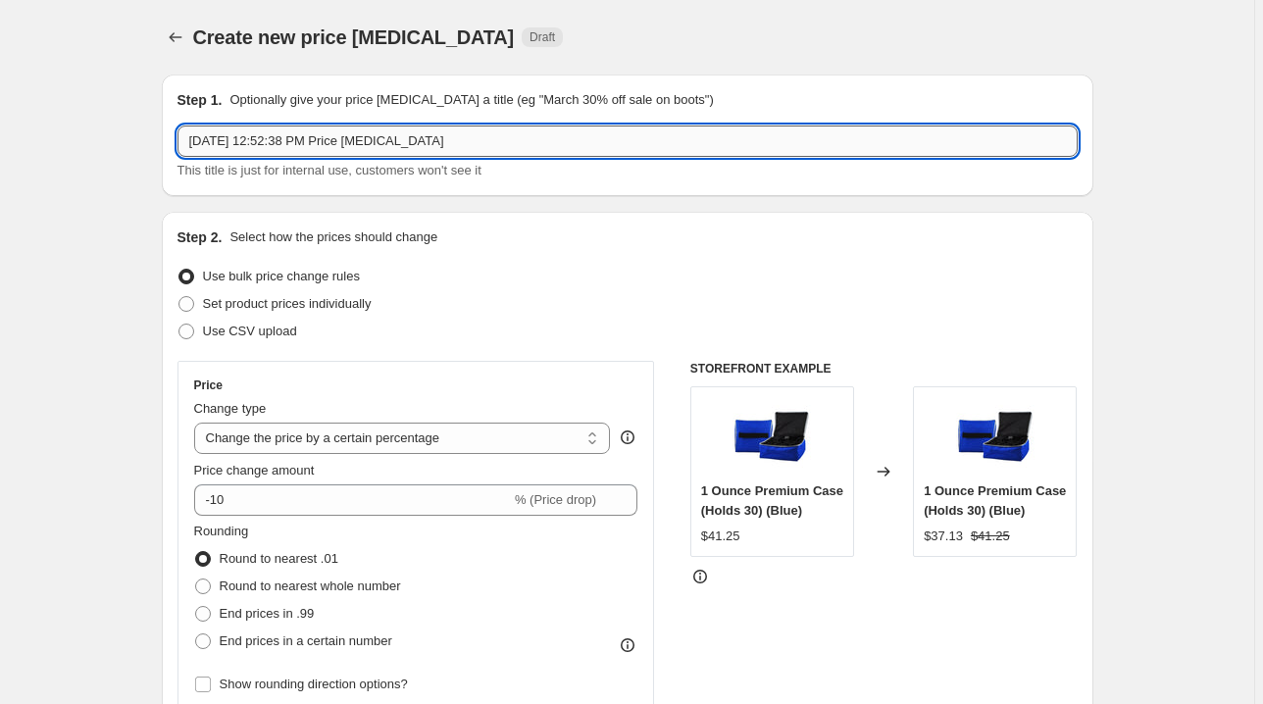
click at [394, 129] on input "Sep 9, 2025, 12:52:38 PM Price change job" at bounding box center [627, 141] width 900 height 31
drag, startPoint x: 497, startPoint y: 132, endPoint x: 158, endPoint y: 132, distance: 339.3
type input "0"
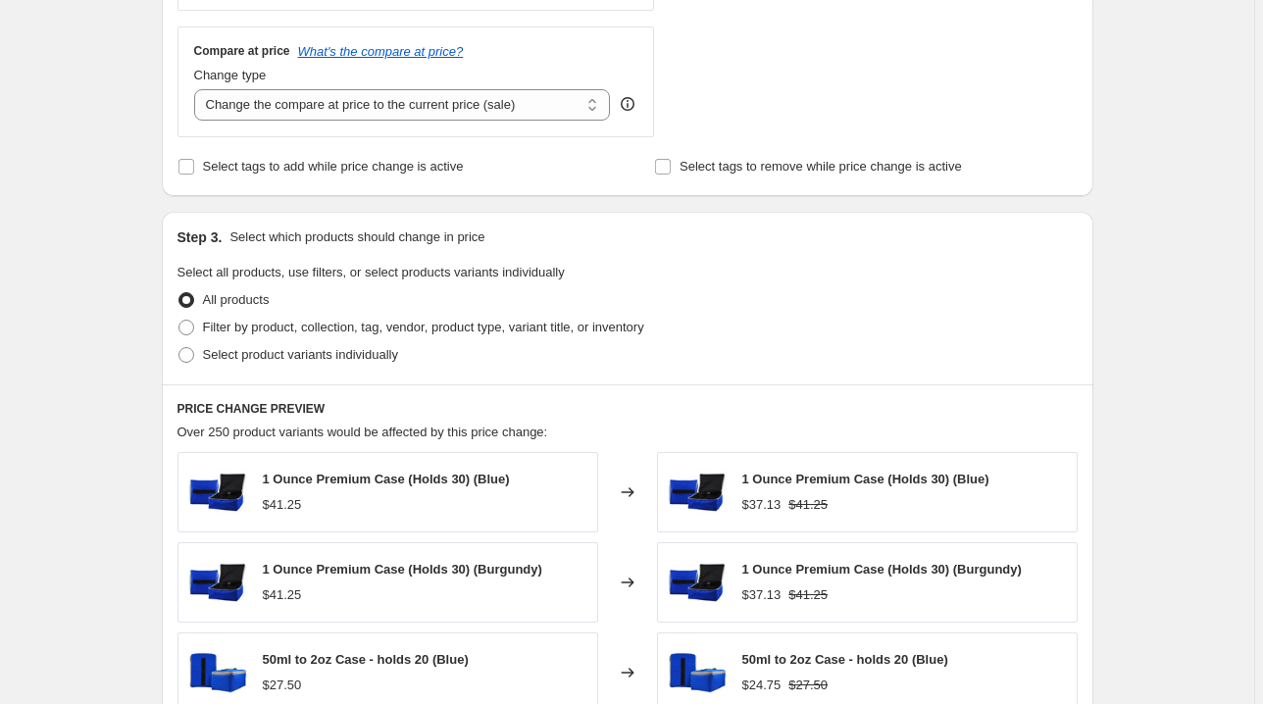
scroll to position [706, 0]
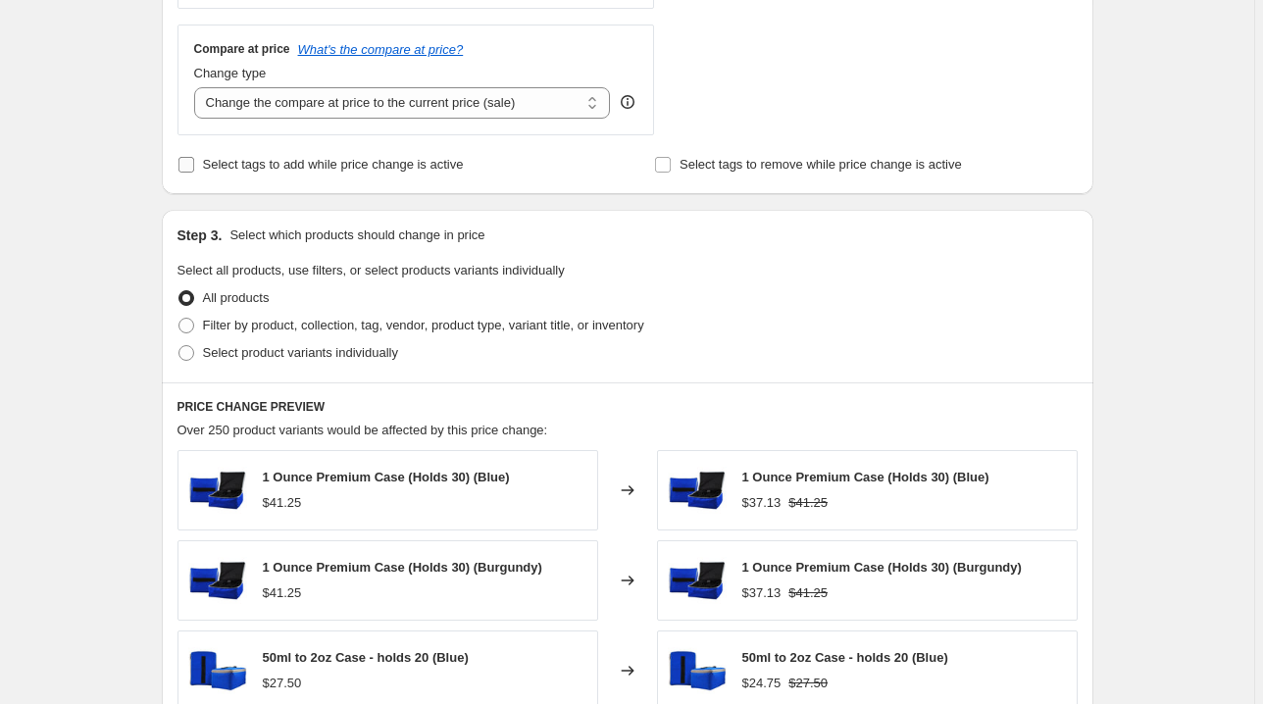
type input "10 October Early Access"
click at [186, 164] on input "Select tags to add while price change is active" at bounding box center [186, 165] width 16 height 16
checkbox input "true"
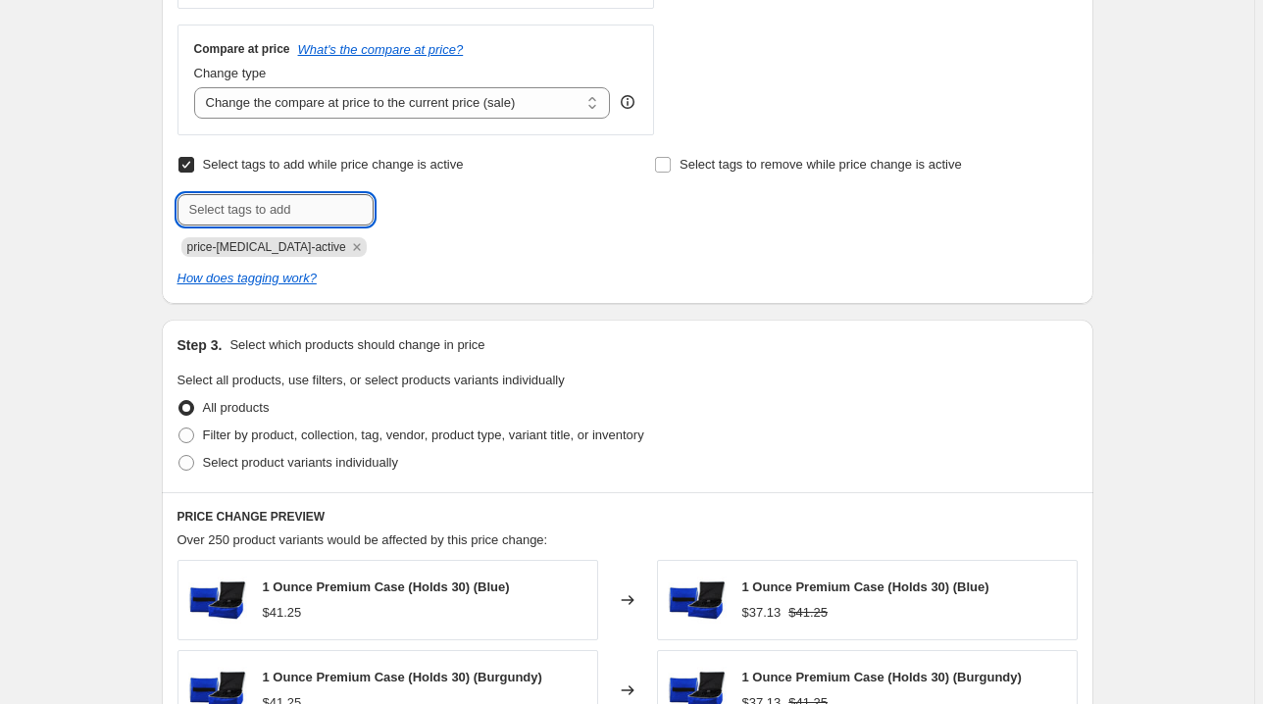
click at [228, 200] on input "text" at bounding box center [275, 209] width 196 height 31
type input "early access"
click at [434, 206] on span "early access" at bounding box center [451, 208] width 70 height 14
click at [667, 164] on input "Select tags to remove while price change is active" at bounding box center [663, 165] width 16 height 16
checkbox input "true"
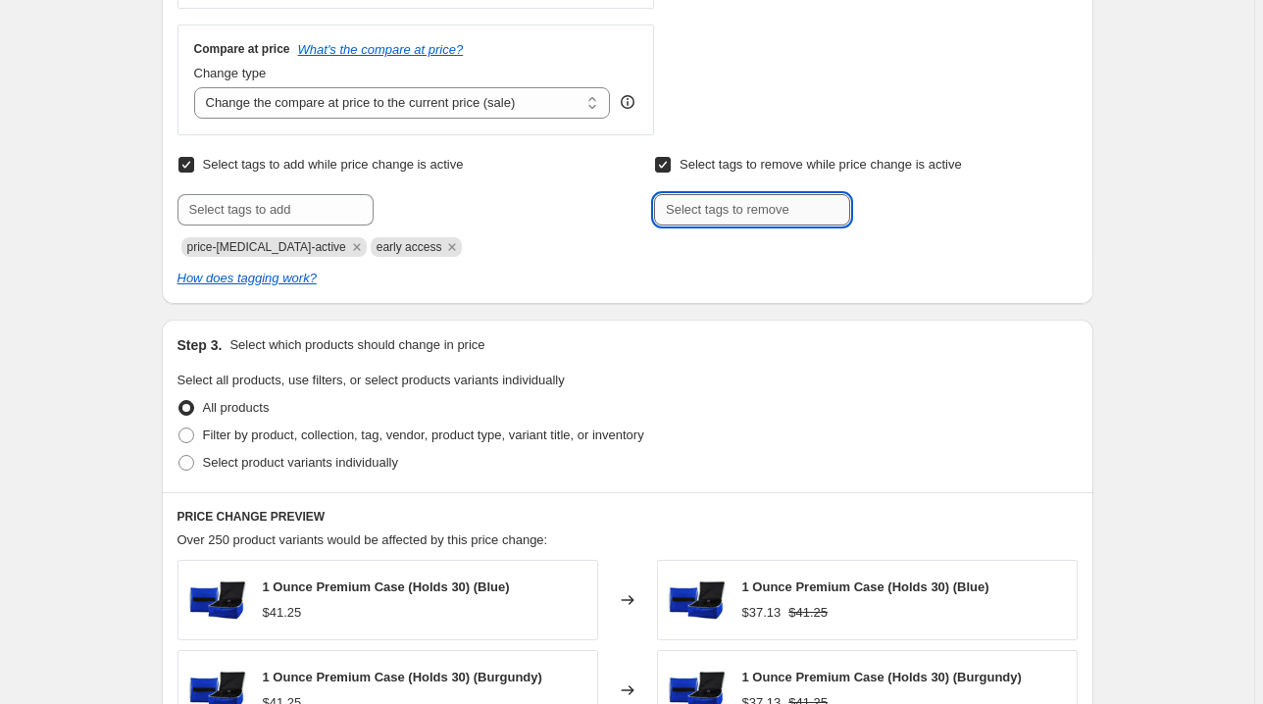
click at [716, 205] on input "text" at bounding box center [752, 209] width 196 height 31
type input "normal"
click at [910, 204] on span "normal" at bounding box center [912, 208] width 39 height 14
click at [294, 461] on span "Select product variants individually" at bounding box center [300, 462] width 195 height 15
click at [179, 456] on input "Select product variants individually" at bounding box center [178, 455] width 1 height 1
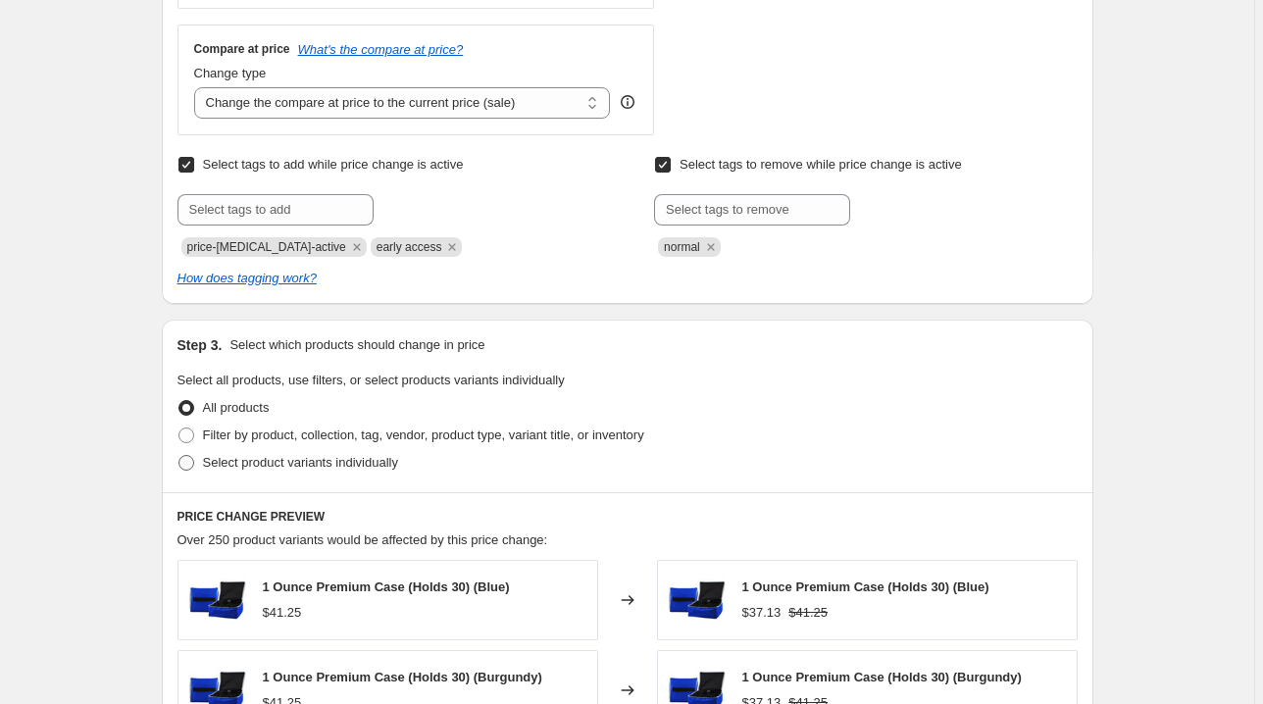
radio input "true"
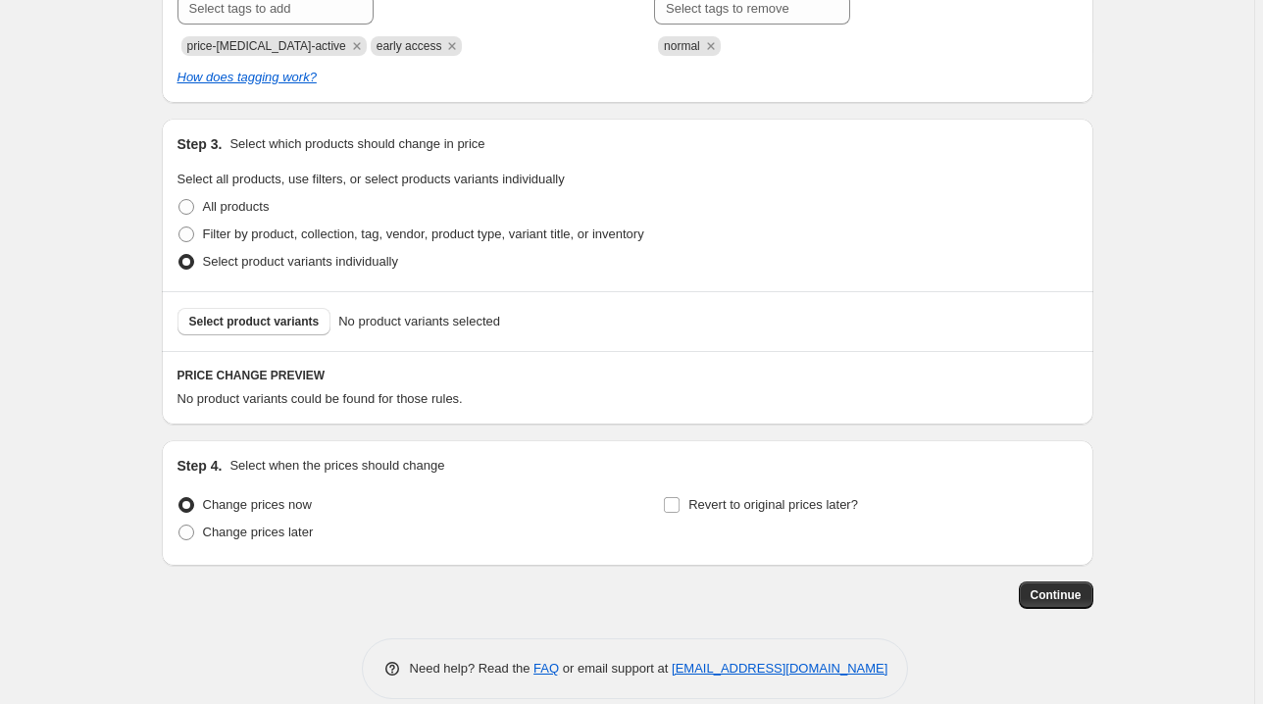
scroll to position [930, 0]
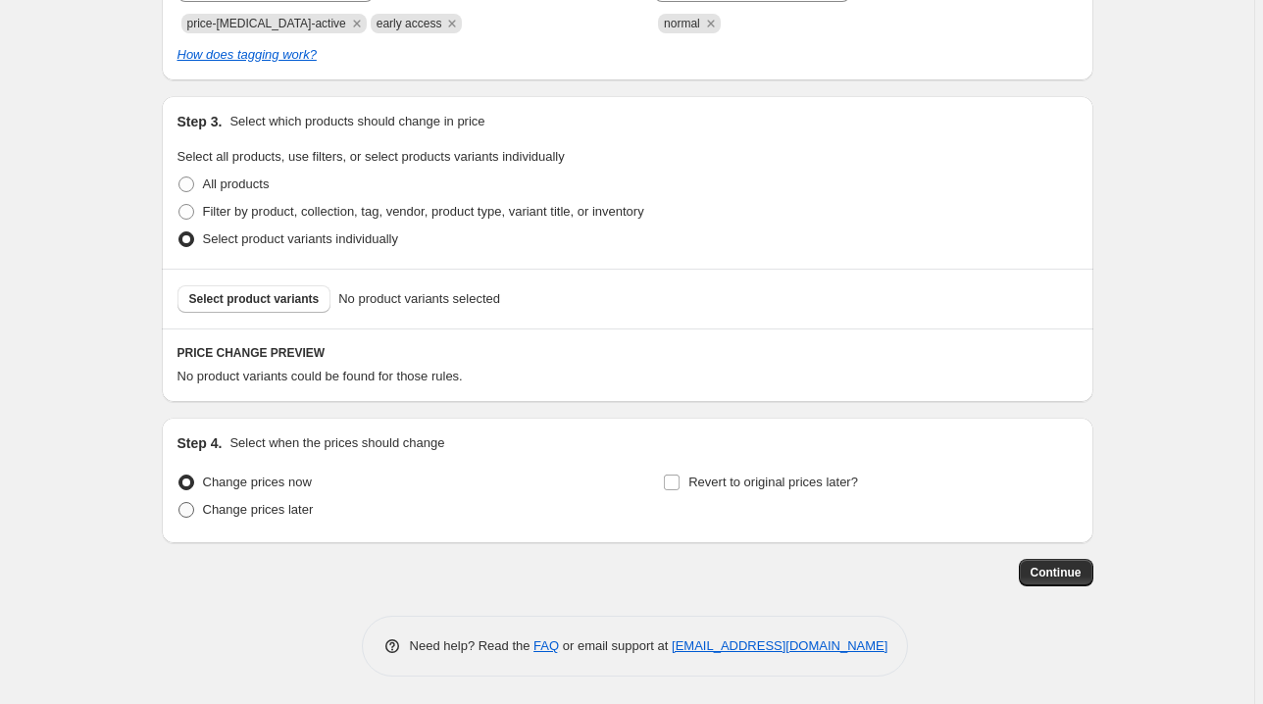
click at [272, 504] on span "Change prices later" at bounding box center [258, 509] width 111 height 15
click at [179, 503] on input "Change prices later" at bounding box center [178, 502] width 1 height 1
radio input "true"
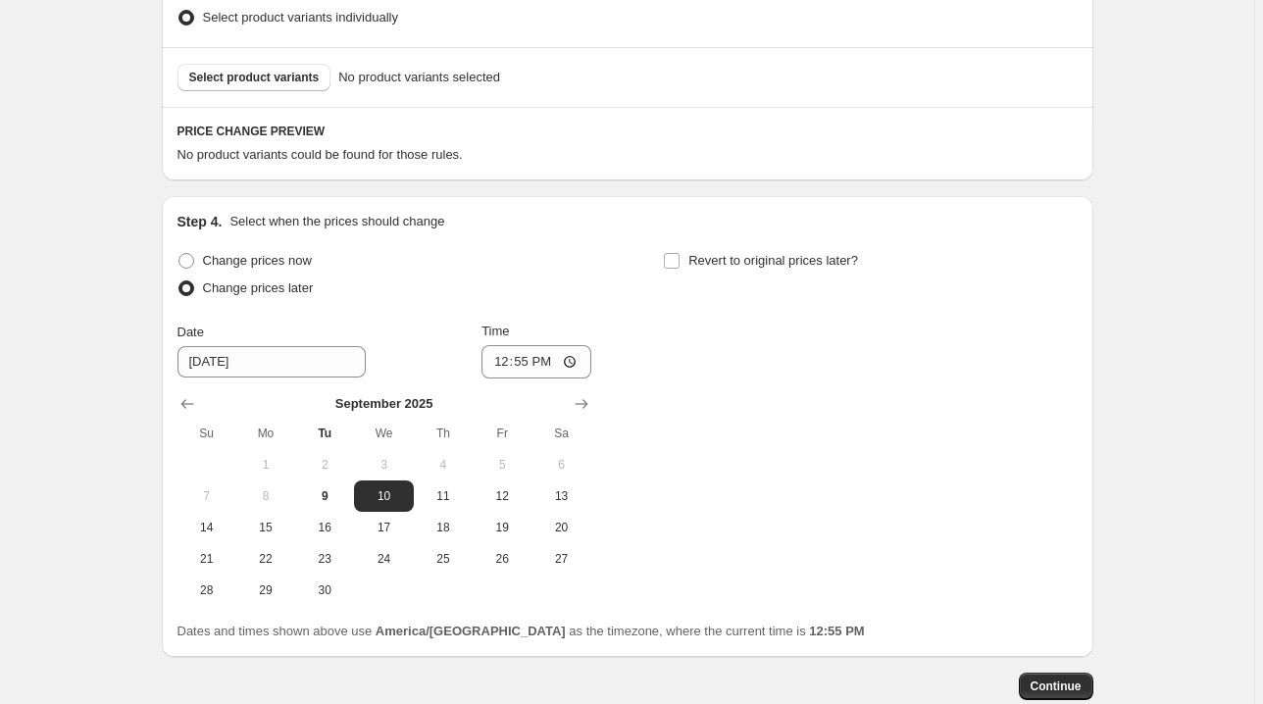
scroll to position [1265, 0]
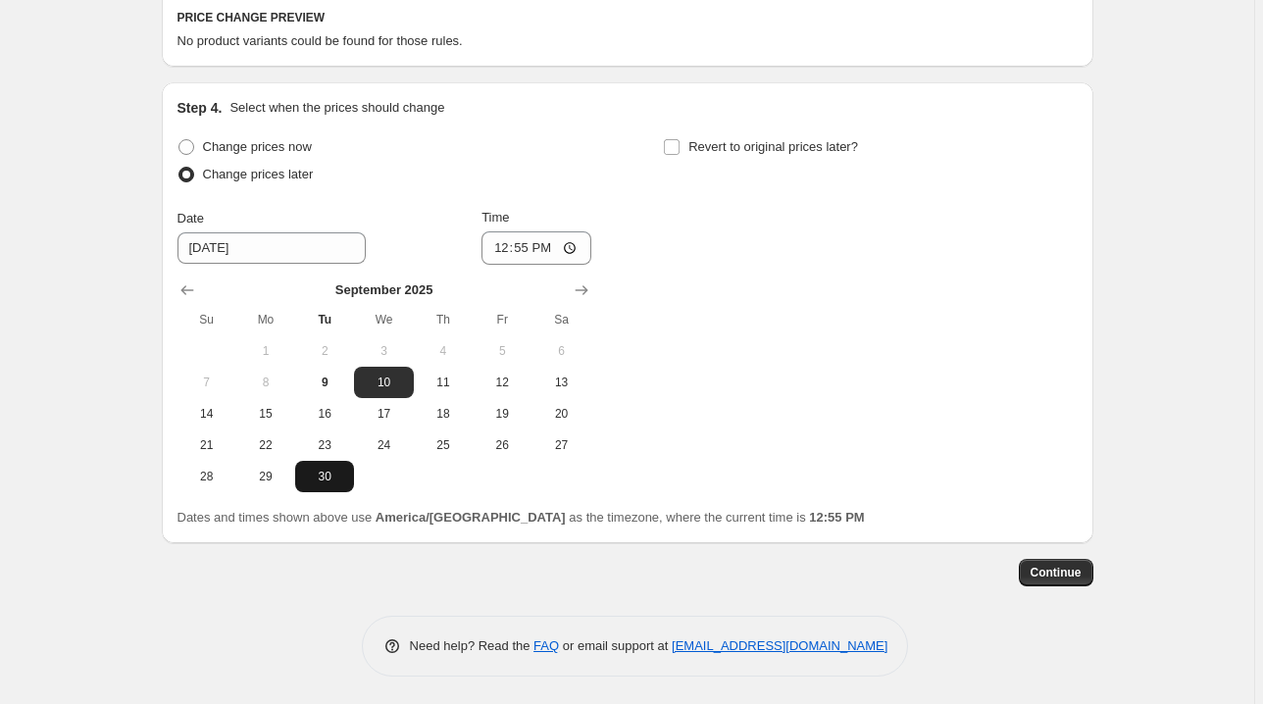
click at [318, 488] on button "30" at bounding box center [324, 476] width 59 height 31
click at [275, 415] on span "15" at bounding box center [265, 414] width 43 height 16
type input "9/15/2025"
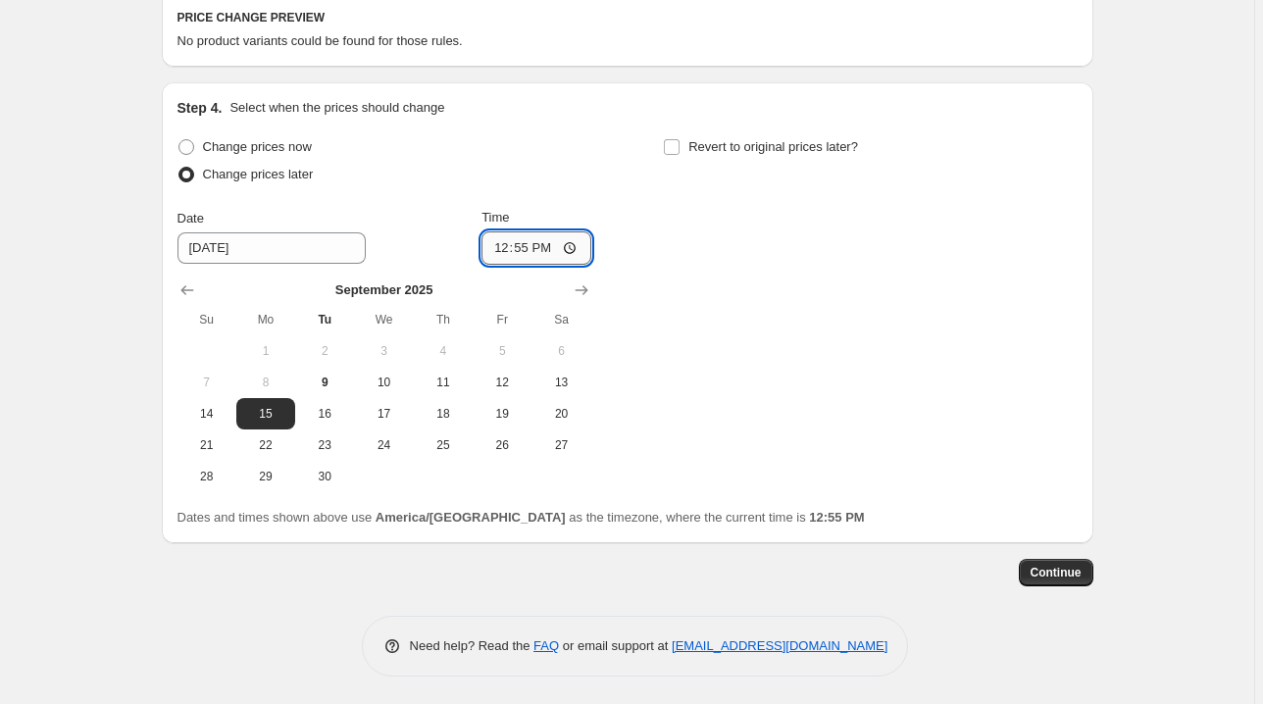
click at [496, 243] on input "12:55" at bounding box center [536, 247] width 110 height 33
type input "00:00"
click at [677, 152] on input "Revert to original prices later?" at bounding box center [672, 147] width 16 height 16
checkbox input "true"
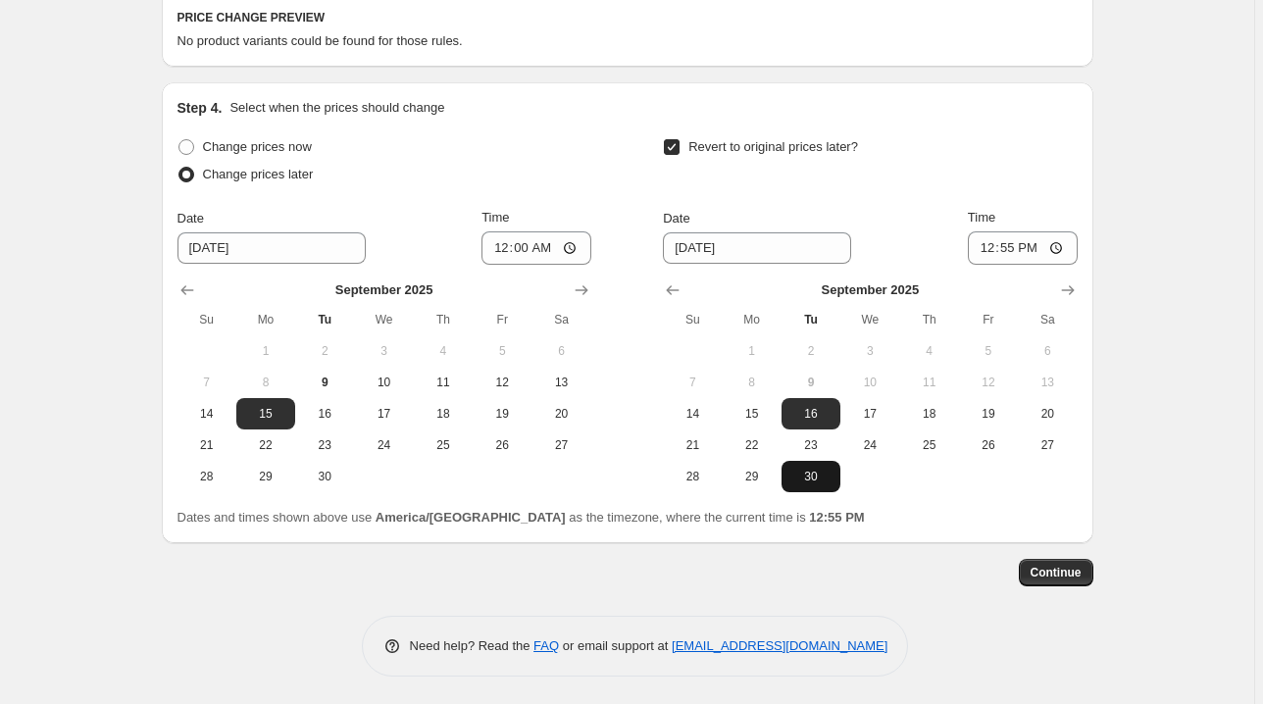
click at [815, 471] on span "30" at bounding box center [810, 477] width 43 height 16
type input "9/30/2025"
click at [1009, 242] on input "12:55" at bounding box center [1023, 247] width 110 height 33
click at [986, 245] on input "12:55" at bounding box center [1023, 247] width 110 height 33
type input "23:55"
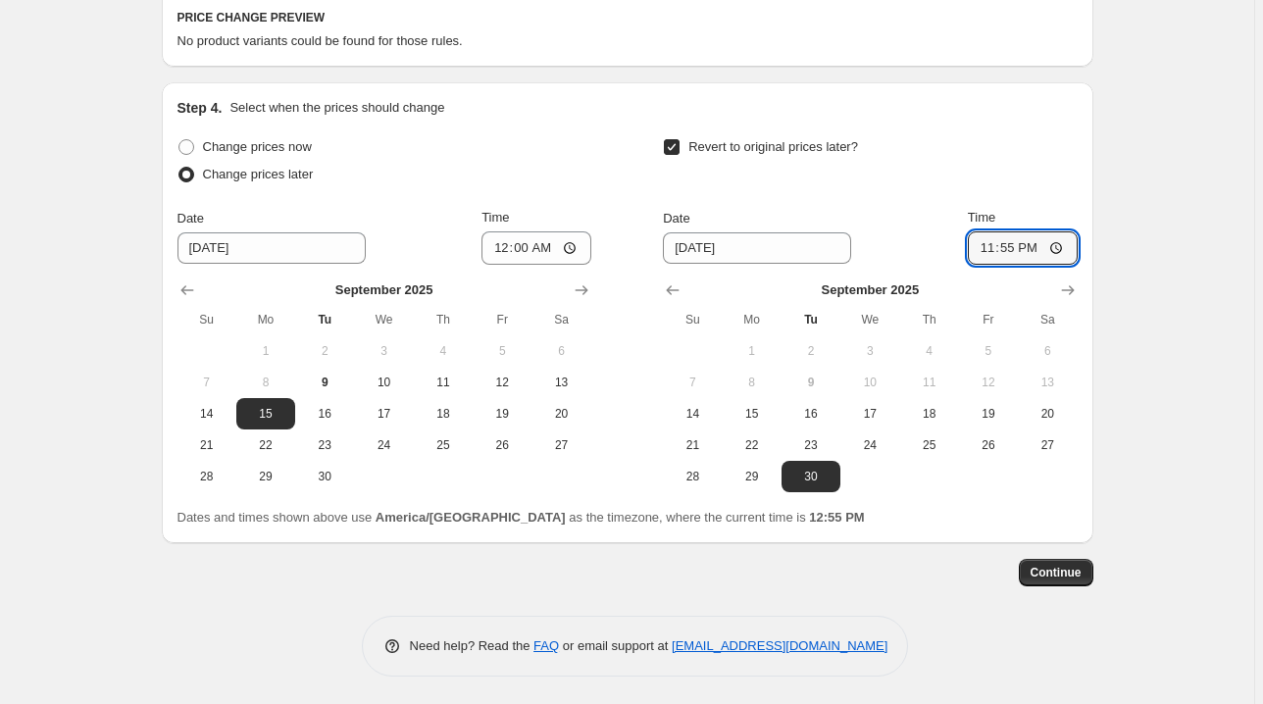
click at [832, 169] on div "Revert to original prices later?" at bounding box center [870, 162] width 414 height 59
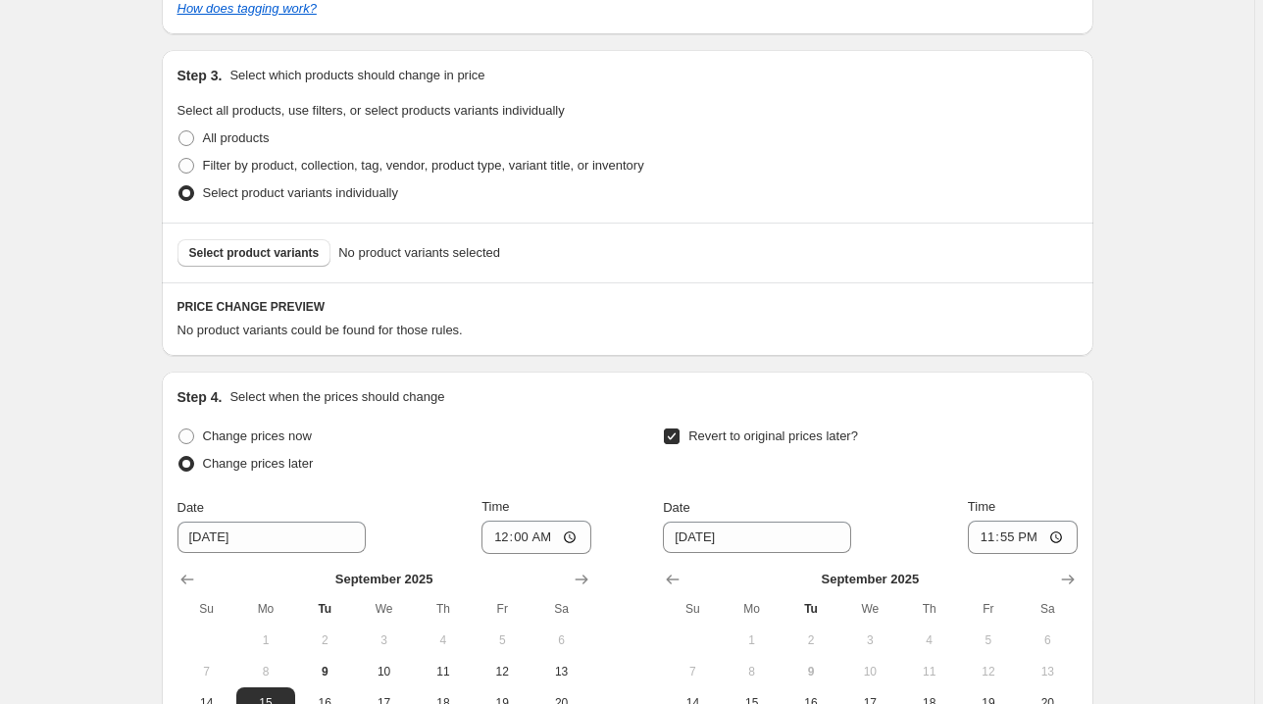
scroll to position [873, 0]
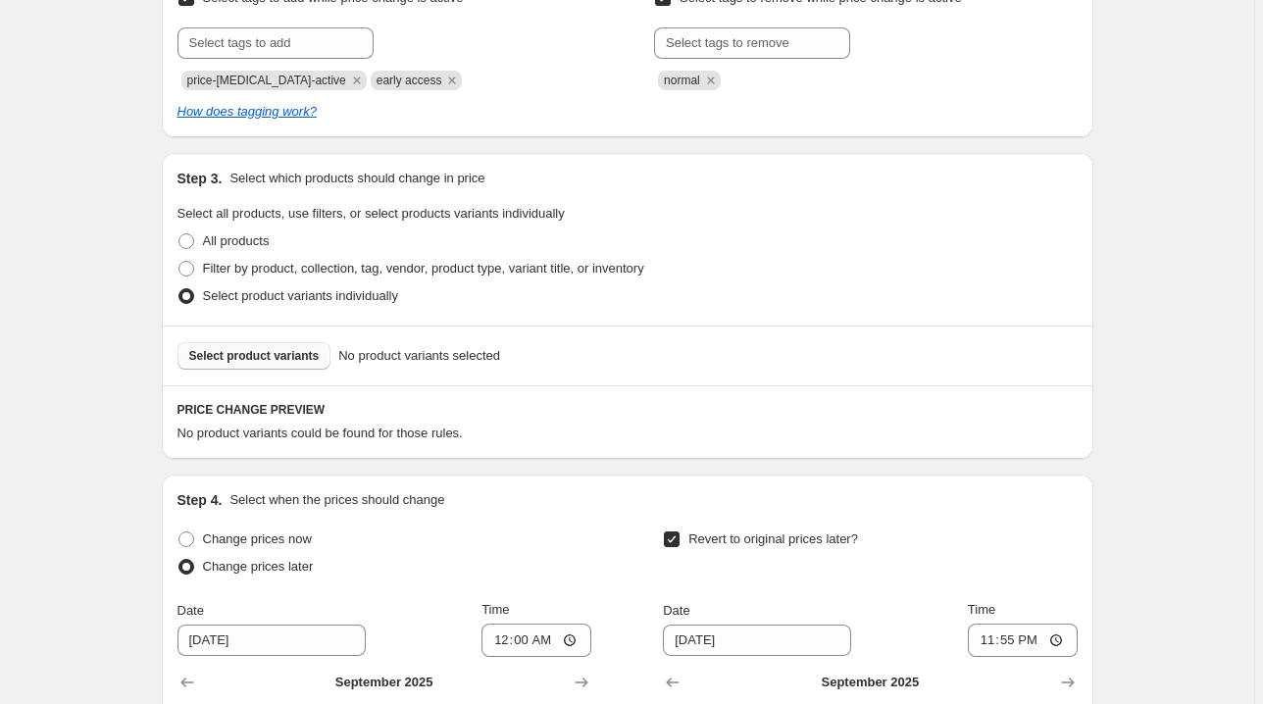
click at [255, 345] on button "Select product variants" at bounding box center [254, 355] width 154 height 27
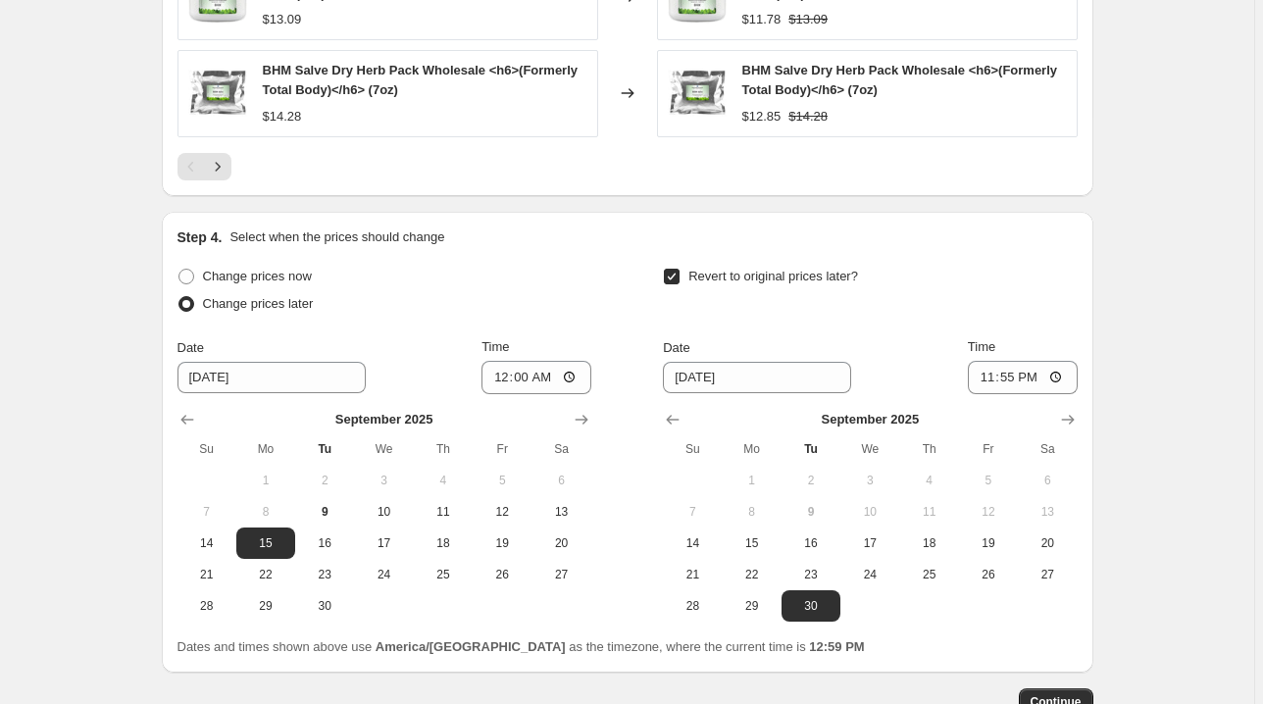
scroll to position [1782, 0]
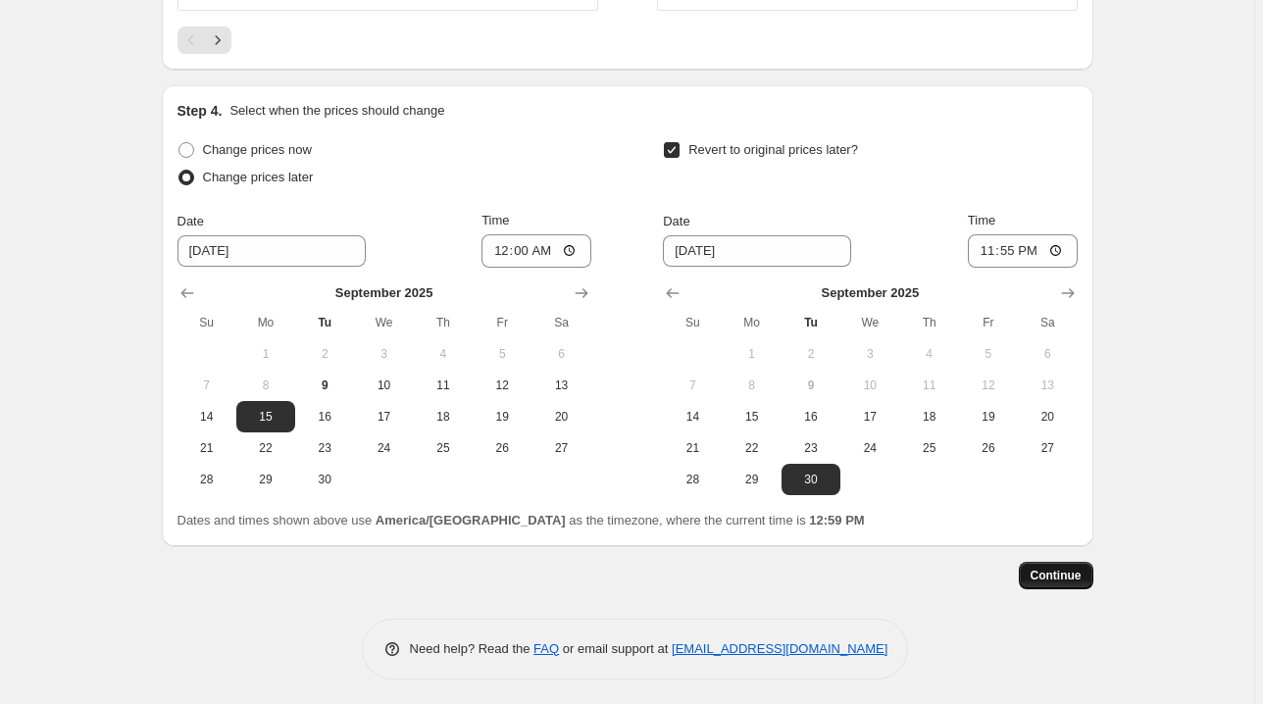
click at [1077, 576] on span "Continue" at bounding box center [1056, 576] width 51 height 16
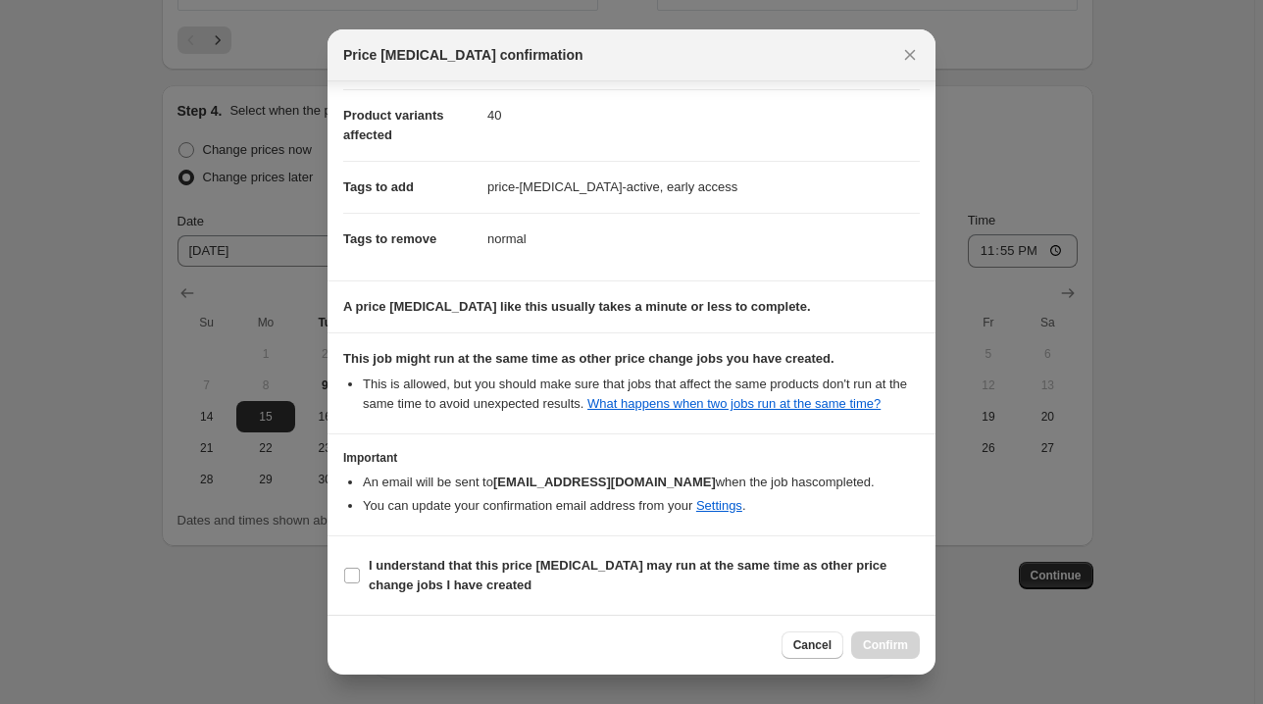
scroll to position [238, 0]
click at [875, 588] on span "I understand that this price change job may run at the same time as other price…" at bounding box center [644, 575] width 551 height 39
click at [360, 583] on input "I understand that this price change job may run at the same time as other price…" at bounding box center [352, 576] width 16 height 16
checkbox input "true"
click at [879, 643] on span "Confirm" at bounding box center [885, 645] width 45 height 16
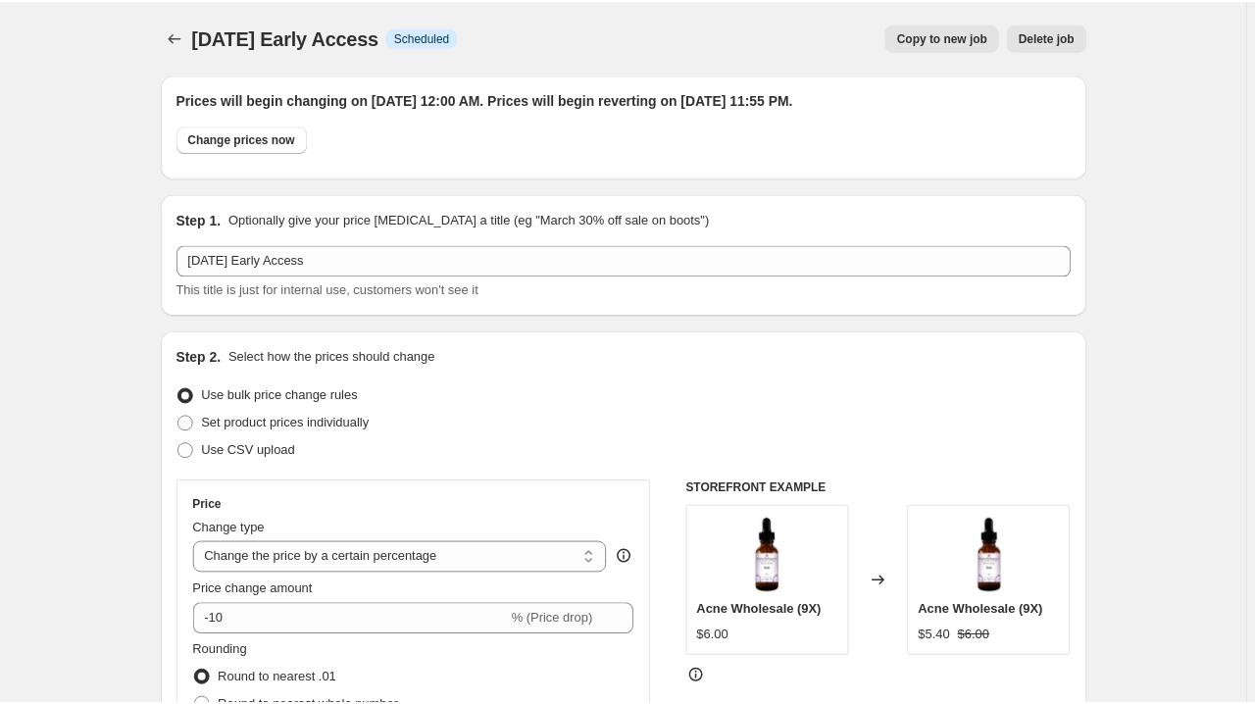
scroll to position [1782, 0]
